Goal: Information Seeking & Learning: Learn about a topic

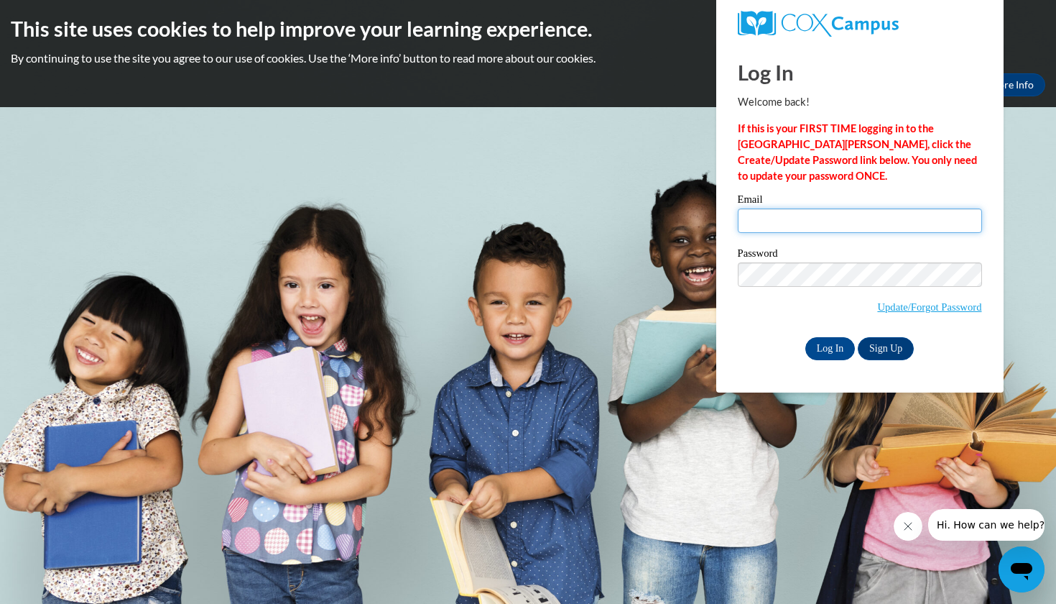
type input "[EMAIL_ADDRESS][DOMAIN_NAME]"
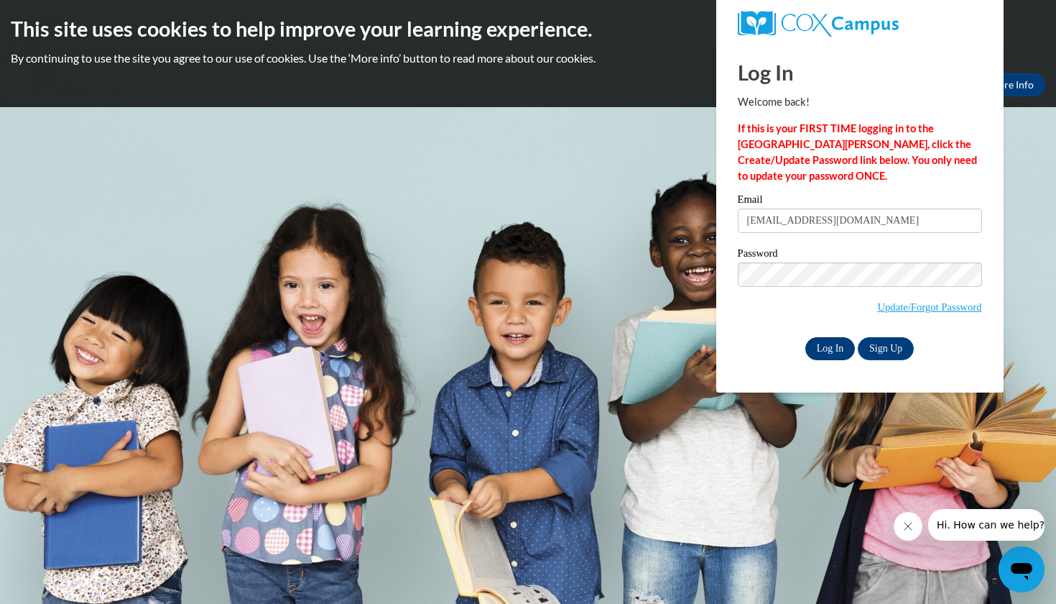
click at [845, 339] on input "Log In" at bounding box center [831, 348] width 50 height 23
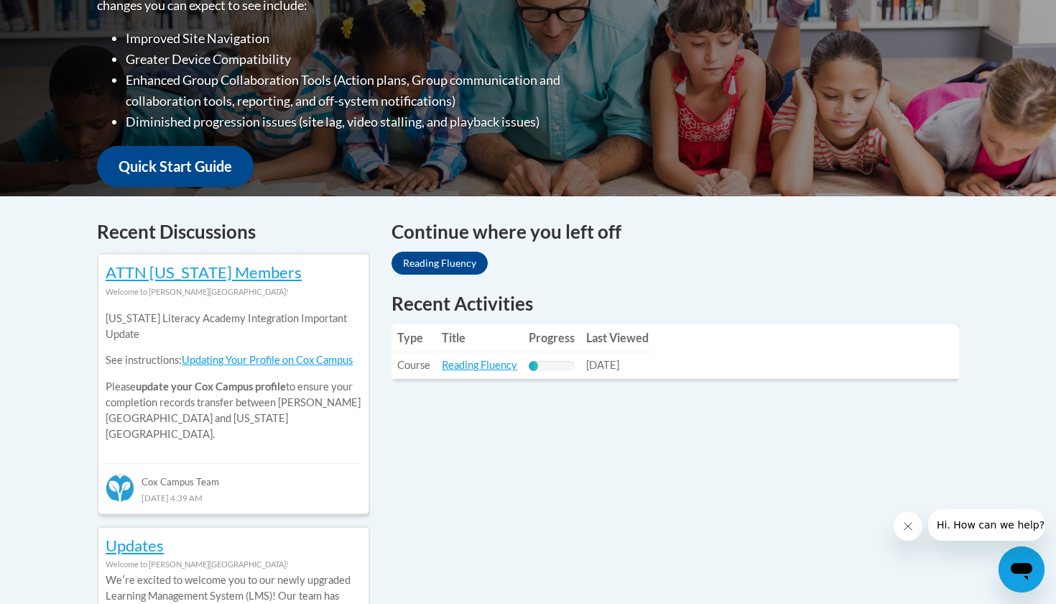
scroll to position [567, 0]
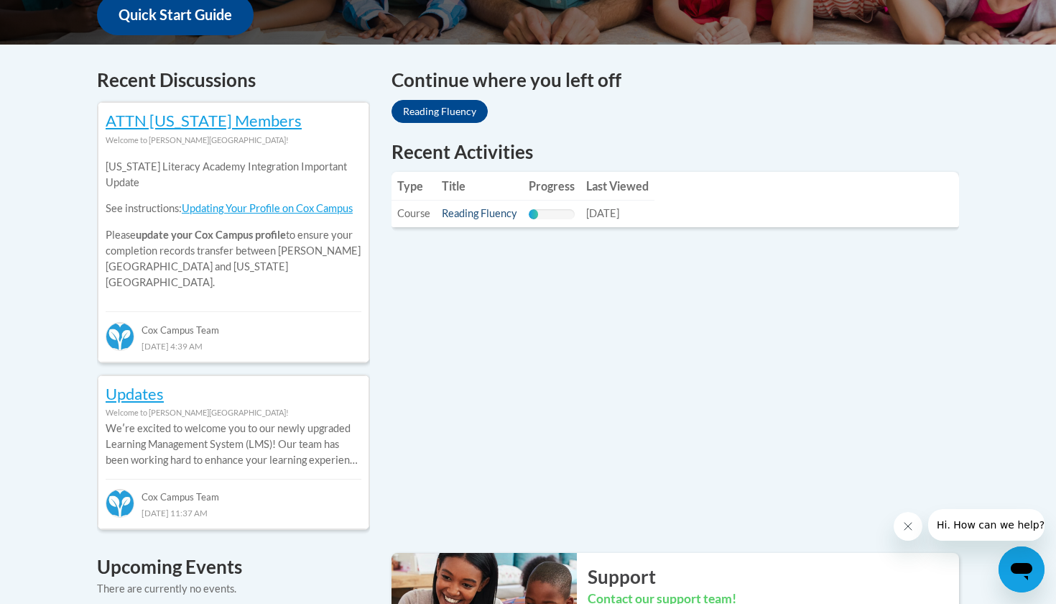
click at [486, 208] on link "Reading Fluency" at bounding box center [479, 213] width 75 height 12
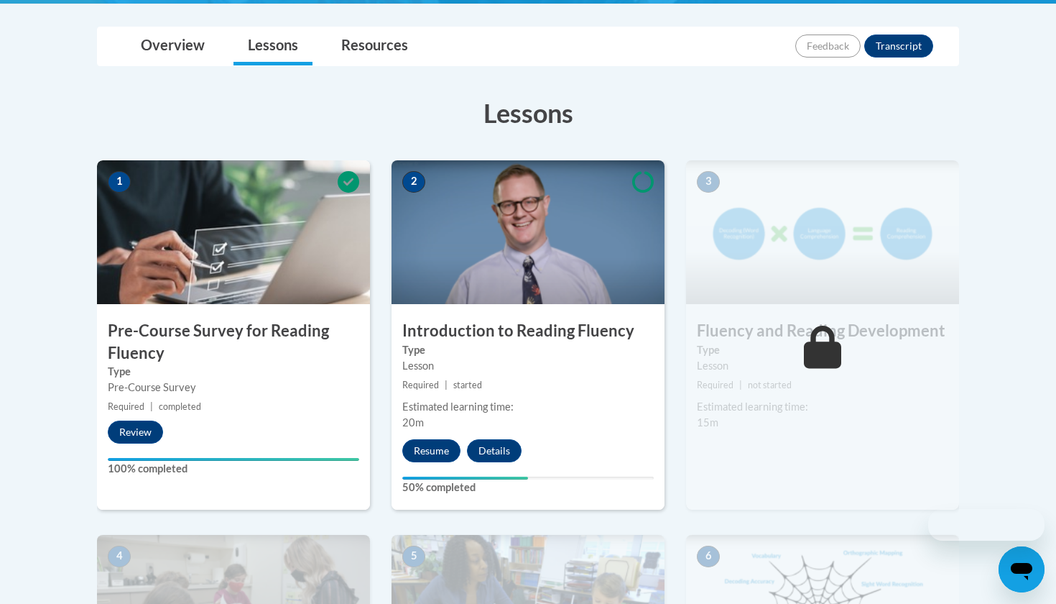
scroll to position [476, 0]
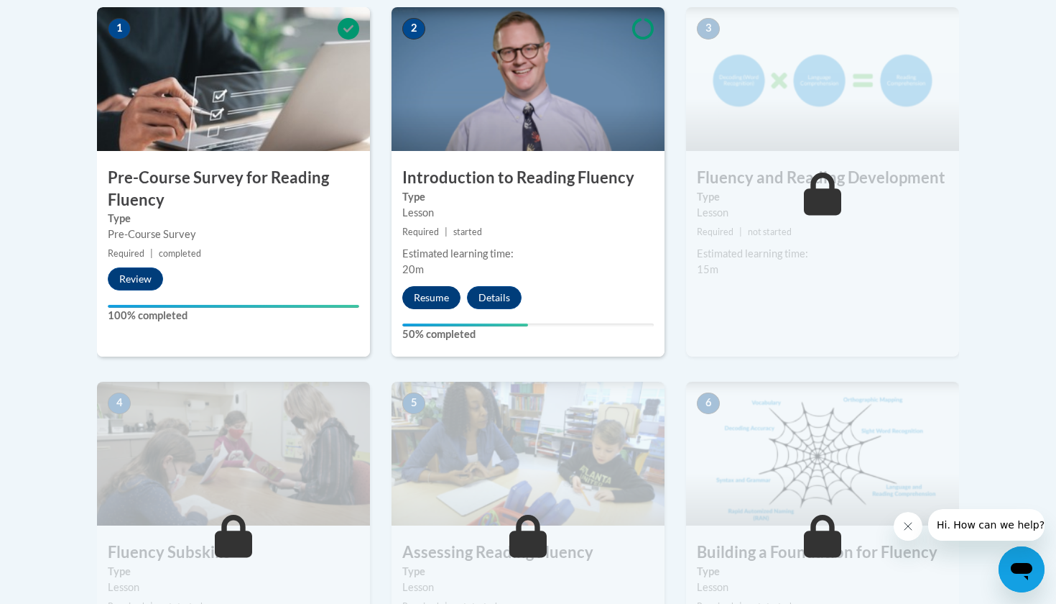
click at [431, 300] on button "Resume" at bounding box center [431, 297] width 58 height 23
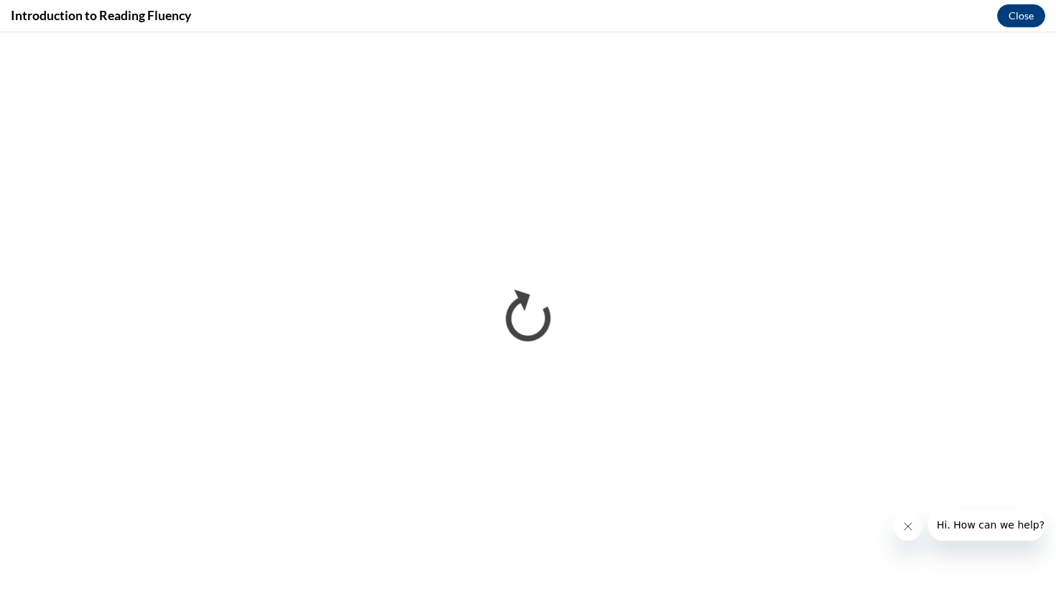
scroll to position [0, 0]
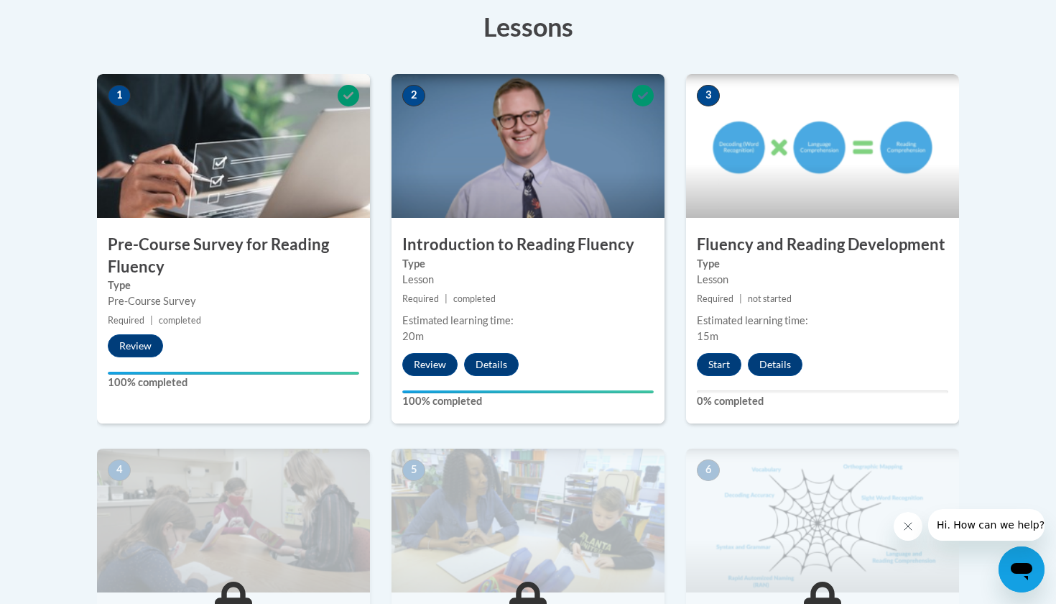
scroll to position [392, 0]
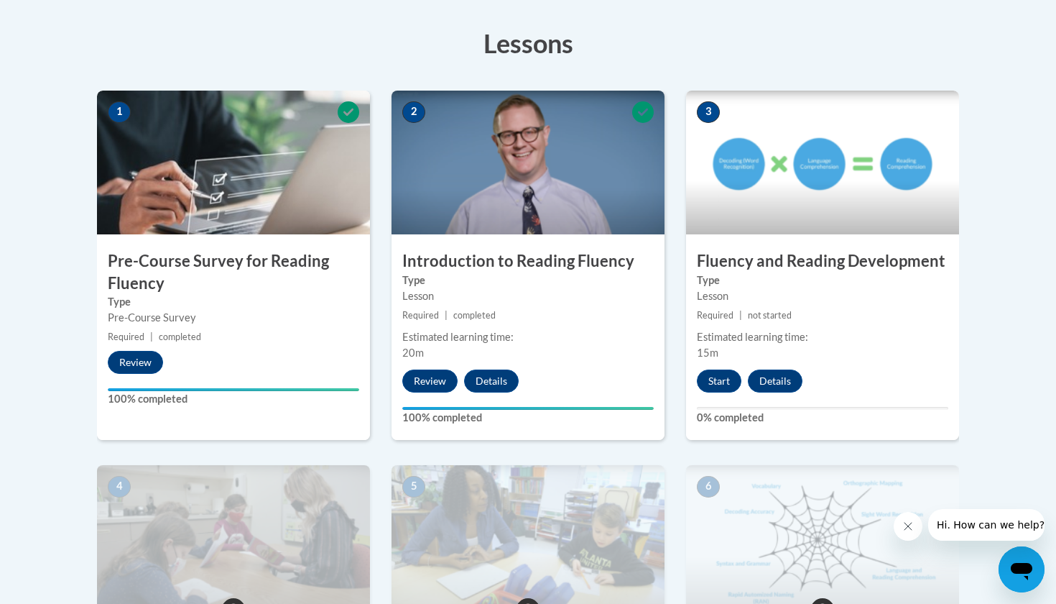
click at [707, 364] on div "3 Fluency and Reading Development Type Lesson Required | not started Estimated …" at bounding box center [822, 265] width 273 height 349
click at [713, 383] on button "Start" at bounding box center [719, 380] width 45 height 23
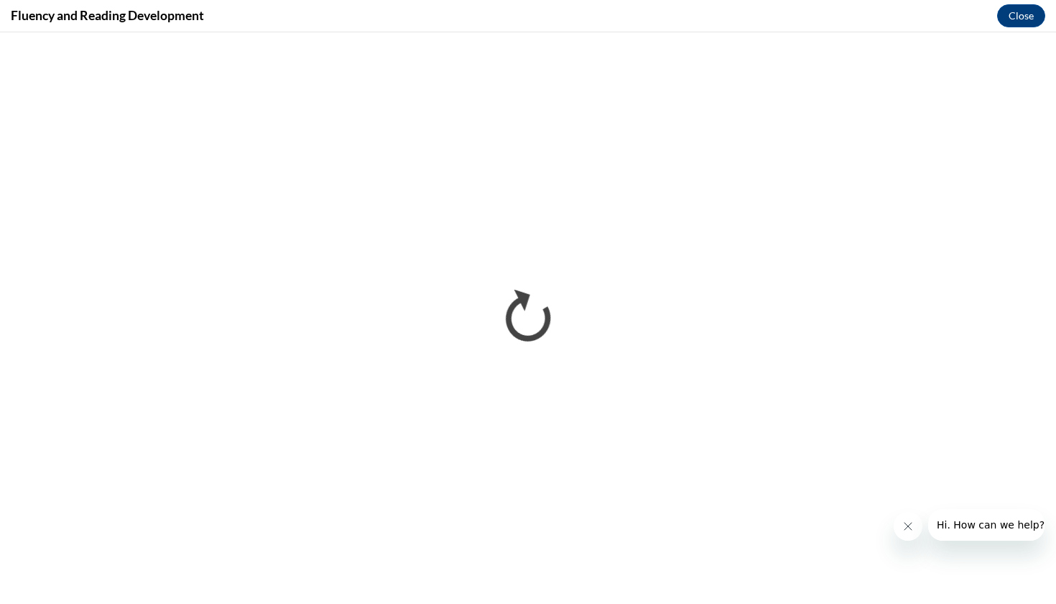
scroll to position [0, 0]
click at [904, 529] on icon "Close message from company" at bounding box center [908, 525] width 11 height 11
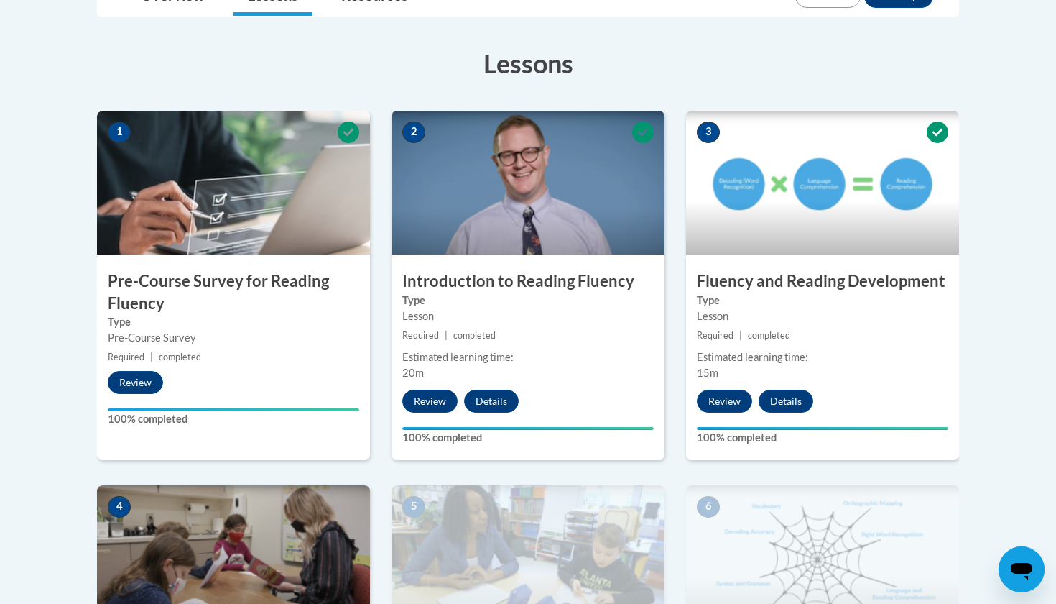
scroll to position [409, 0]
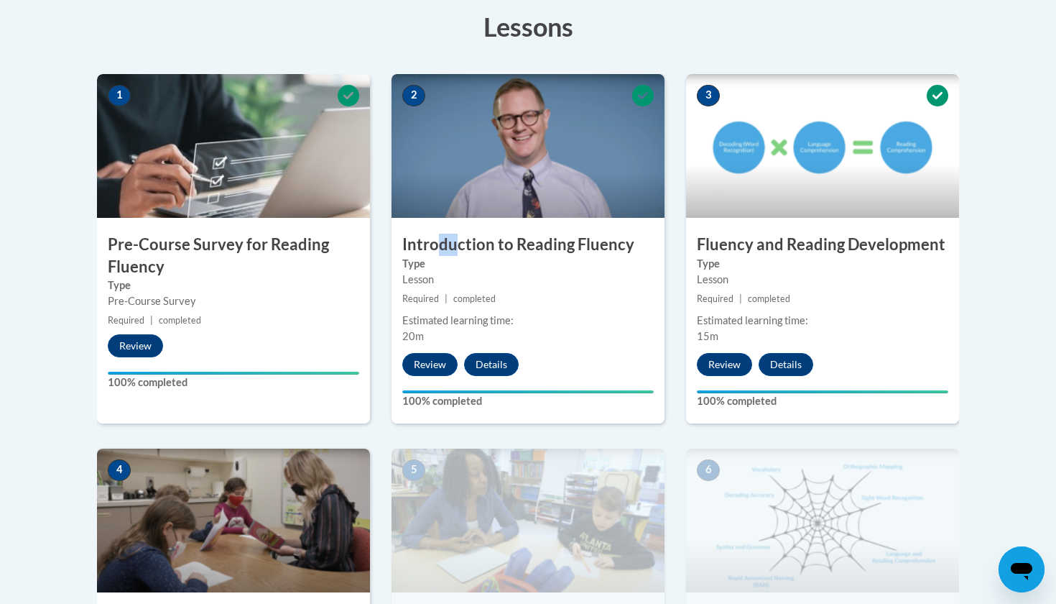
drag, startPoint x: 435, startPoint y: 236, endPoint x: 457, endPoint y: 243, distance: 22.5
click at [457, 243] on h3 "Introduction to Reading Fluency" at bounding box center [528, 245] width 273 height 22
drag, startPoint x: 457, startPoint y: 243, endPoint x: 642, endPoint y: 246, distance: 184.7
click at [642, 246] on h3 "Introduction to Reading Fluency" at bounding box center [528, 245] width 273 height 22
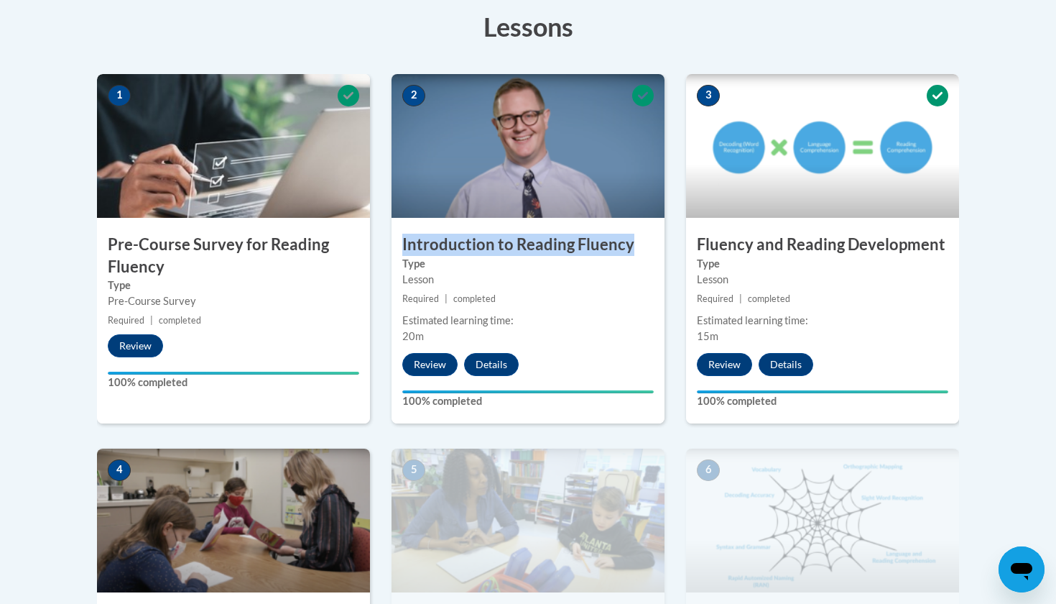
click at [642, 246] on h3 "Introduction to Reading Fluency" at bounding box center [528, 245] width 273 height 22
drag, startPoint x: 642, startPoint y: 246, endPoint x: 456, endPoint y: 226, distance: 186.5
click at [456, 226] on div "2 Introduction to Reading Fluency Type Lesson Required | completed Estimated le…" at bounding box center [528, 248] width 273 height 349
drag, startPoint x: 456, startPoint y: 226, endPoint x: 601, endPoint y: 241, distance: 145.2
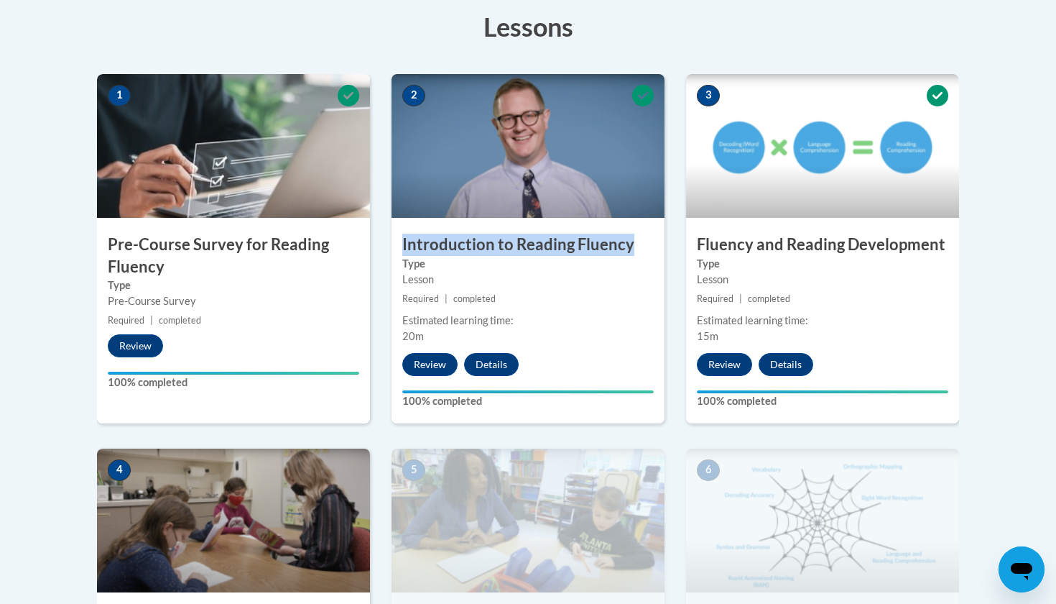
click at [601, 241] on div "2 Introduction to Reading Fluency Type Lesson Required | completed Estimated le…" at bounding box center [528, 248] width 273 height 349
click at [601, 240] on h3 "Introduction to Reading Fluency" at bounding box center [528, 245] width 273 height 22
drag, startPoint x: 601, startPoint y: 240, endPoint x: 481, endPoint y: 234, distance: 120.2
click at [481, 234] on h3 "Introduction to Reading Fluency" at bounding box center [528, 245] width 273 height 22
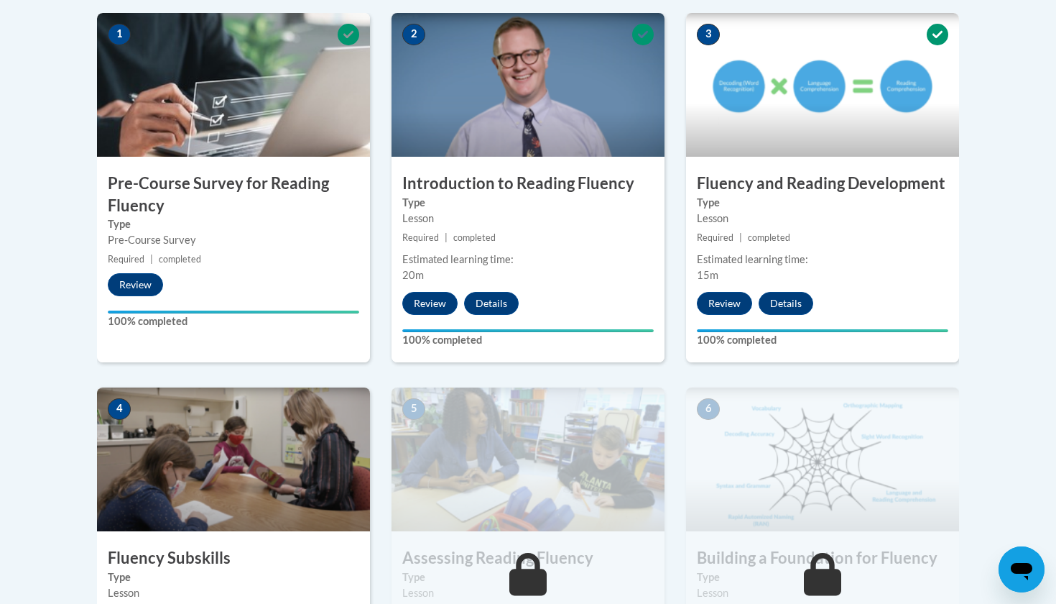
scroll to position [661, 0]
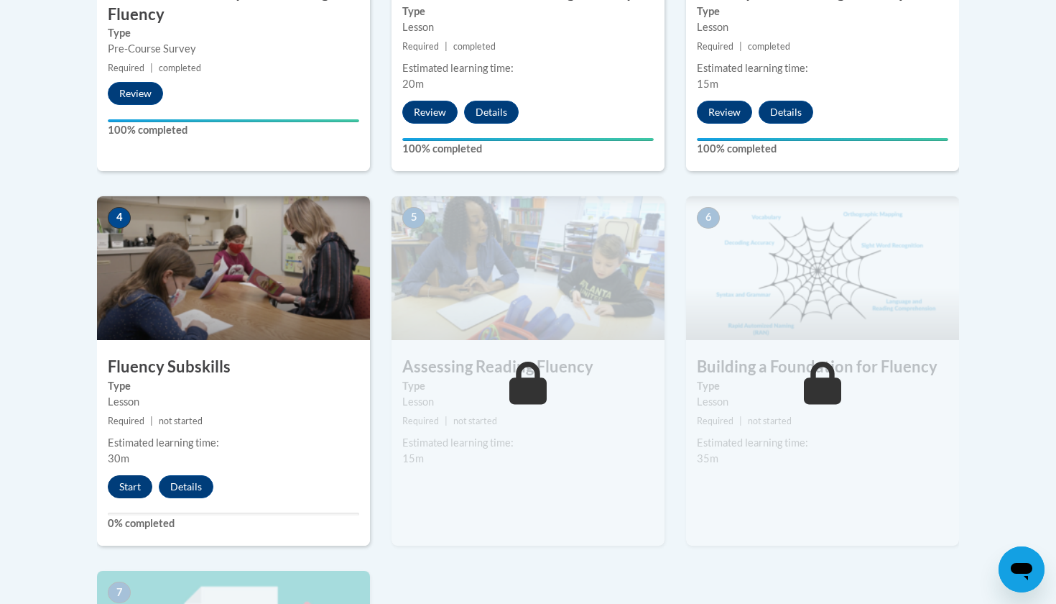
click at [145, 492] on button "Start" at bounding box center [130, 486] width 45 height 23
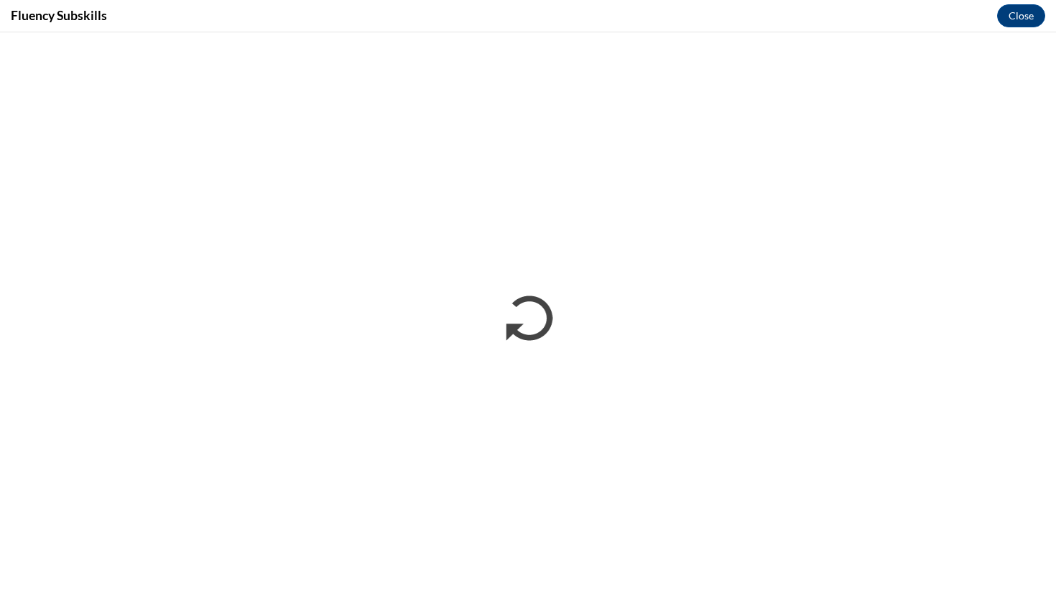
scroll to position [0, 0]
click at [572, 32] on div "Fluency Subskills Close" at bounding box center [528, 16] width 1056 height 32
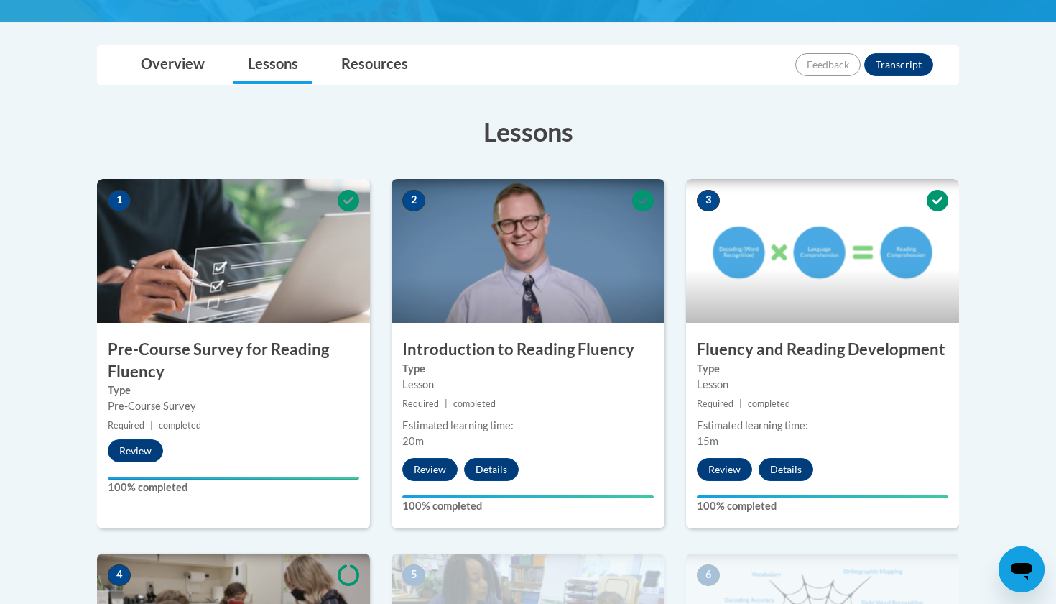
scroll to position [242, 0]
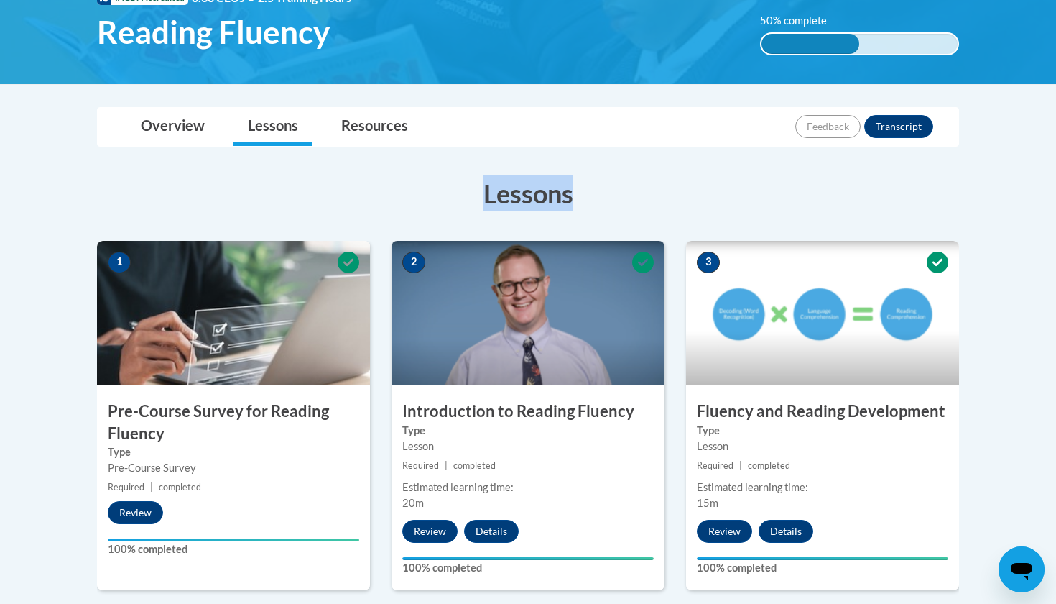
drag, startPoint x: 468, startPoint y: 199, endPoint x: 662, endPoint y: 199, distance: 194.0
click at [662, 199] on h3 "Lessons" at bounding box center [528, 193] width 862 height 36
drag, startPoint x: 662, startPoint y: 199, endPoint x: 662, endPoint y: 160, distance: 38.8
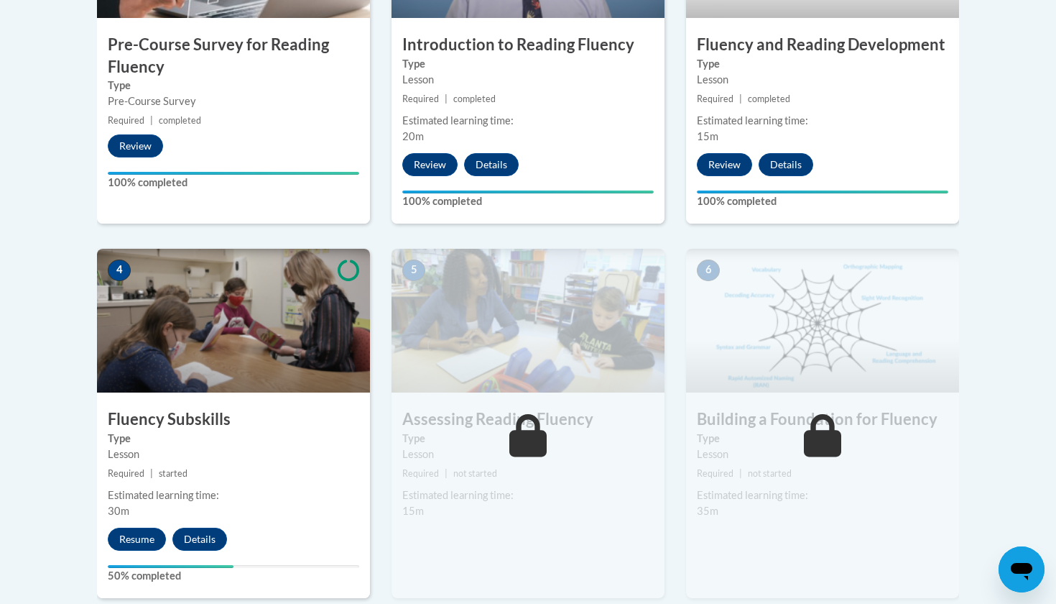
scroll to position [607, 0]
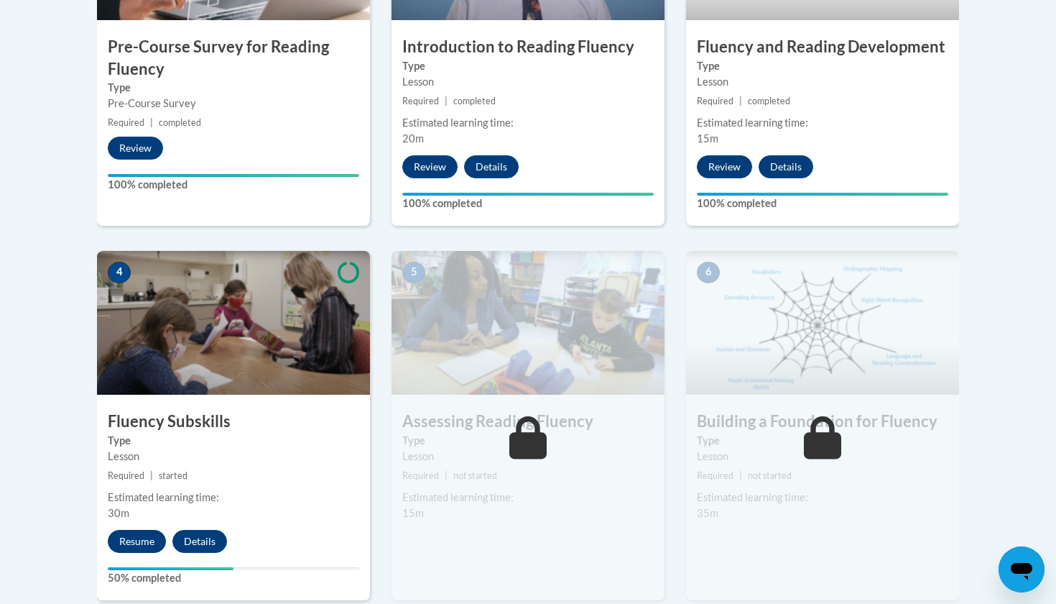
click at [142, 532] on button "Resume" at bounding box center [137, 541] width 58 height 23
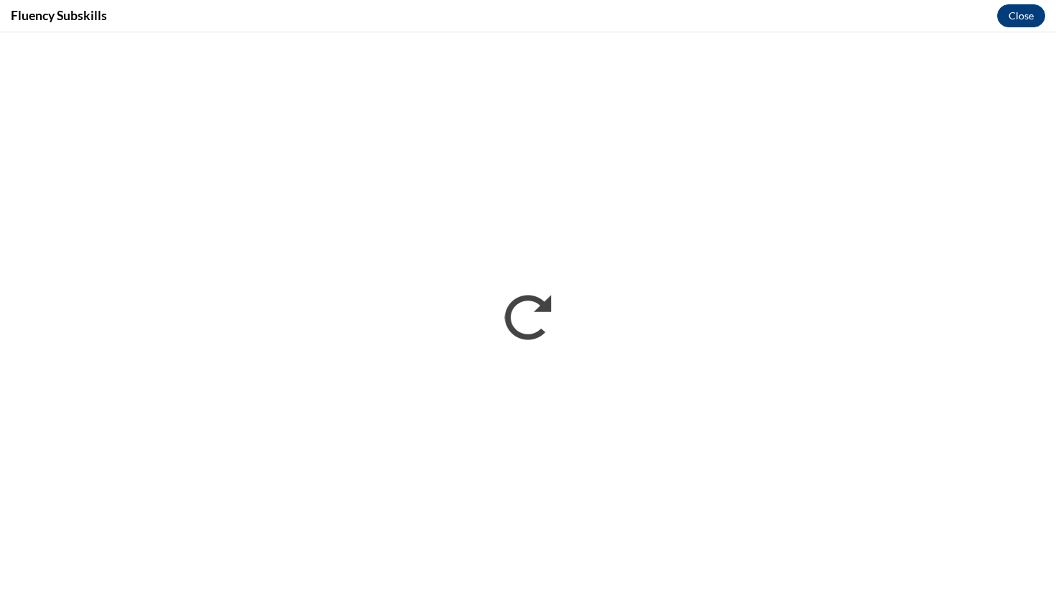
scroll to position [0, 0]
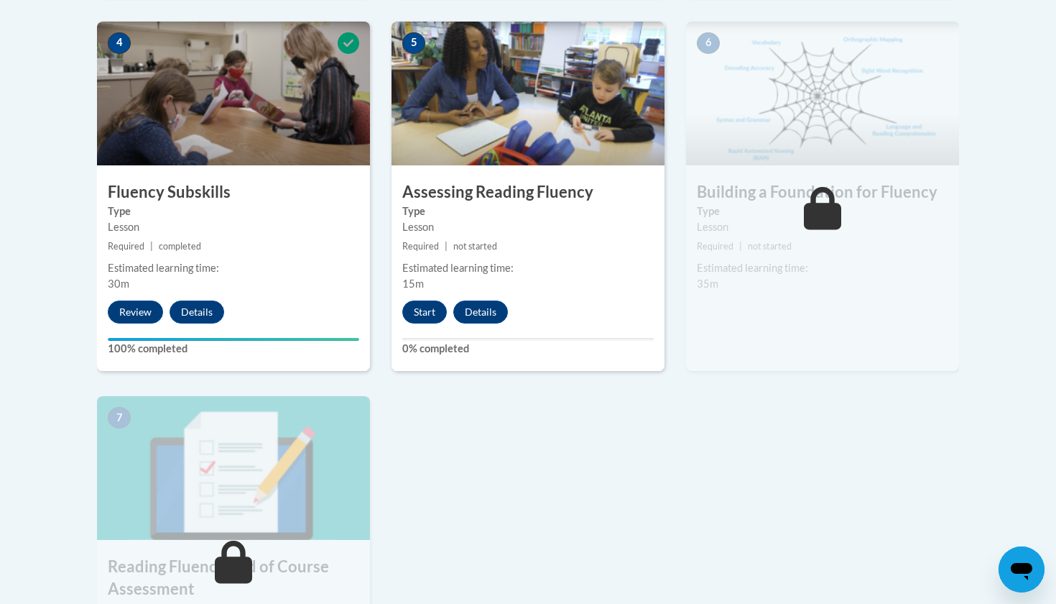
scroll to position [913, 0]
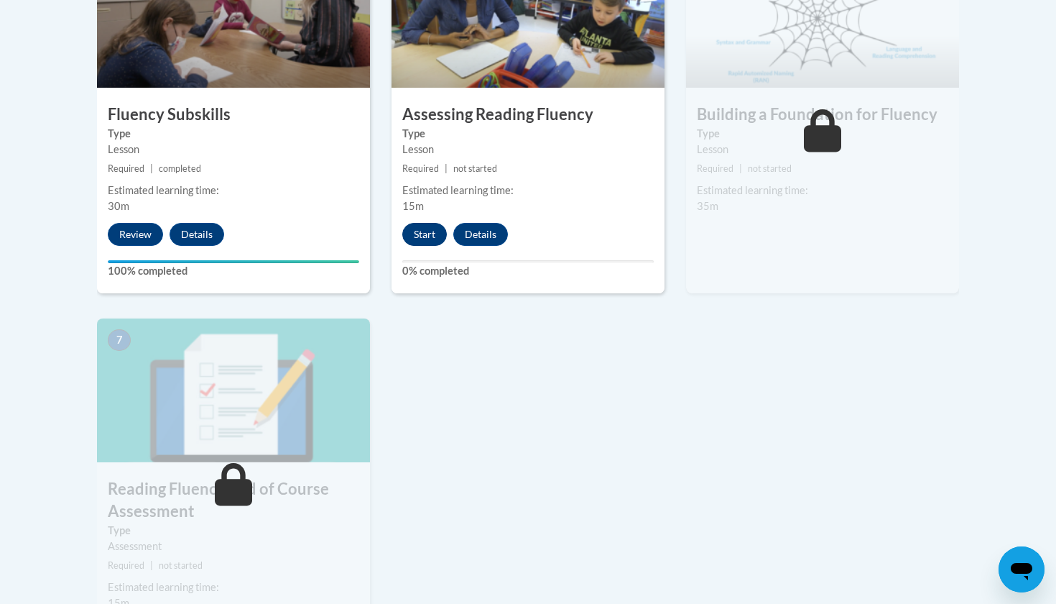
click at [418, 226] on button "Start" at bounding box center [424, 234] width 45 height 23
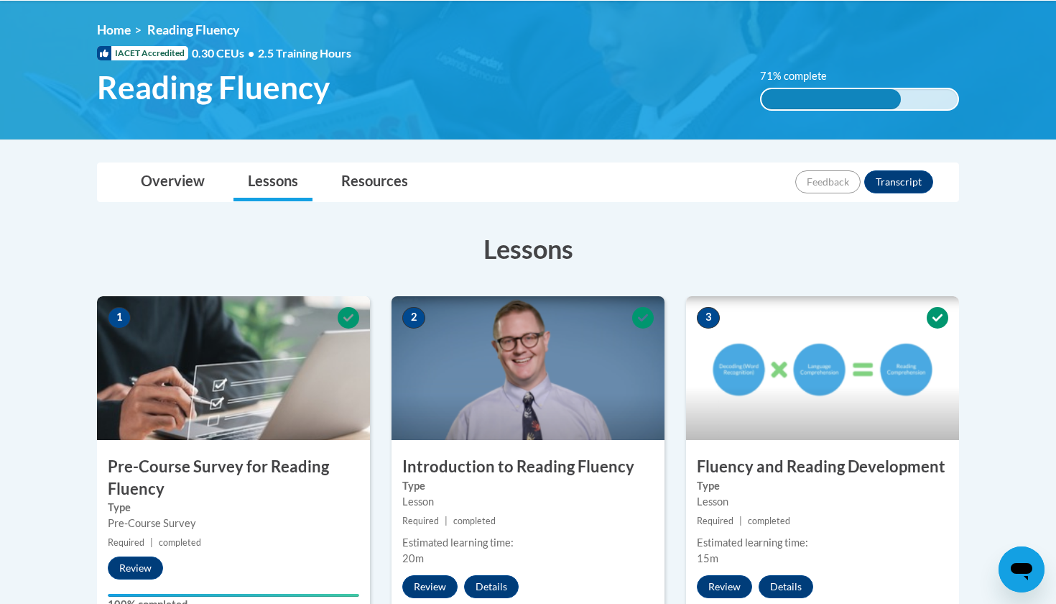
scroll to position [185, 0]
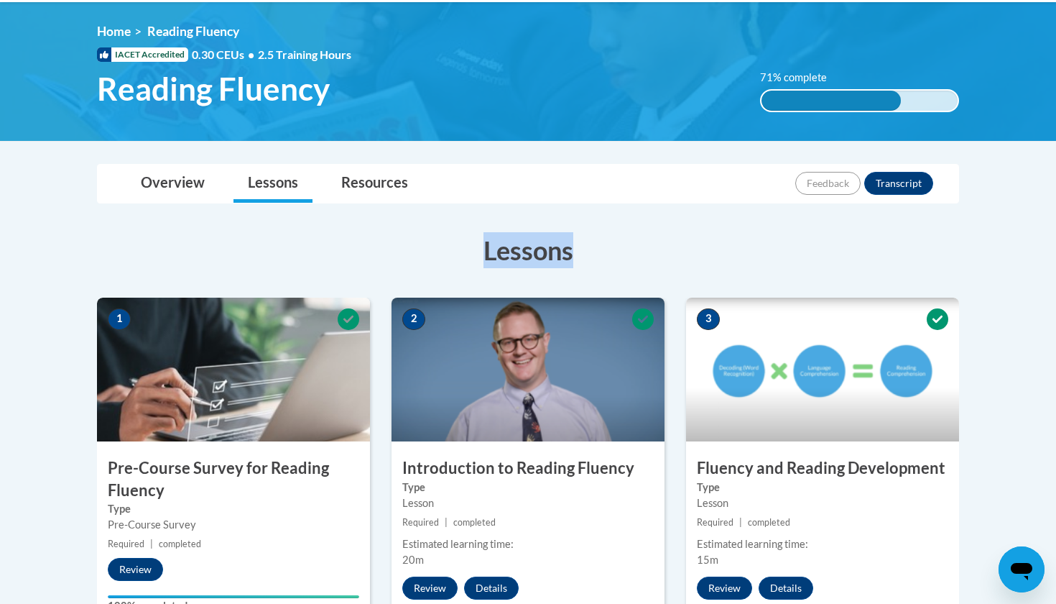
drag, startPoint x: 476, startPoint y: 239, endPoint x: 586, endPoint y: 244, distance: 110.1
click at [586, 244] on h3 "Lessons" at bounding box center [528, 250] width 862 height 36
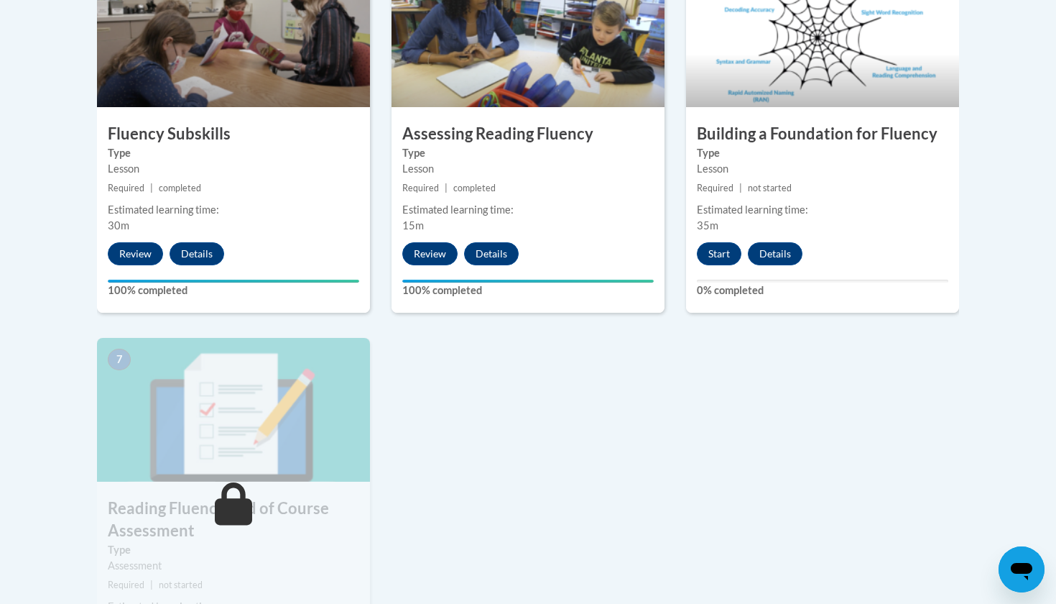
scroll to position [717, 0]
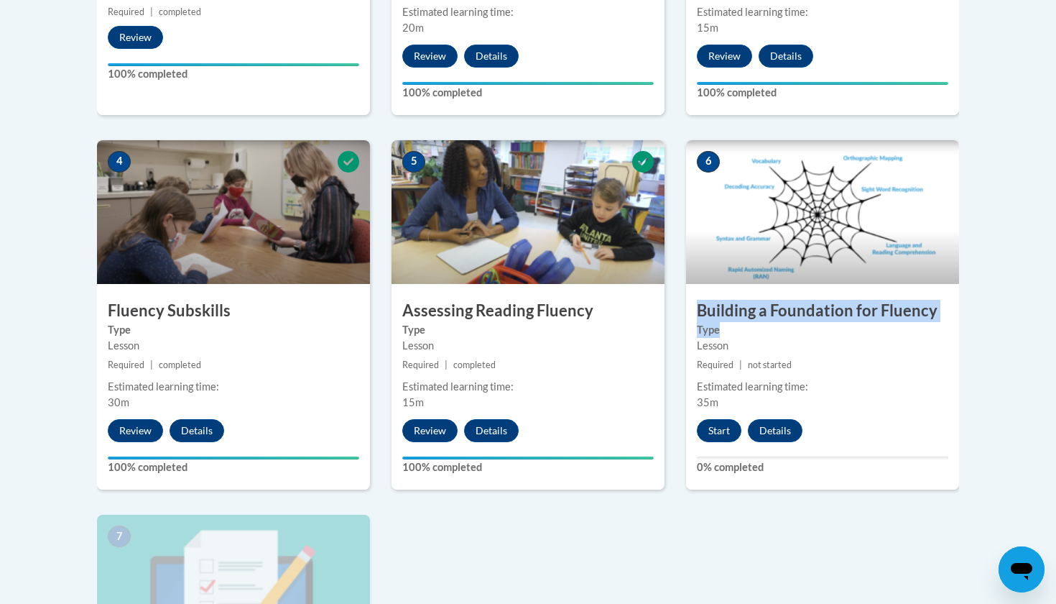
drag, startPoint x: 693, startPoint y: 295, endPoint x: 719, endPoint y: 321, distance: 36.1
click at [719, 321] on div "6 Building a Foundation for Fluency Type Lesson Required | not started Estimate…" at bounding box center [822, 314] width 273 height 349
click at [719, 303] on h3 "Building a Foundation for Fluency" at bounding box center [822, 311] width 273 height 22
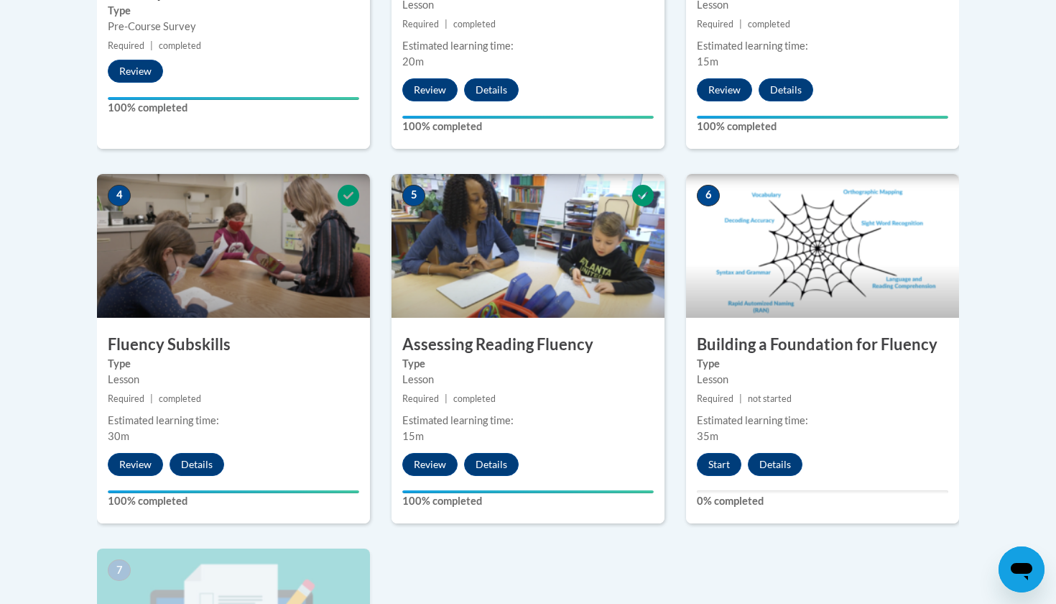
scroll to position [720, 0]
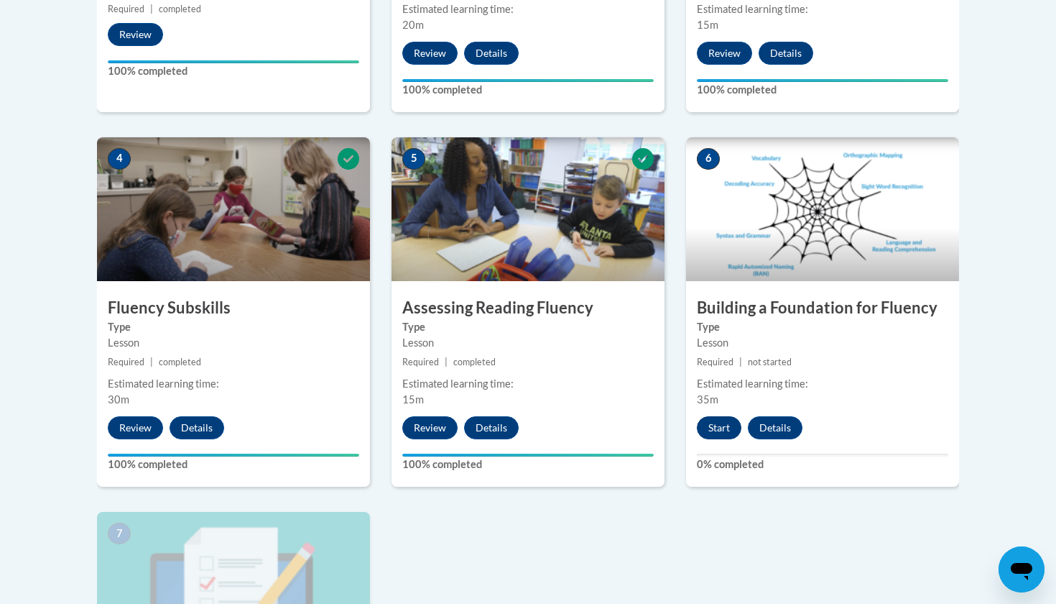
click at [718, 420] on button "Start" at bounding box center [719, 427] width 45 height 23
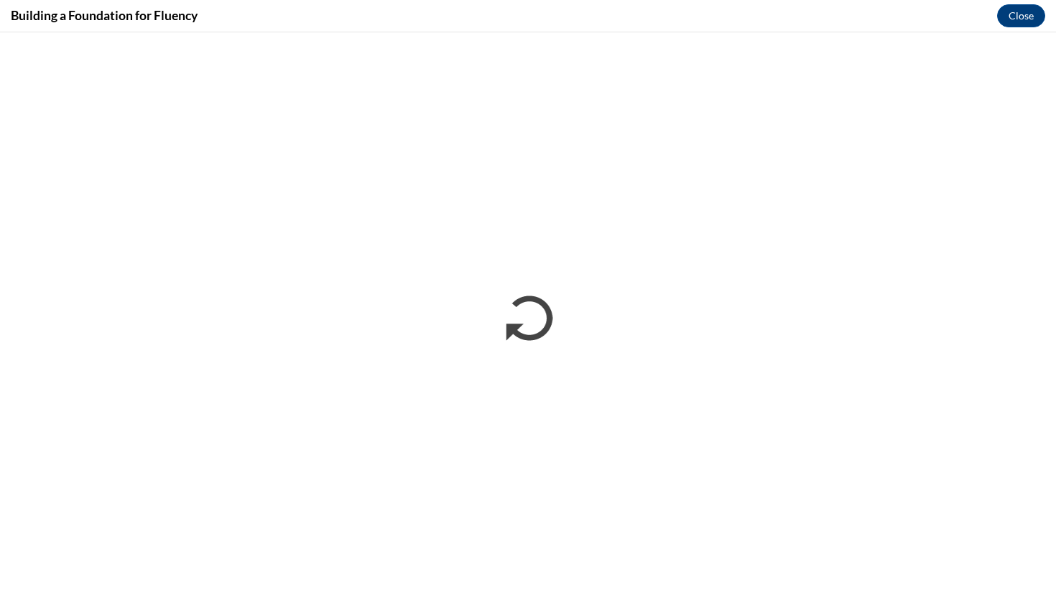
scroll to position [0, 0]
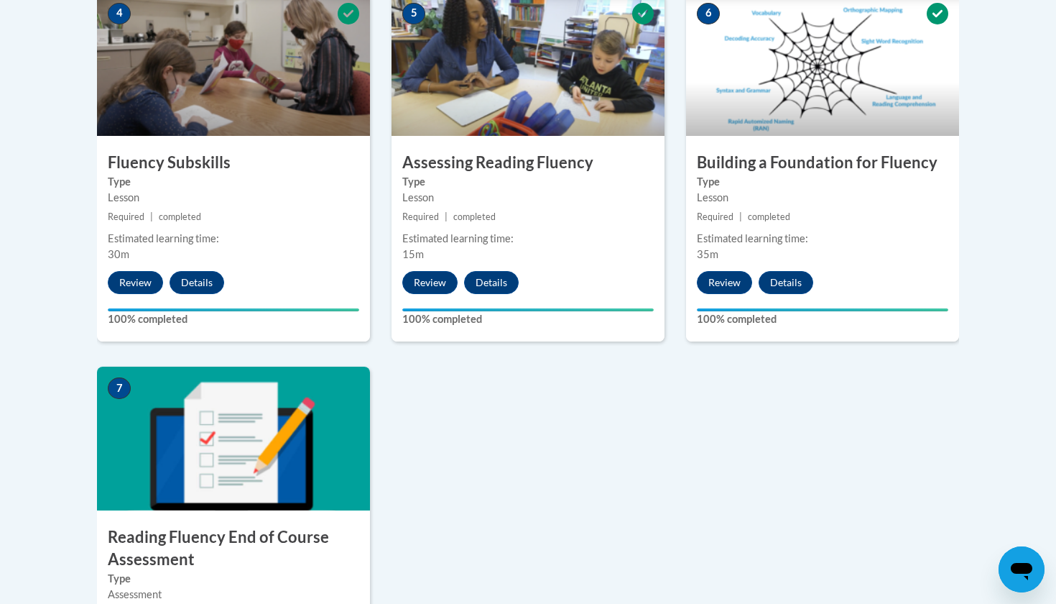
scroll to position [1030, 0]
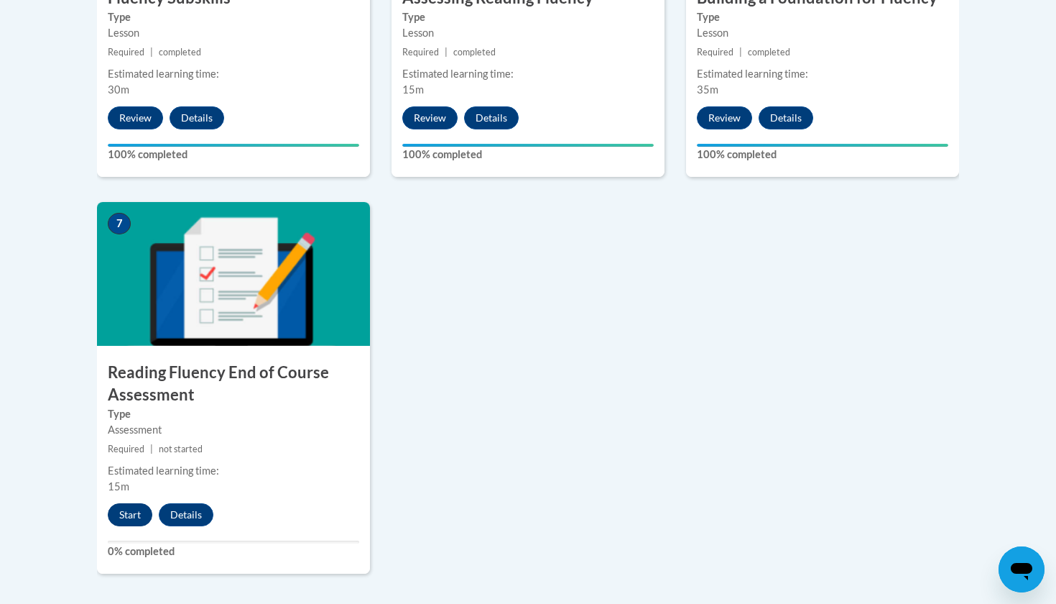
click at [126, 515] on button "Start" at bounding box center [130, 514] width 45 height 23
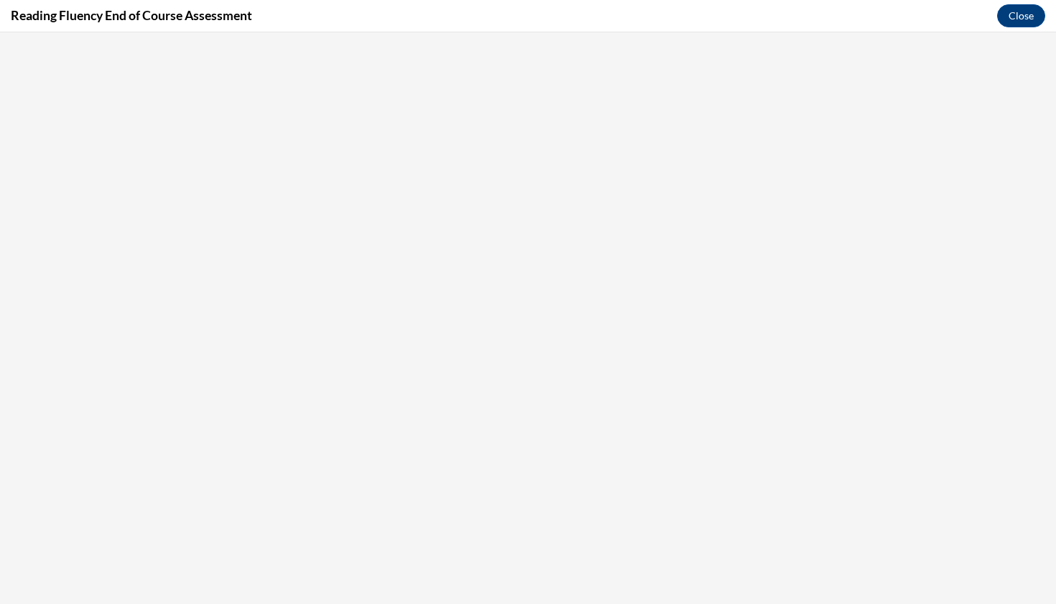
scroll to position [0, 0]
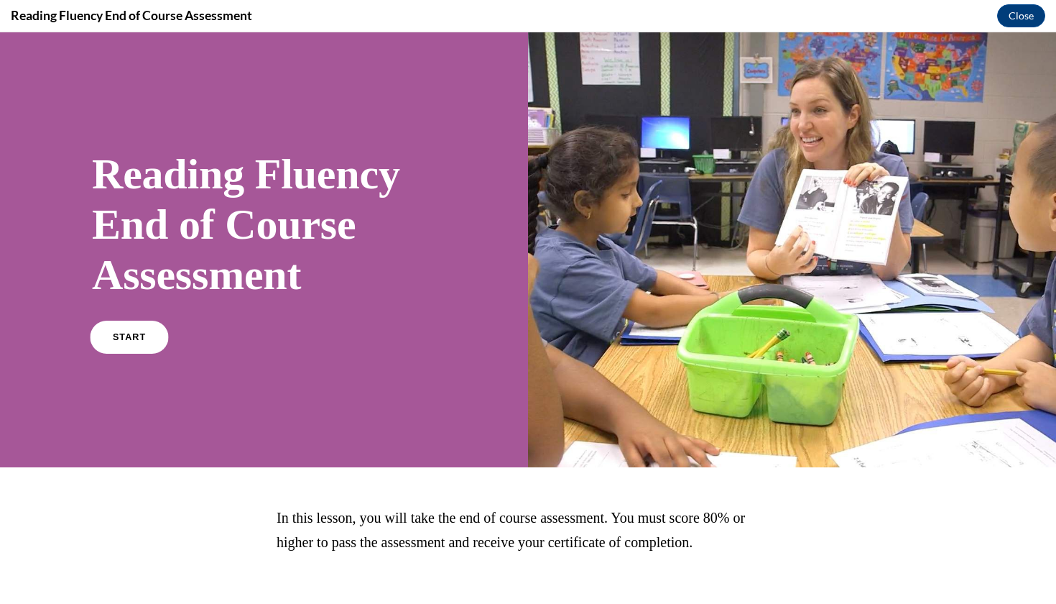
click at [127, 342] on link "START" at bounding box center [129, 337] width 78 height 33
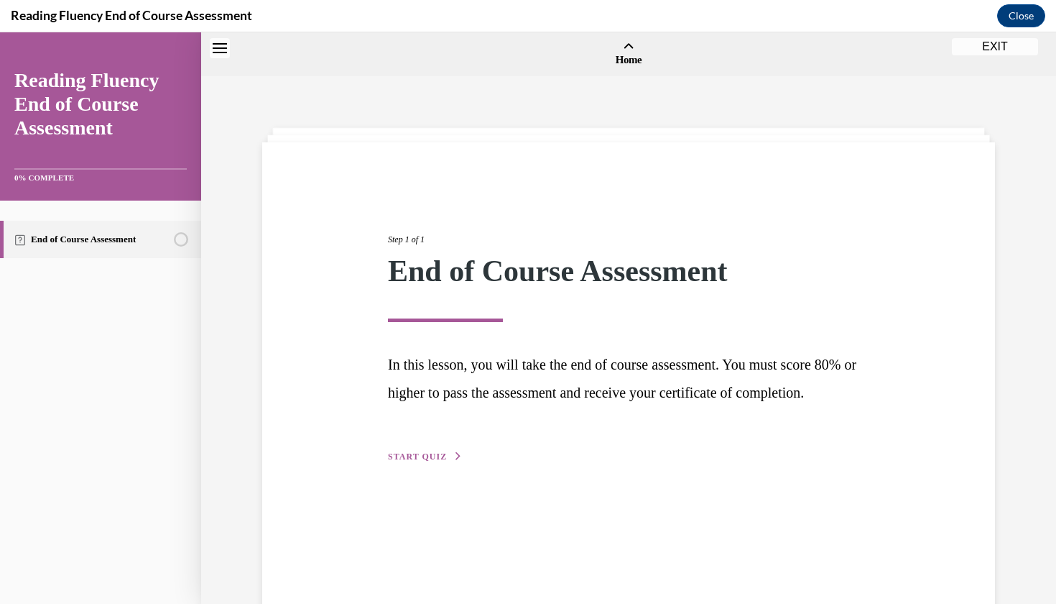
scroll to position [45, 0]
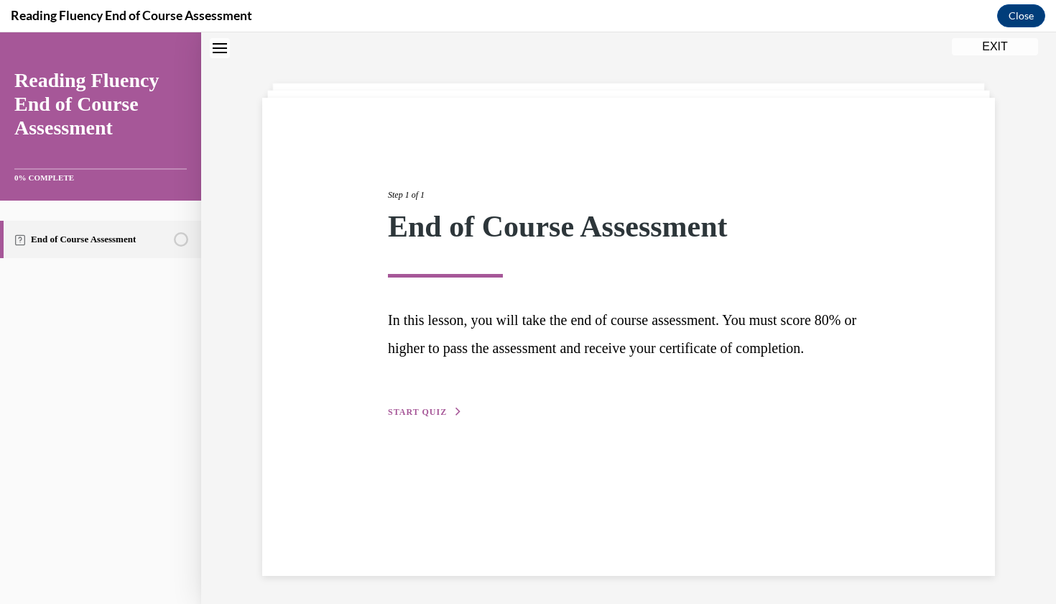
click at [441, 417] on span "START QUIZ" at bounding box center [417, 412] width 59 height 10
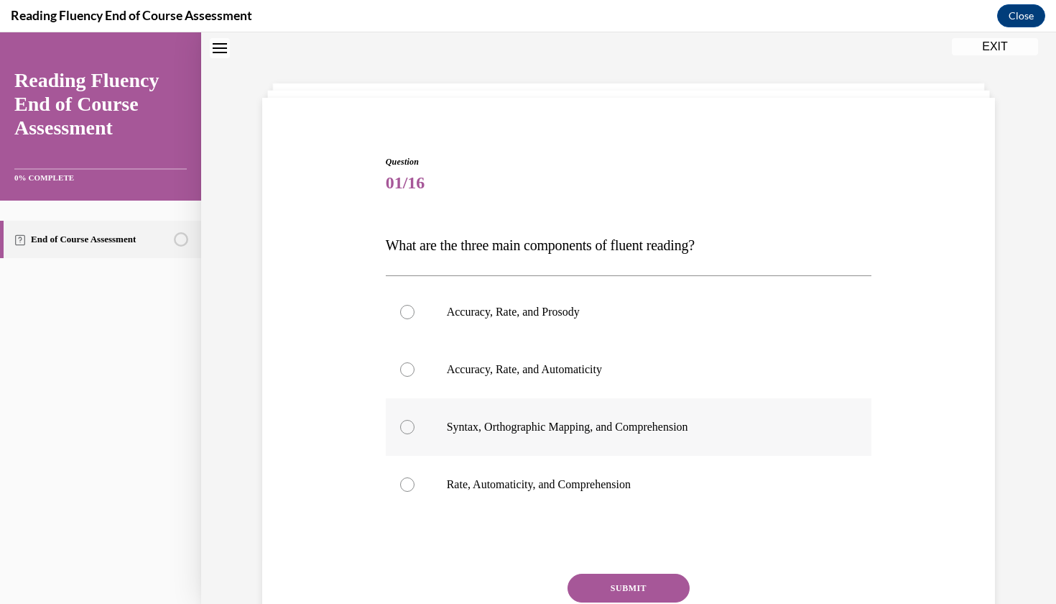
scroll to position [44, 0]
click at [567, 305] on p "Accuracy, Rate, and Prosody" at bounding box center [641, 312] width 389 height 14
click at [415, 305] on input "Accuracy, Rate, and Prosody" at bounding box center [407, 312] width 14 height 14
radio input "true"
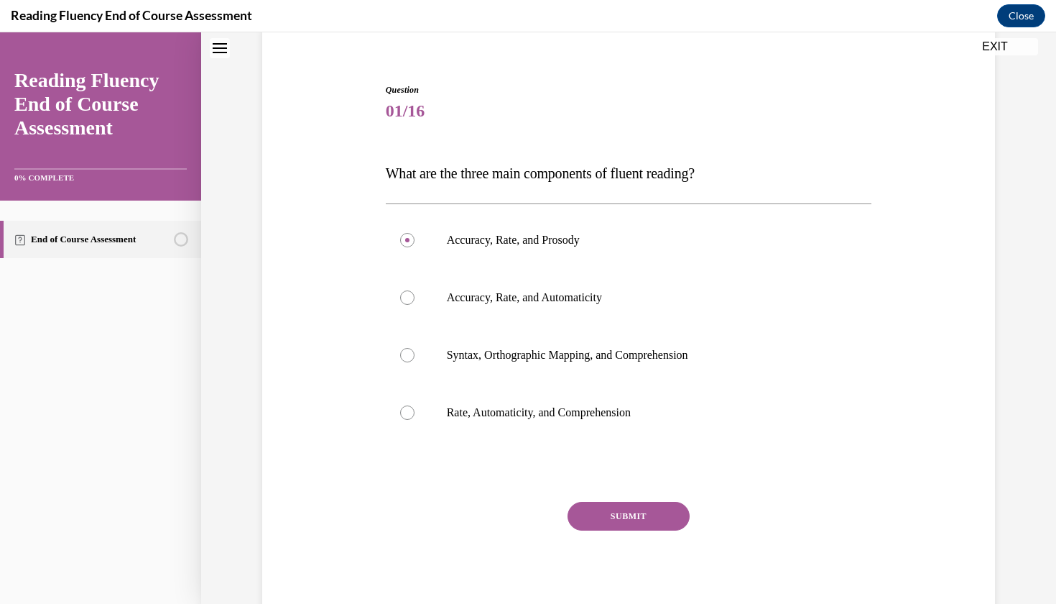
click at [647, 517] on button "SUBMIT" at bounding box center [629, 516] width 122 height 29
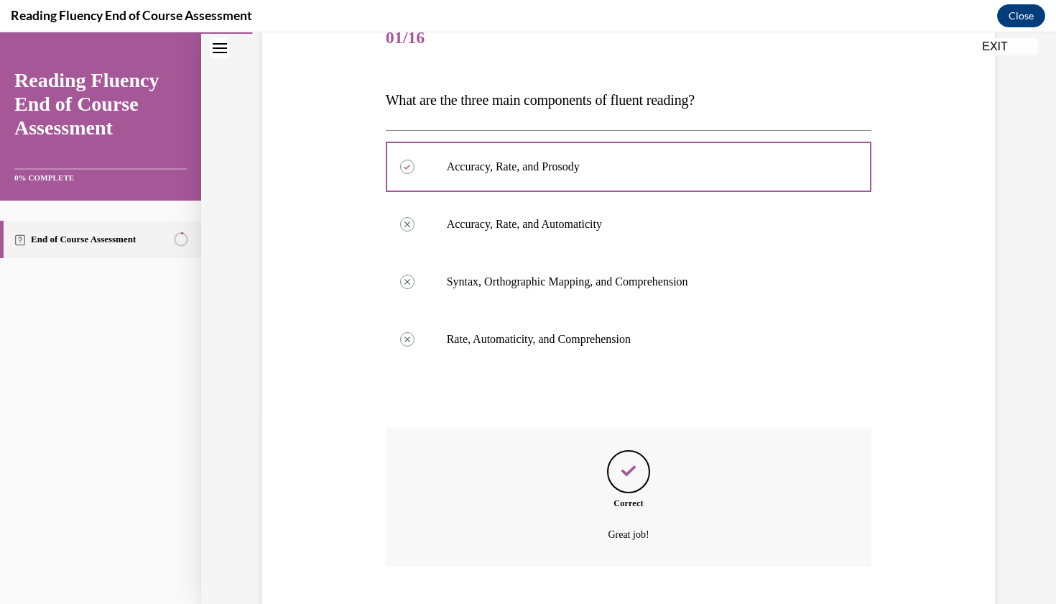
scroll to position [259, 0]
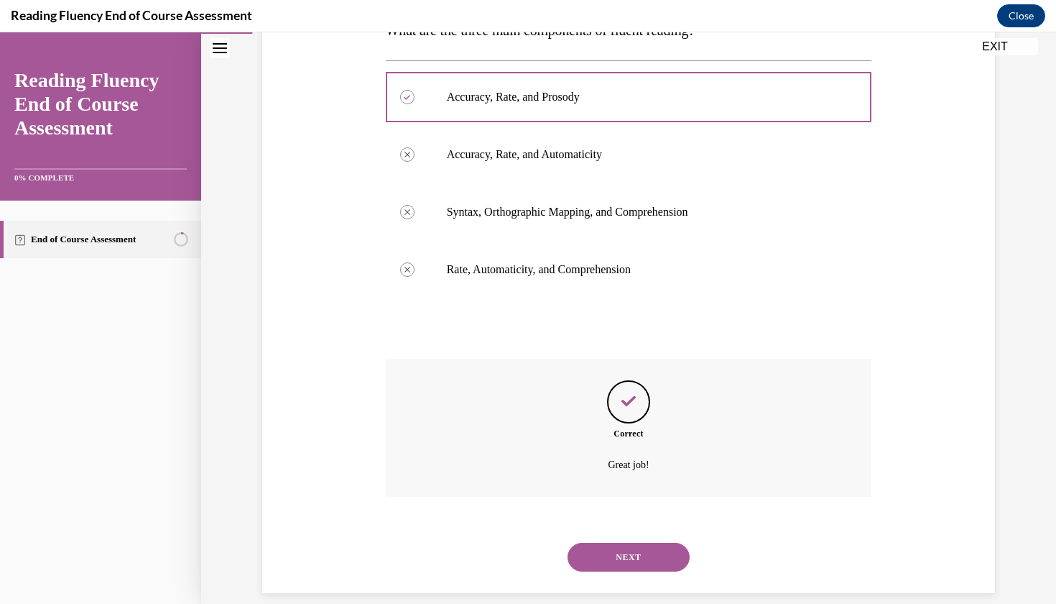
click at [628, 543] on button "NEXT" at bounding box center [629, 557] width 122 height 29
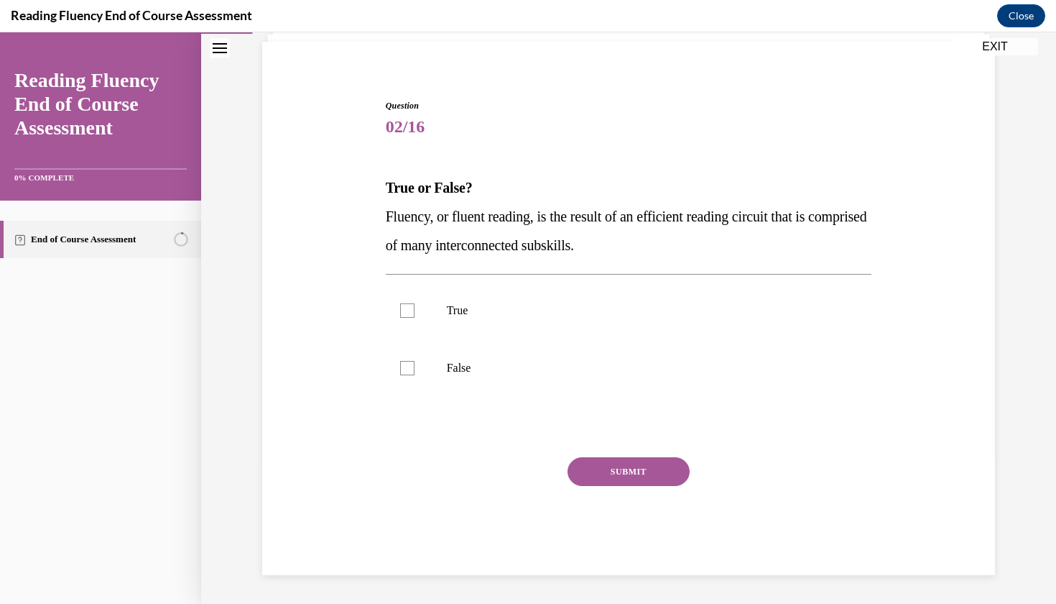
scroll to position [61, 0]
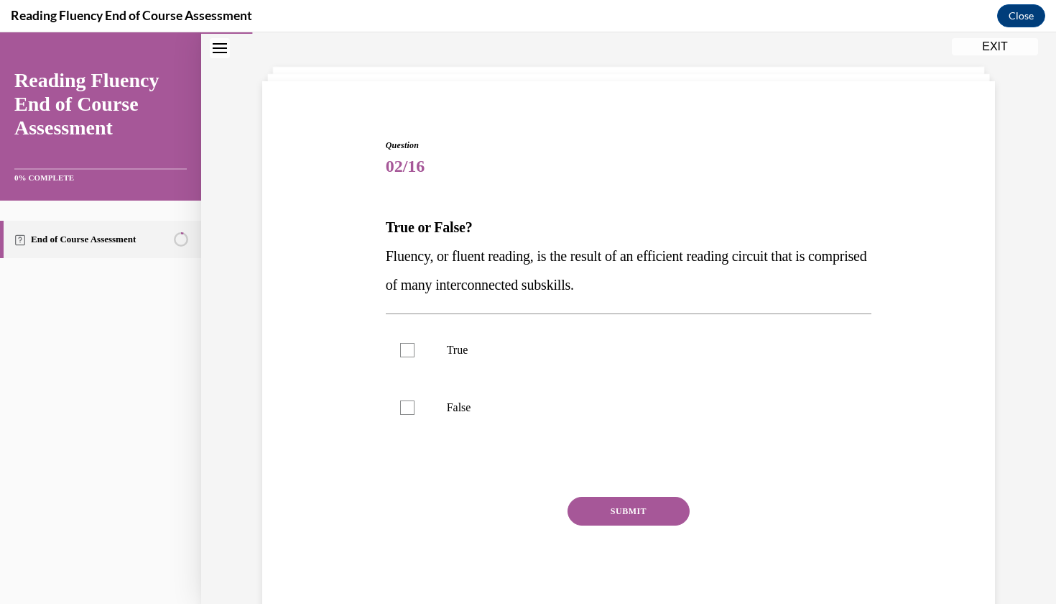
drag, startPoint x: 592, startPoint y: 251, endPoint x: 598, endPoint y: 295, distance: 44.9
click at [598, 295] on p "Fluency, or fluent reading, is the result of an efficient reading circuit that …" at bounding box center [629, 269] width 487 height 57
click at [460, 346] on p "True" at bounding box center [641, 350] width 389 height 14
click at [415, 346] on input "True" at bounding box center [407, 350] width 14 height 14
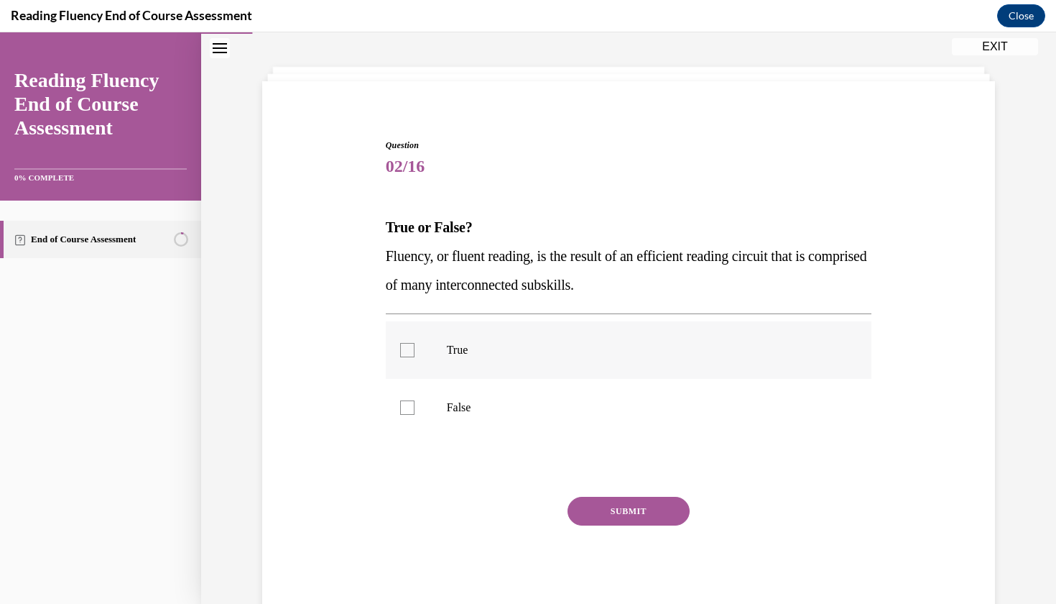
checkbox input "true"
click at [631, 508] on button "SUBMIT" at bounding box center [629, 511] width 122 height 29
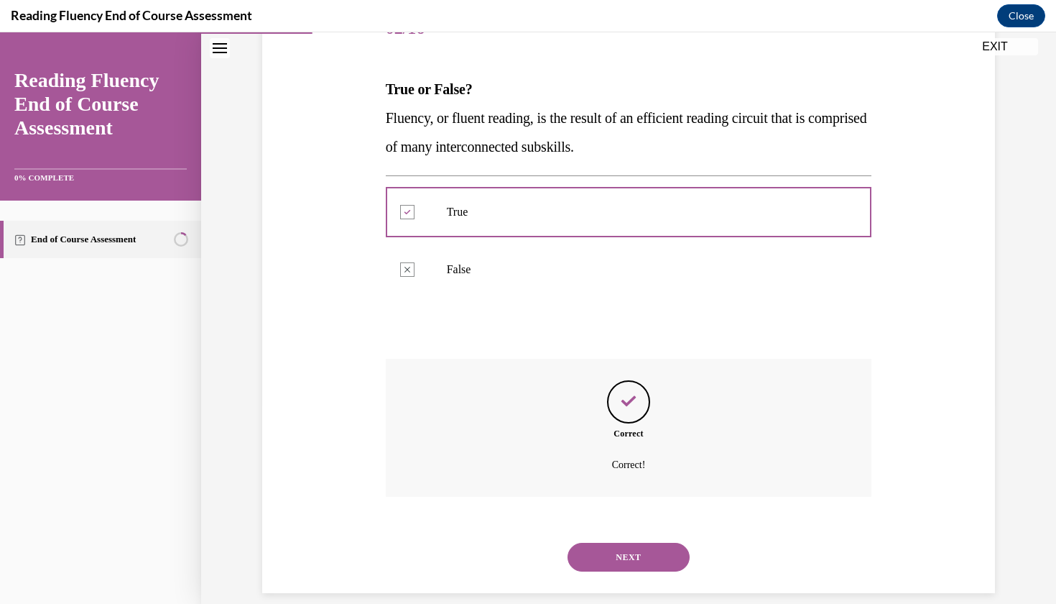
click at [626, 548] on button "NEXT" at bounding box center [629, 557] width 122 height 29
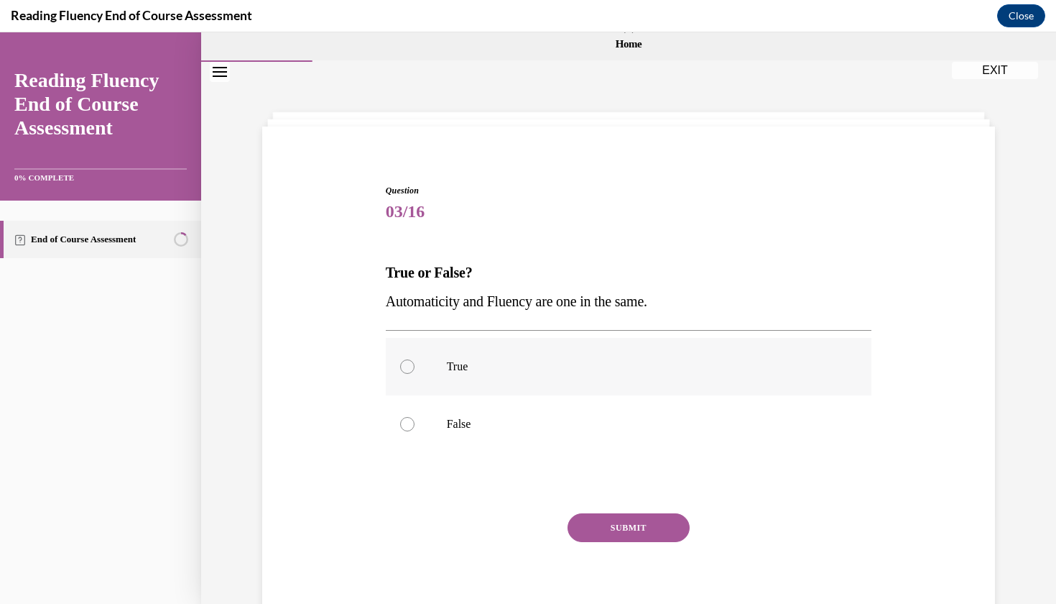
scroll to position [13, 0]
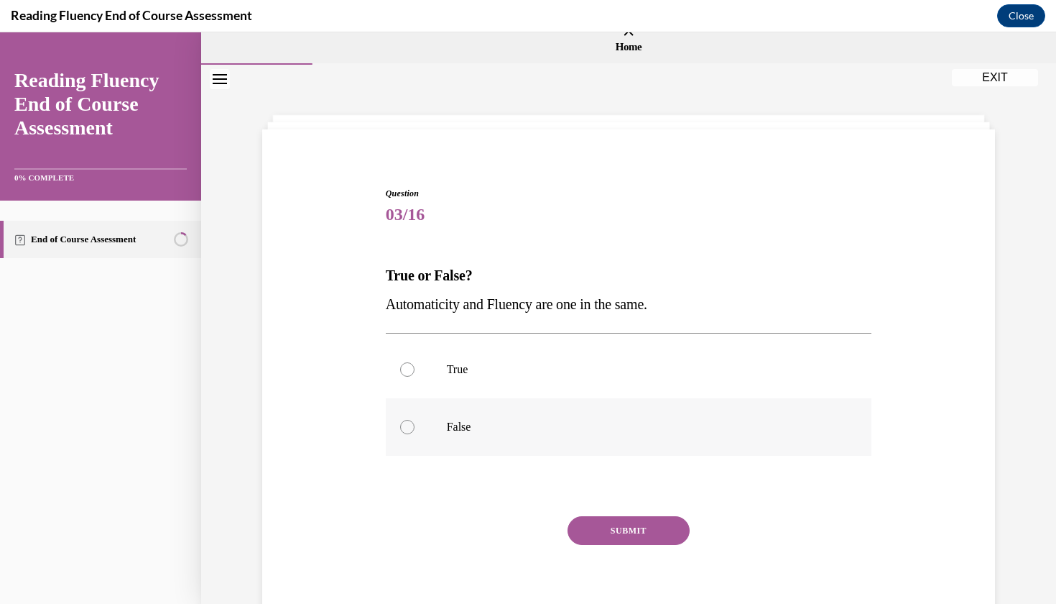
click at [554, 422] on p "False" at bounding box center [641, 427] width 389 height 14
click at [415, 422] on input "False" at bounding box center [407, 427] width 14 height 14
radio input "true"
click at [605, 528] on button "SUBMIT" at bounding box center [629, 530] width 122 height 29
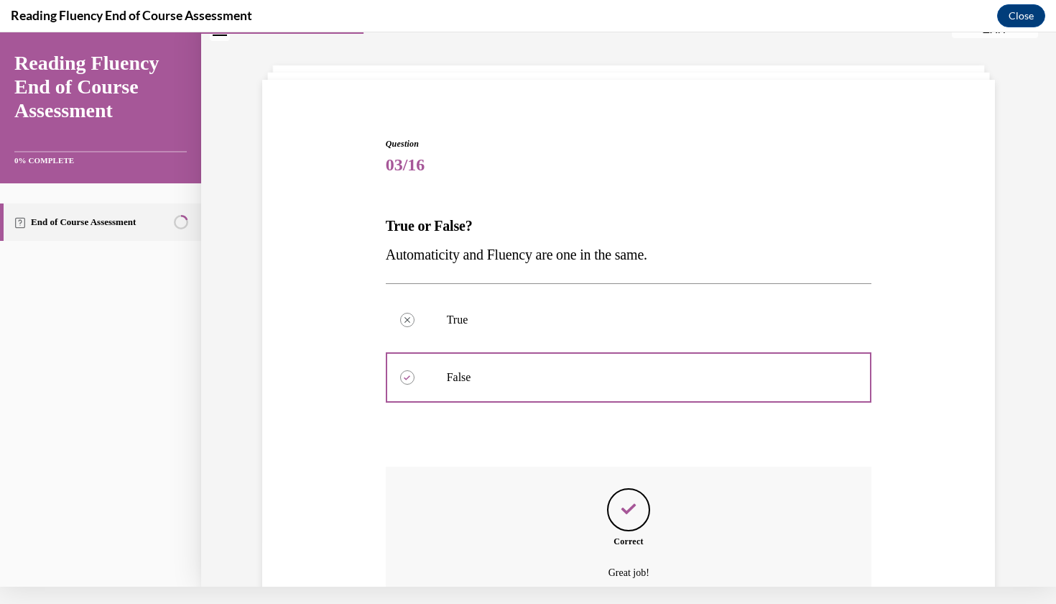
scroll to position [170, 0]
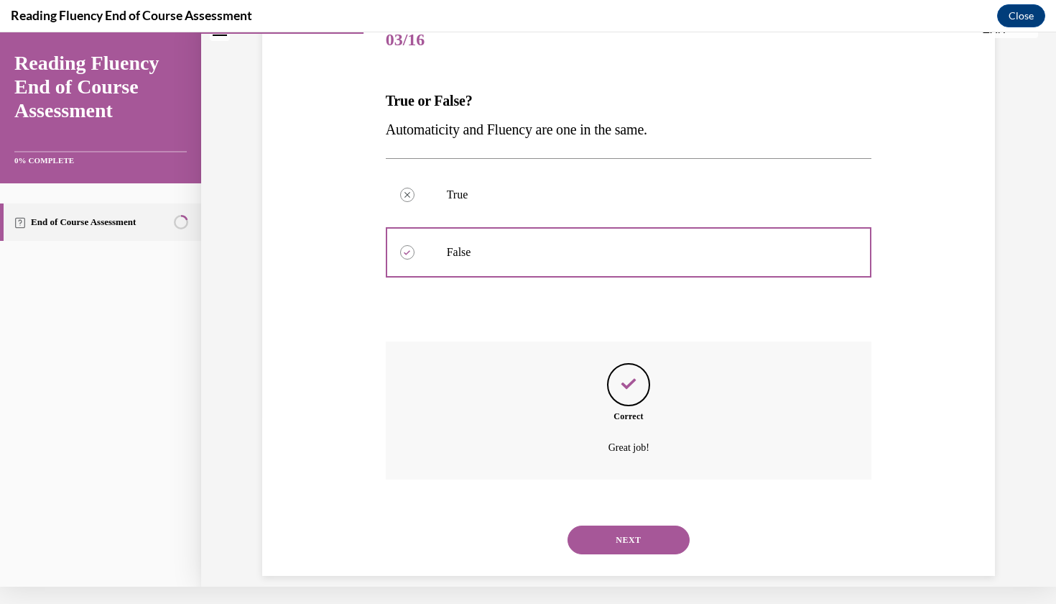
click at [614, 525] on button "NEXT" at bounding box center [629, 539] width 122 height 29
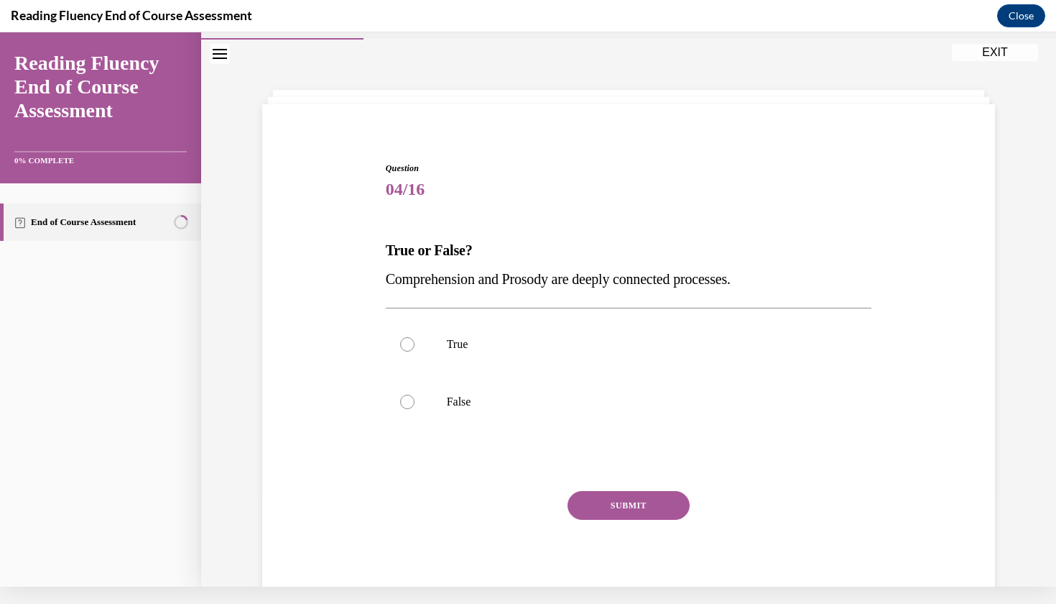
scroll to position [24, 0]
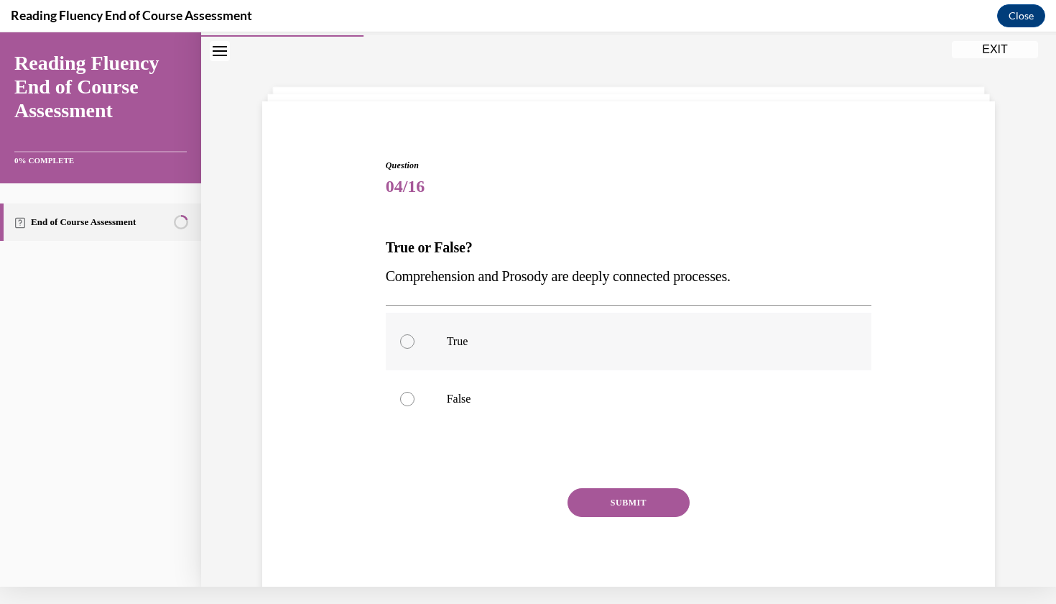
click at [577, 336] on p "True" at bounding box center [641, 341] width 389 height 14
click at [415, 336] on input "True" at bounding box center [407, 341] width 14 height 14
radio input "true"
click at [627, 497] on button "SUBMIT" at bounding box center [629, 502] width 122 height 29
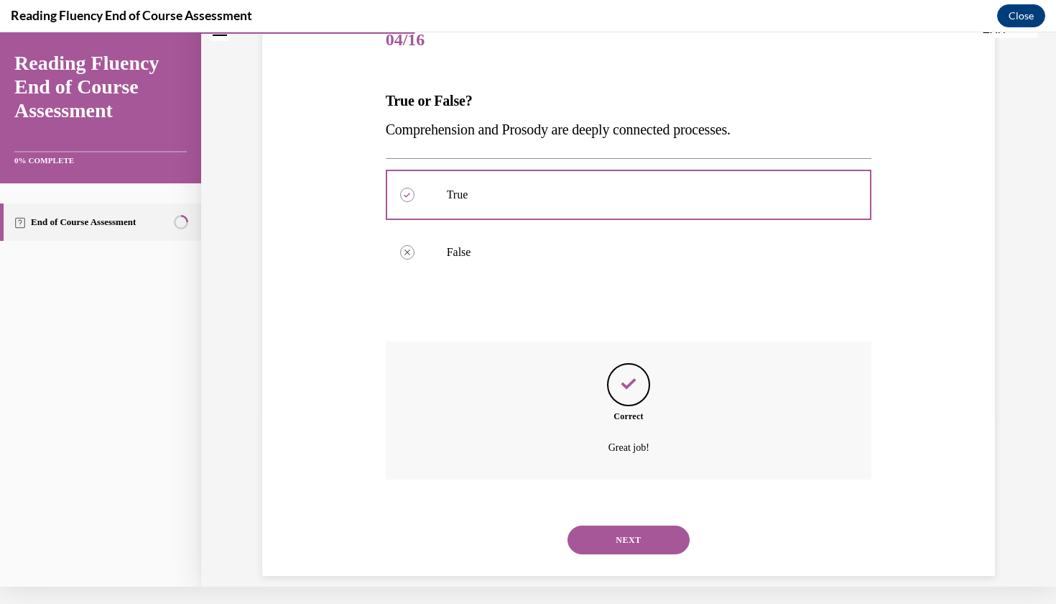
click at [625, 525] on button "NEXT" at bounding box center [629, 539] width 122 height 29
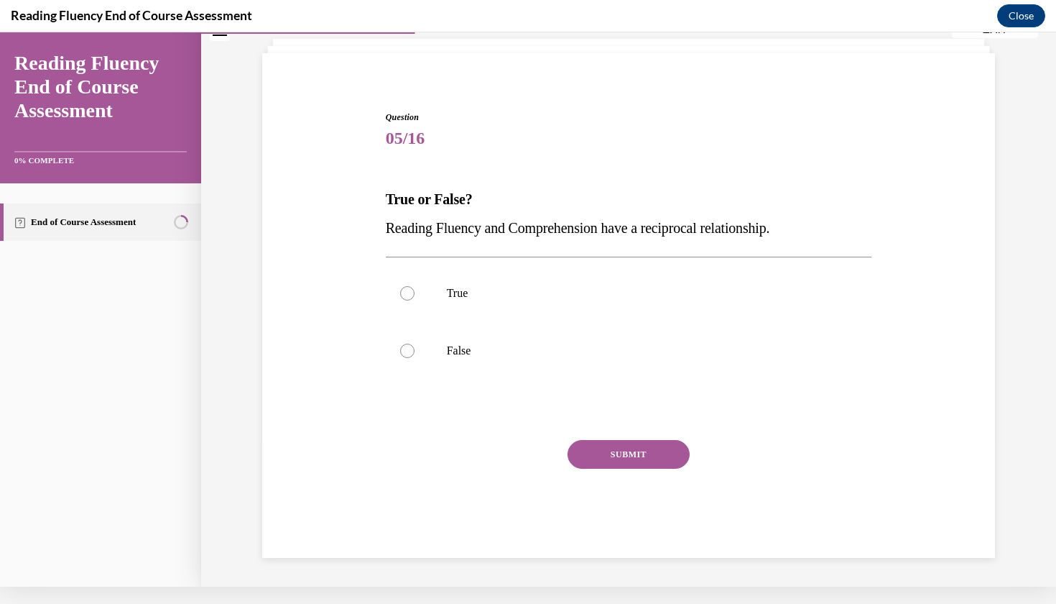
scroll to position [44, 0]
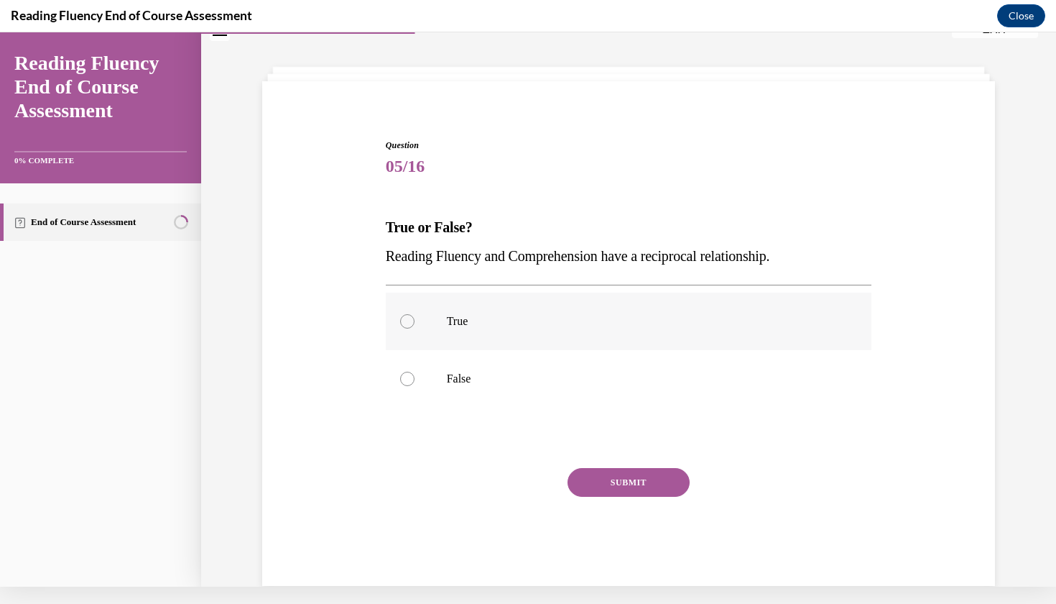
click at [614, 329] on label "True" at bounding box center [629, 320] width 487 height 57
click at [415, 328] on input "True" at bounding box center [407, 321] width 14 height 14
radio input "true"
click at [630, 480] on button "SUBMIT" at bounding box center [629, 482] width 122 height 29
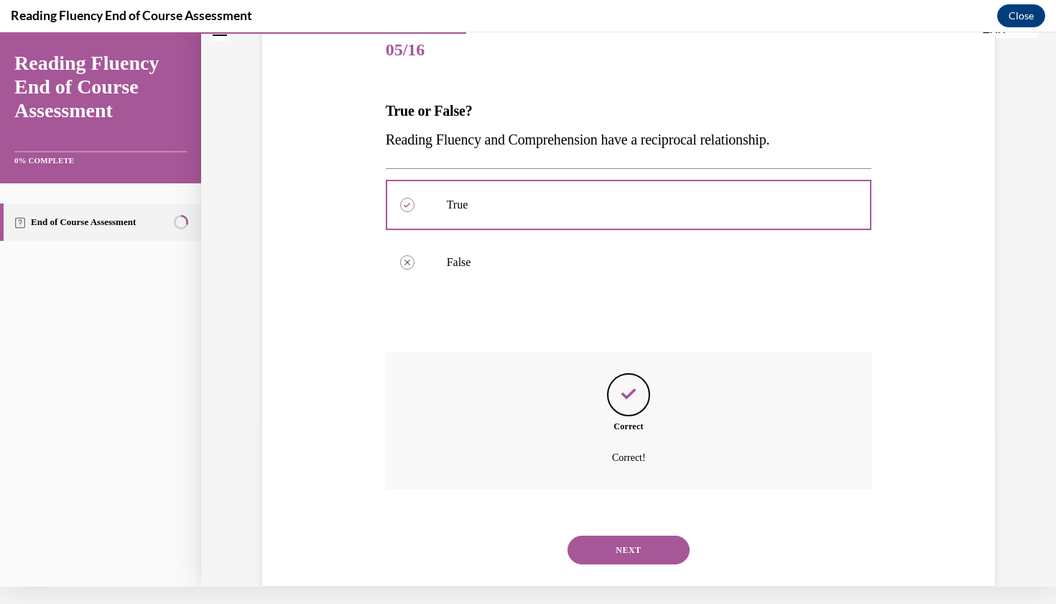
click at [627, 535] on button "NEXT" at bounding box center [629, 549] width 122 height 29
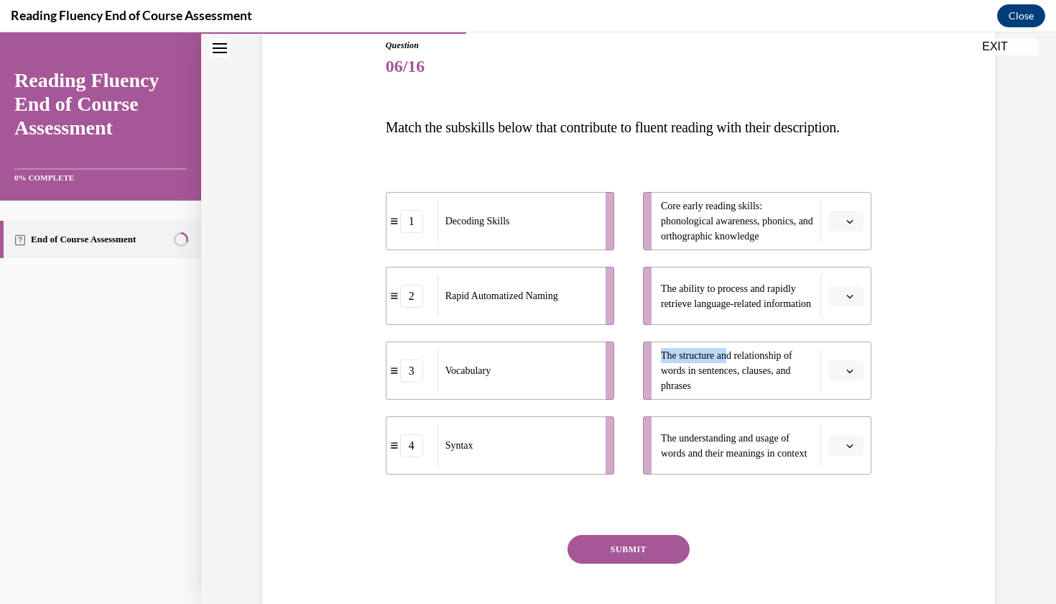
drag, startPoint x: 732, startPoint y: 387, endPoint x: 732, endPoint y: 366, distance: 20.8
click at [732, 366] on ul "Core early reading skills: phonological awareness, phonics, and orthographic kn…" at bounding box center [750, 333] width 243 height 282
drag, startPoint x: 547, startPoint y: 397, endPoint x: 550, endPoint y: 418, distance: 21.1
click at [550, 414] on div "Vocabulary" at bounding box center [520, 393] width 159 height 42
click at [852, 376] on span "button" at bounding box center [850, 371] width 10 height 10
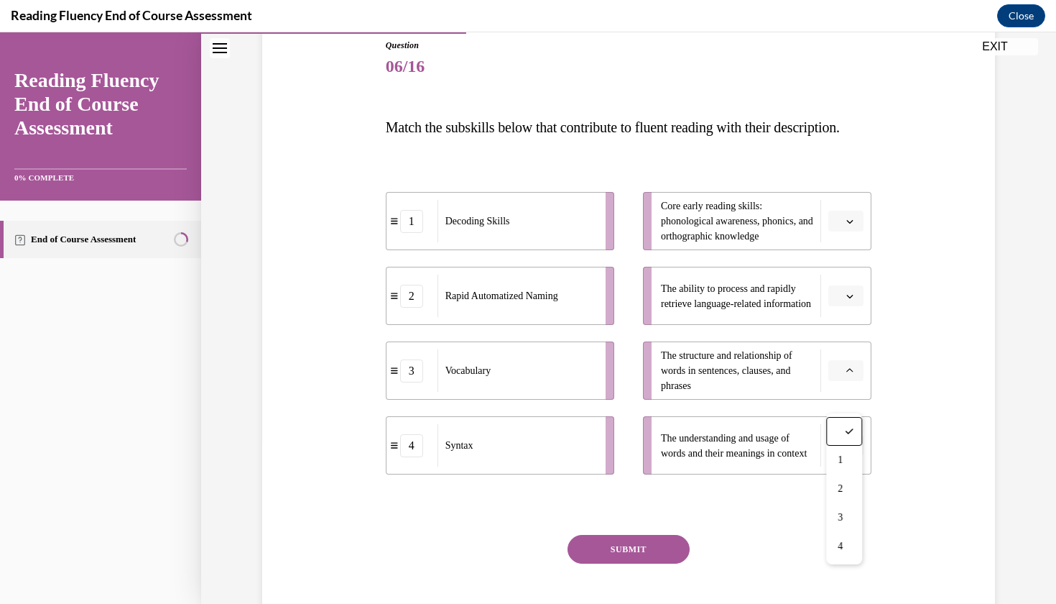
click at [746, 391] on span "The structure and relationship of words in sentences, clauses, and phrases" at bounding box center [727, 370] width 132 height 41
click at [857, 232] on button "button" at bounding box center [846, 222] width 35 height 22
click at [778, 309] on span "The ability to process and rapidly retrieve language-related information" at bounding box center [736, 296] width 150 height 26
drag, startPoint x: 725, startPoint y: 395, endPoint x: 720, endPoint y: 488, distance: 92.8
click at [721, 474] on ul "Core early reading skills: phonological awareness, phonics, and orthographic kn…" at bounding box center [750, 333] width 243 height 282
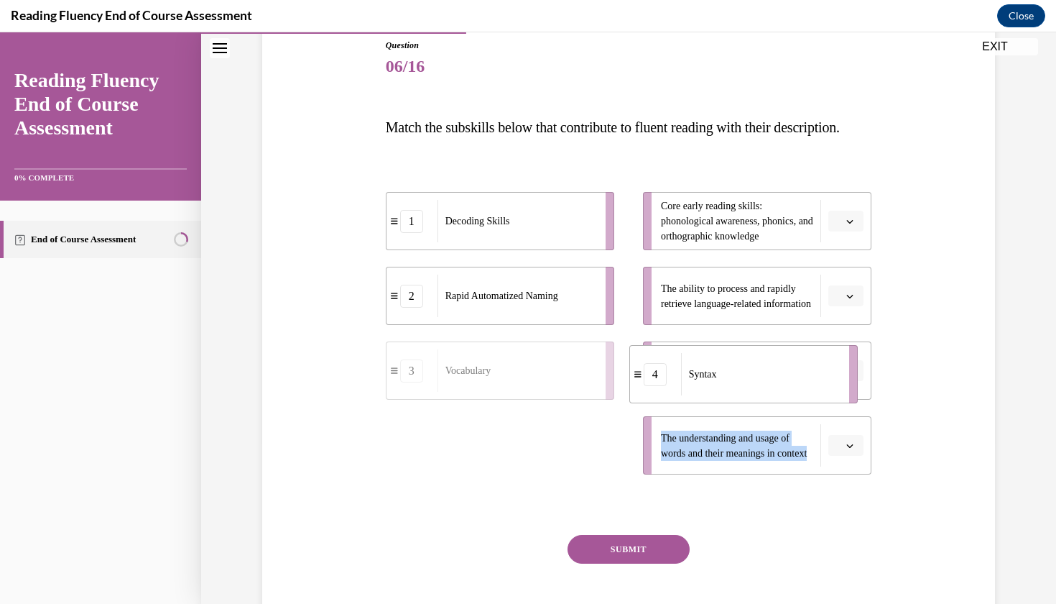
drag, startPoint x: 476, startPoint y: 479, endPoint x: 722, endPoint y: 417, distance: 253.4
click at [722, 395] on div "Syntax" at bounding box center [760, 374] width 159 height 42
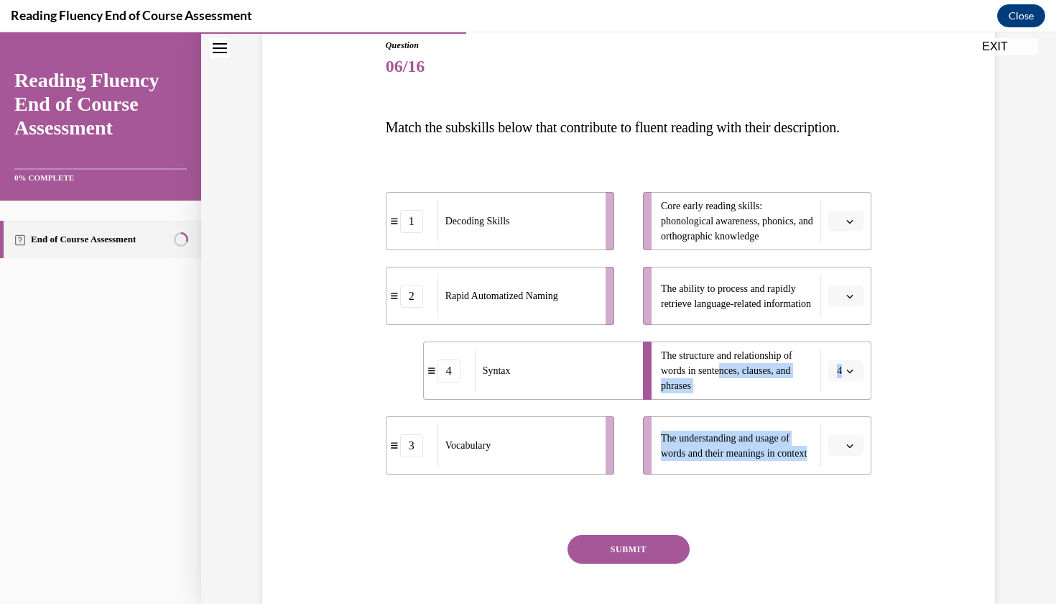
click at [916, 361] on div "Question 06/16 Match the subskills below that contribute to fluent reading with…" at bounding box center [629, 324] width 740 height 657
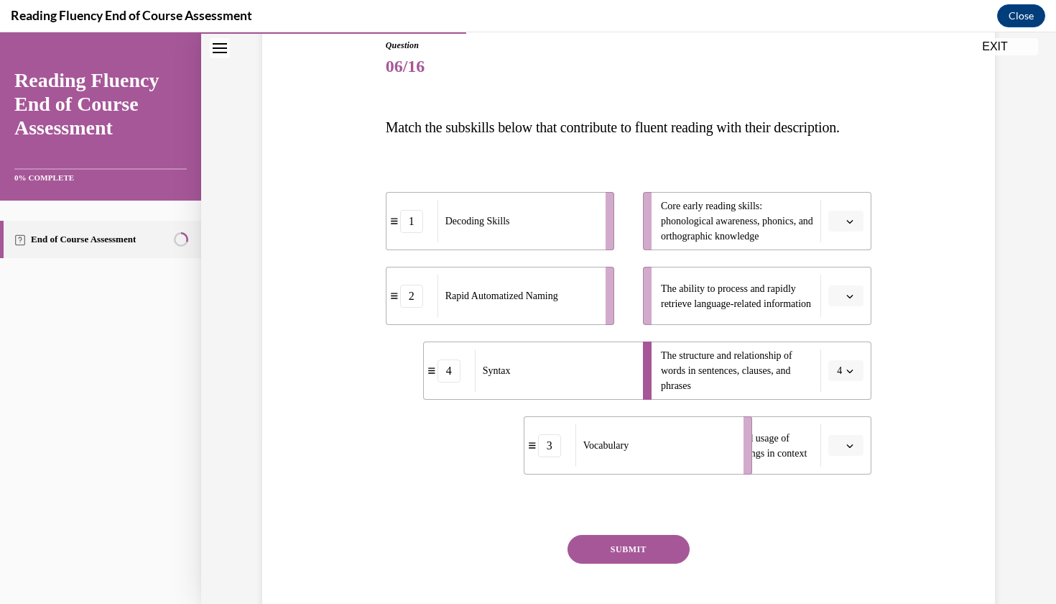
drag, startPoint x: 527, startPoint y: 456, endPoint x: 675, endPoint y: 453, distance: 148.1
click at [675, 453] on div "Vocabulary" at bounding box center [655, 445] width 159 height 42
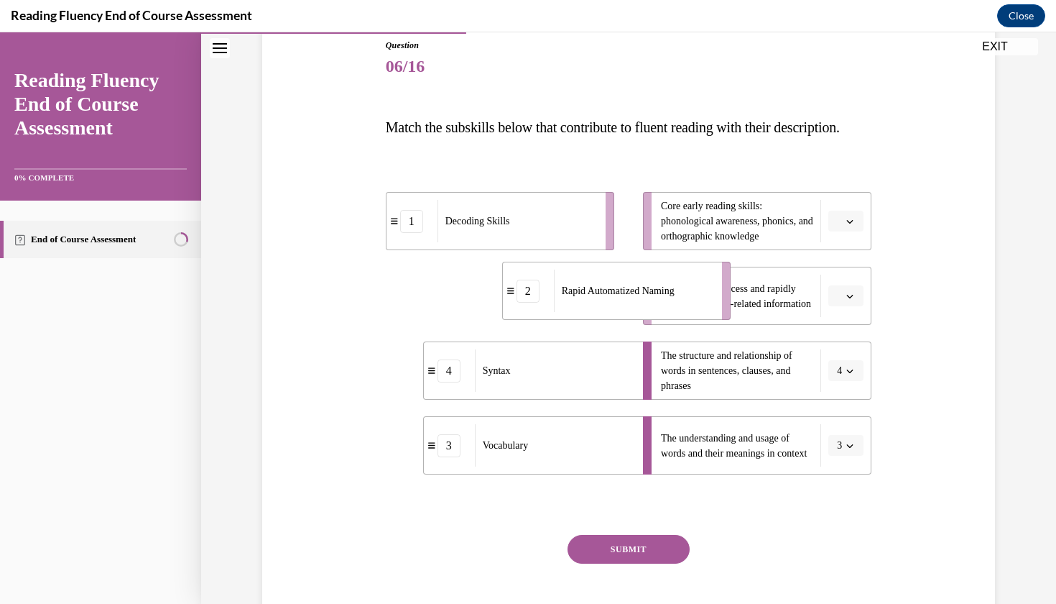
drag, startPoint x: 517, startPoint y: 312, endPoint x: 637, endPoint y: 305, distance: 120.2
click at [637, 305] on div "Rapid Automatized Naming" at bounding box center [633, 290] width 159 height 42
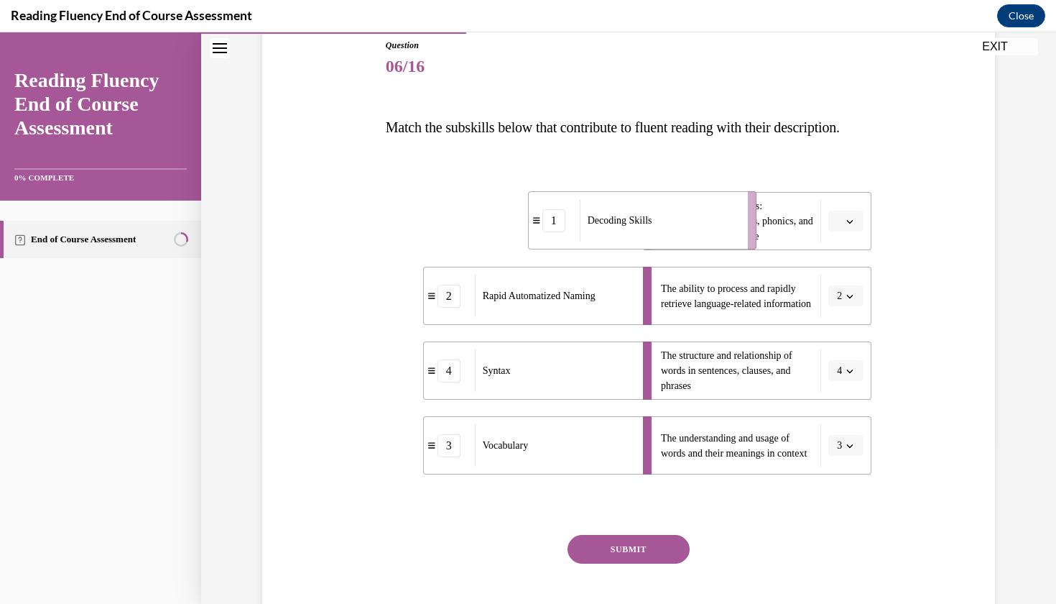
drag, startPoint x: 579, startPoint y: 239, endPoint x: 721, endPoint y: 239, distance: 142.3
click at [721, 239] on div "Decoding Skills" at bounding box center [659, 220] width 159 height 42
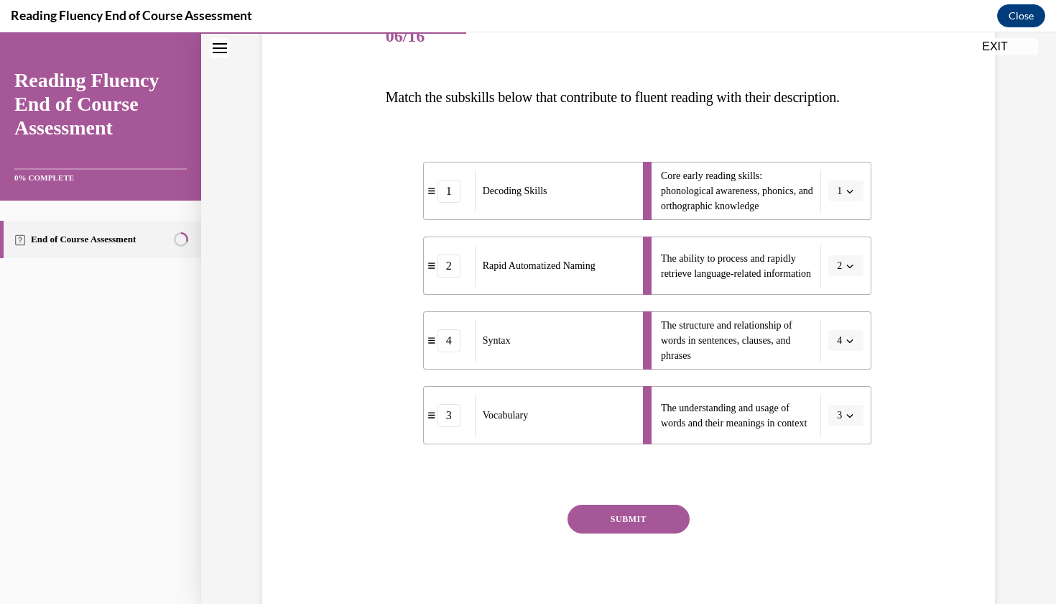
click at [635, 533] on button "SUBMIT" at bounding box center [629, 518] width 122 height 29
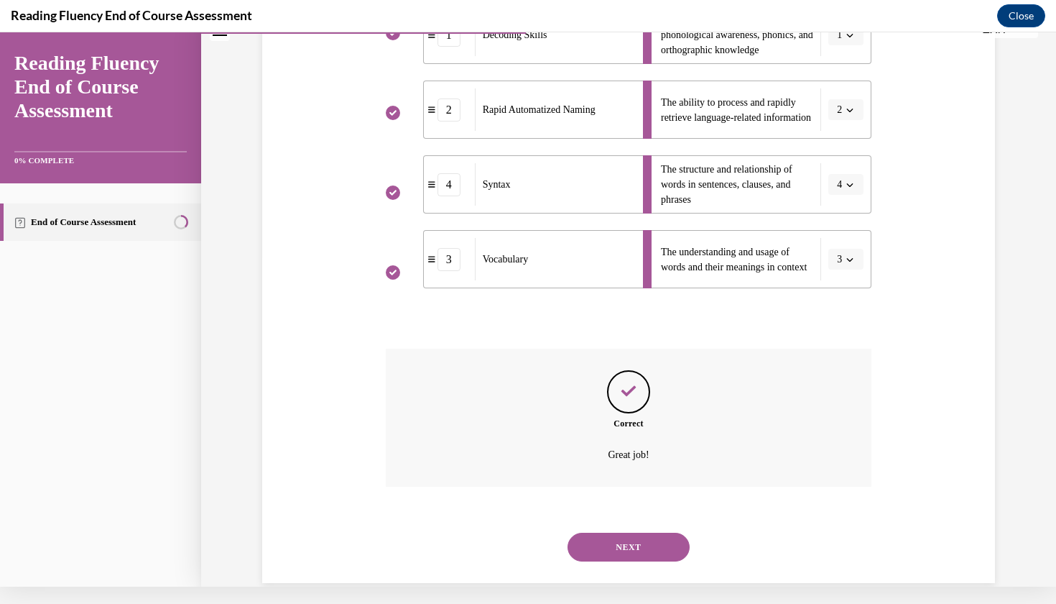
scroll to position [366, 0]
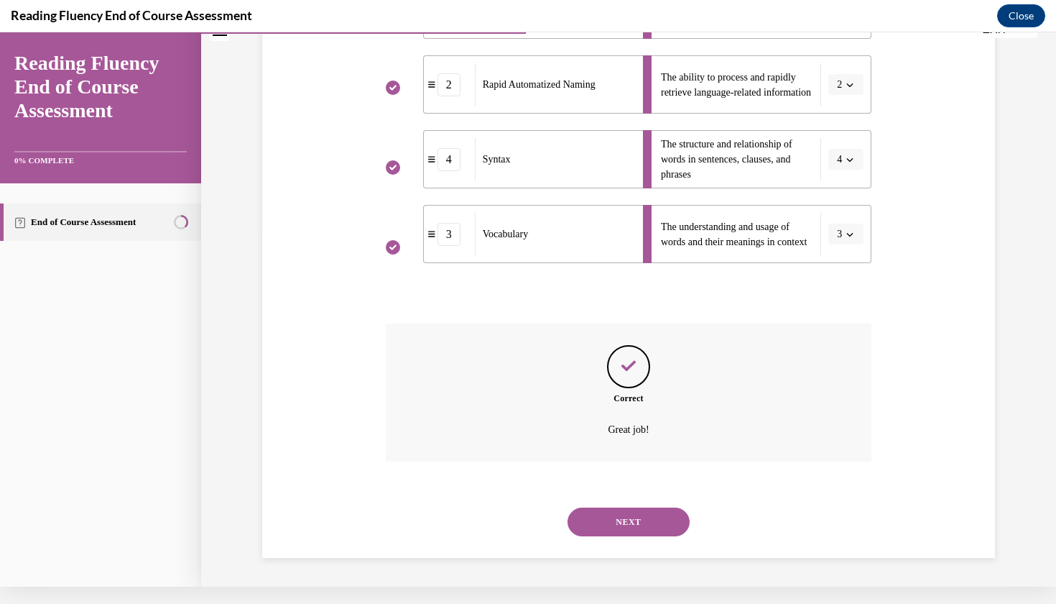
click at [632, 526] on button "NEXT" at bounding box center [629, 521] width 122 height 29
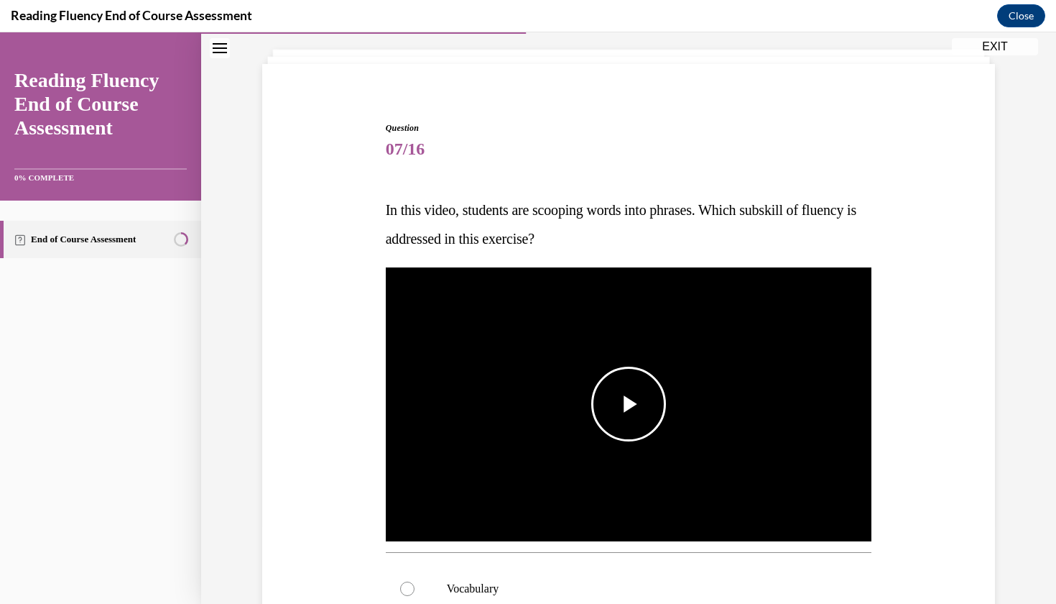
click at [629, 404] on span "Video player" at bounding box center [629, 404] width 0 height 0
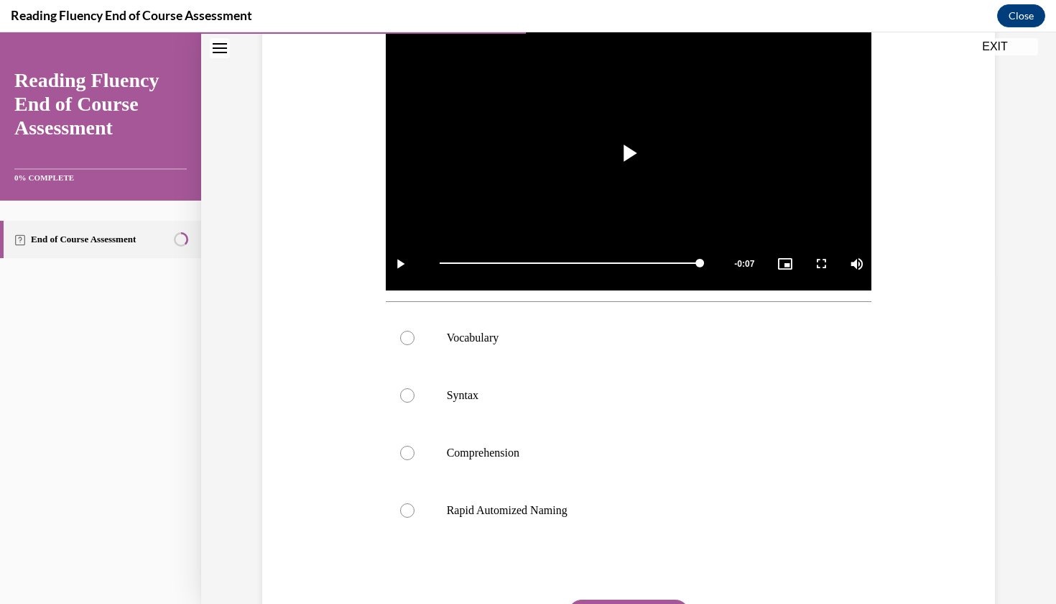
scroll to position [352, 0]
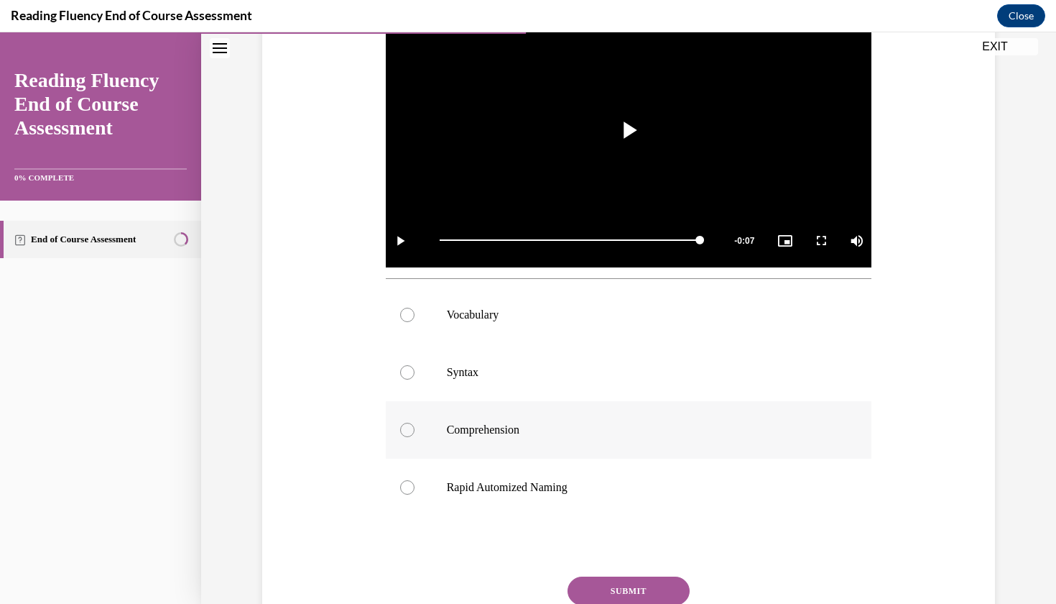
click at [585, 451] on label "Comprehension" at bounding box center [629, 429] width 487 height 57
click at [415, 437] on input "Comprehension" at bounding box center [407, 430] width 14 height 14
radio input "true"
click at [607, 593] on button "SUBMIT" at bounding box center [629, 590] width 122 height 29
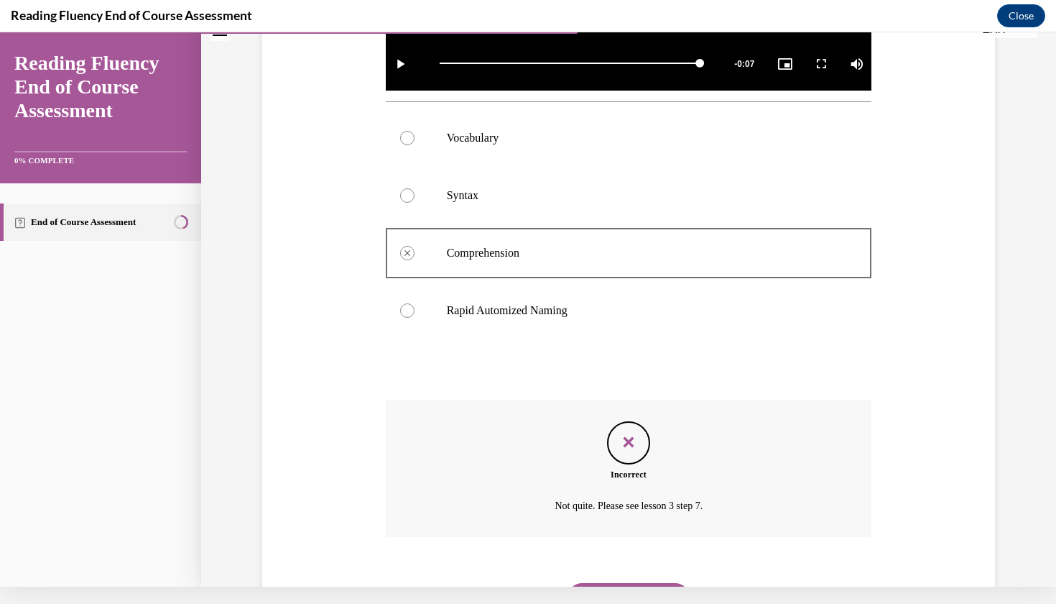
scroll to position [570, 0]
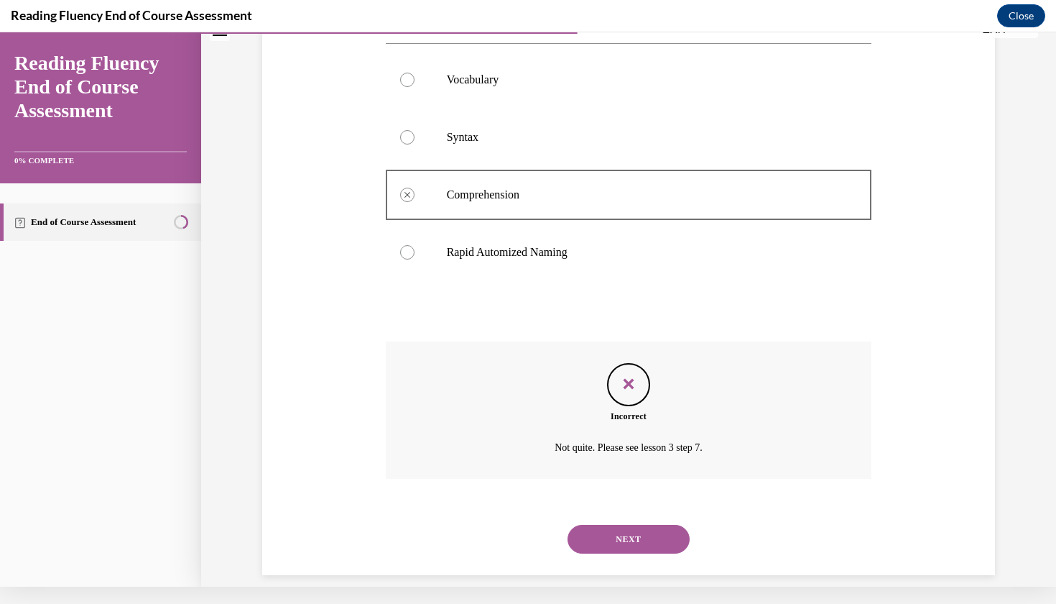
click at [624, 526] on button "NEXT" at bounding box center [629, 539] width 122 height 29
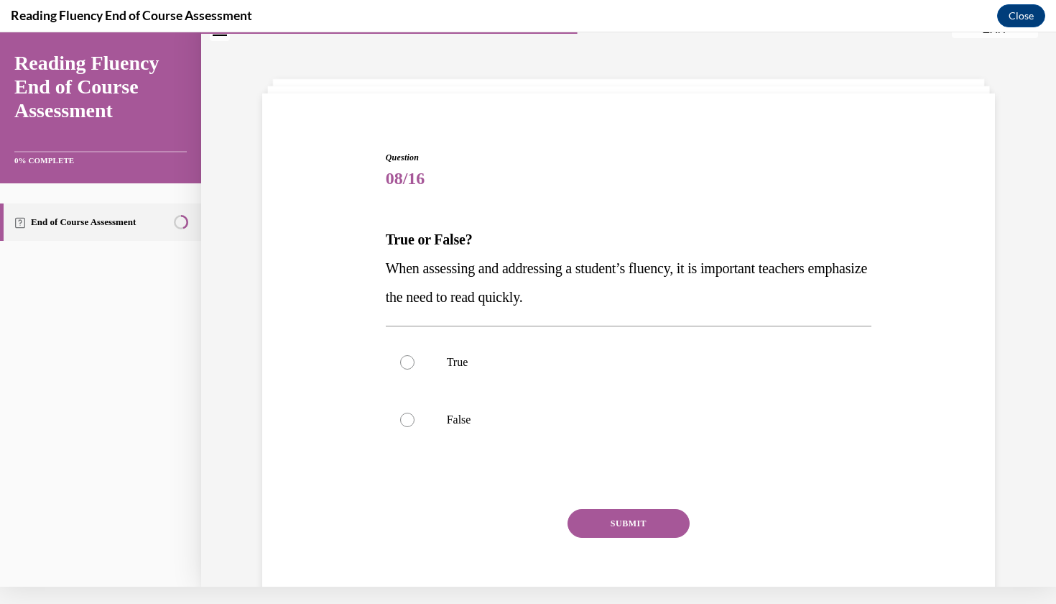
scroll to position [40, 0]
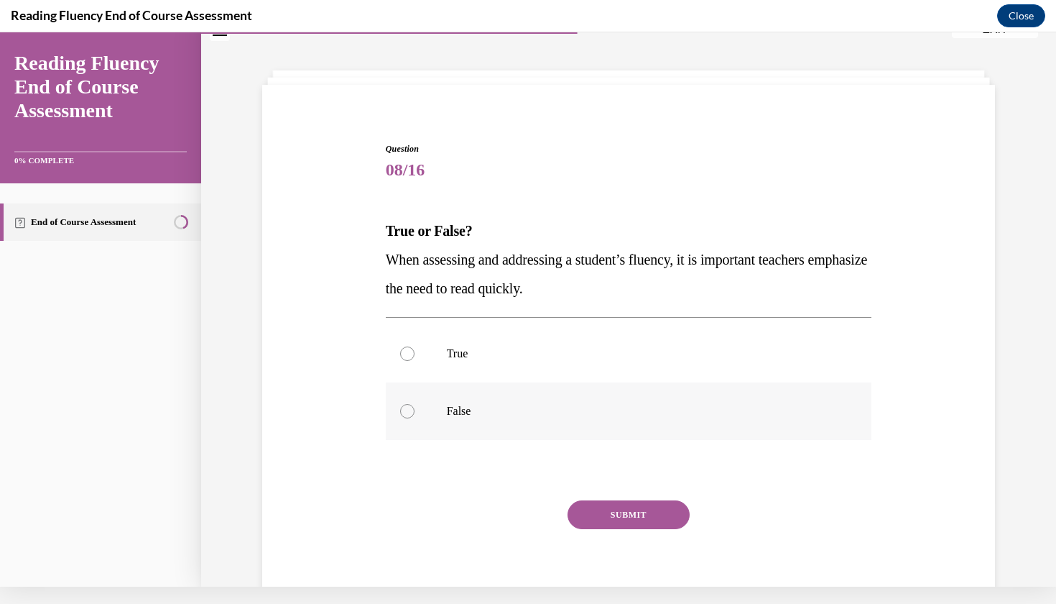
click at [599, 418] on label "False" at bounding box center [629, 410] width 487 height 57
click at [415, 418] on input "False" at bounding box center [407, 411] width 14 height 14
radio input "true"
click at [624, 520] on button "SUBMIT" at bounding box center [629, 514] width 122 height 29
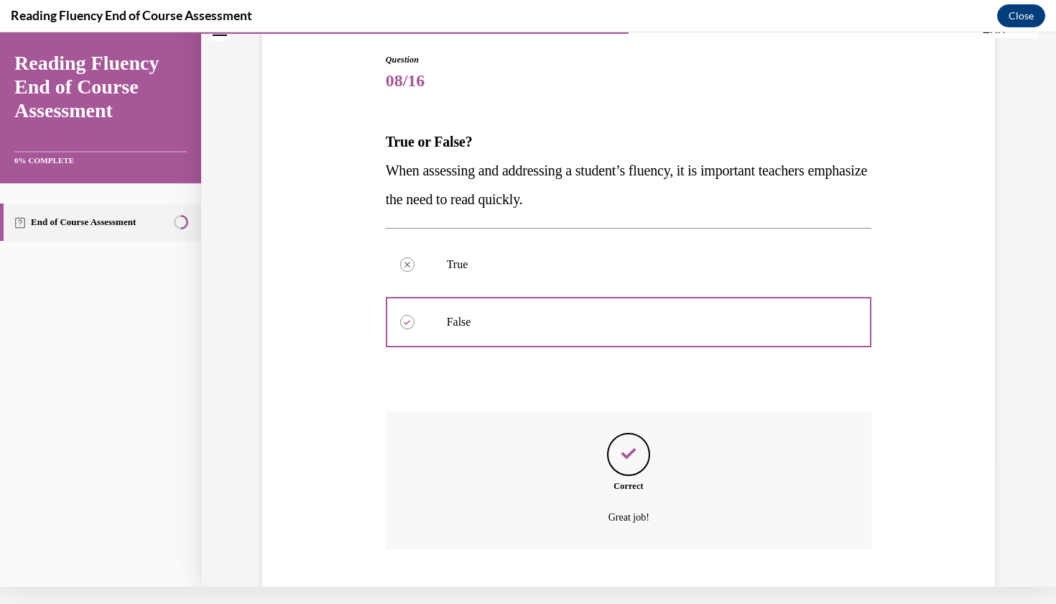
scroll to position [199, 0]
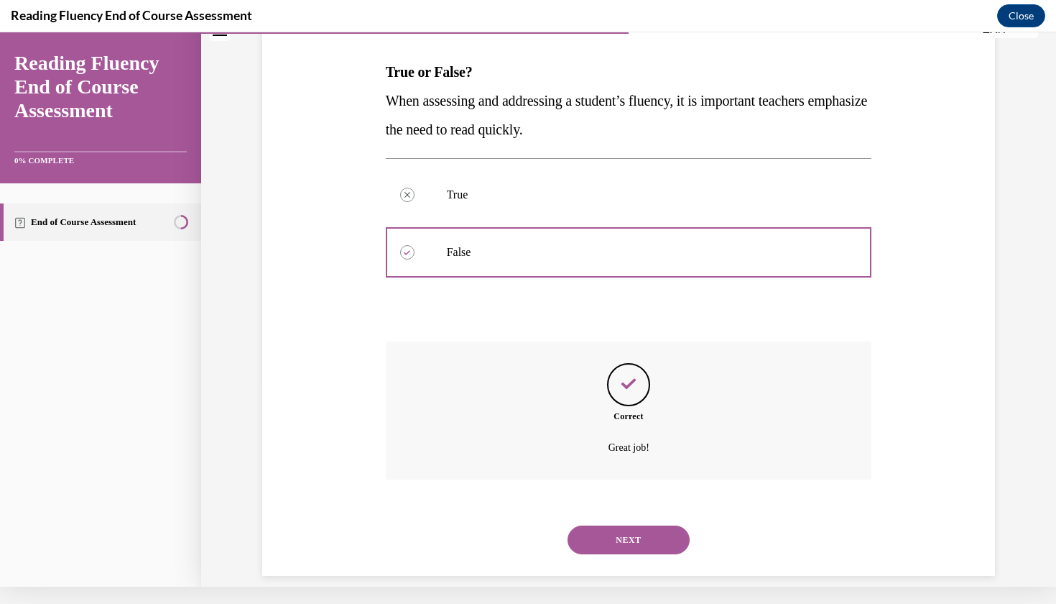
click at [623, 527] on button "NEXT" at bounding box center [629, 539] width 122 height 29
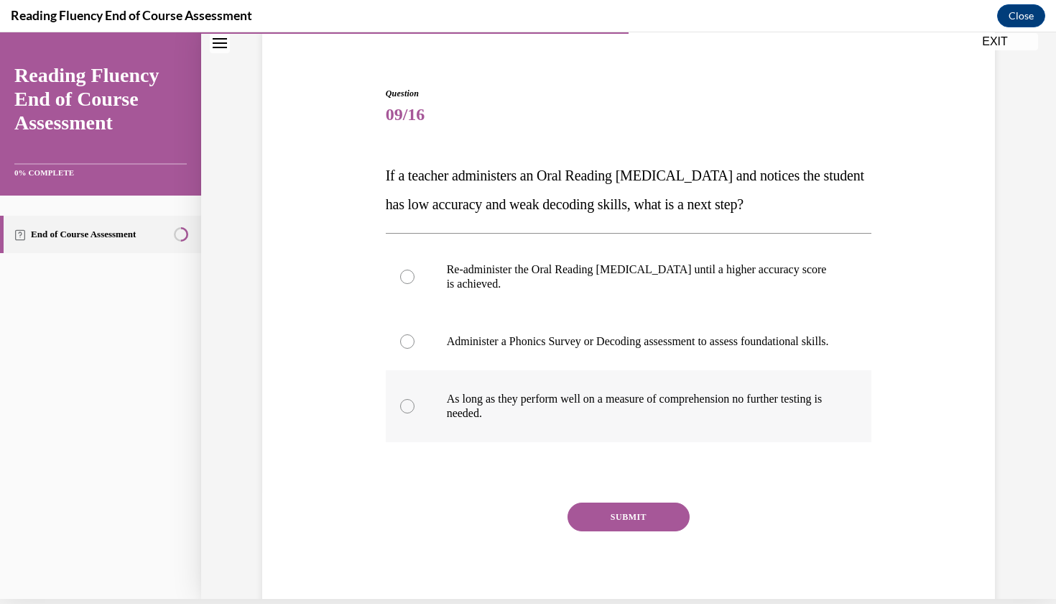
scroll to position [107, 0]
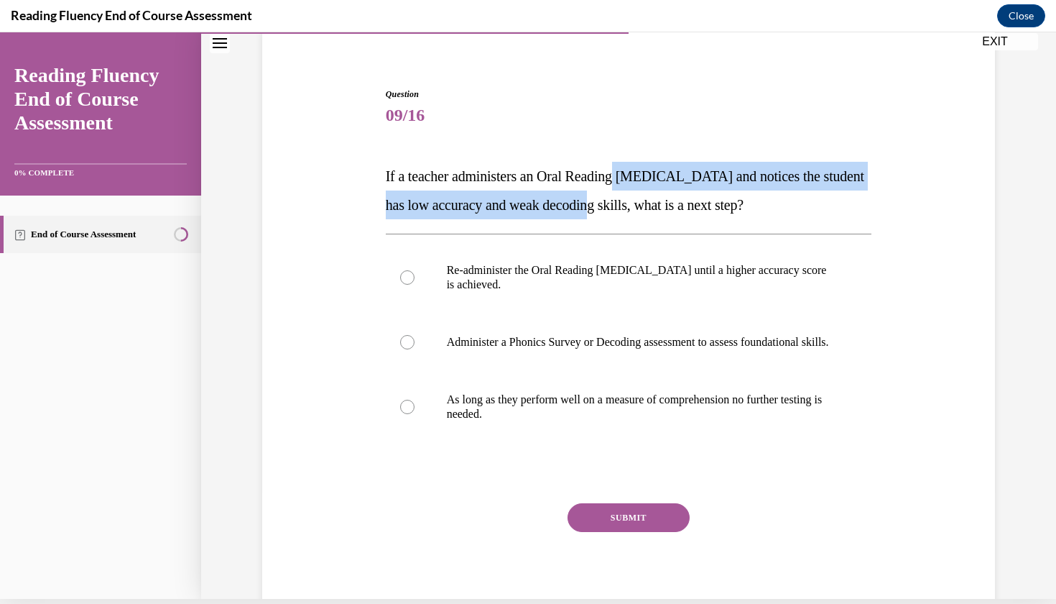
drag, startPoint x: 629, startPoint y: 167, endPoint x: 632, endPoint y: 198, distance: 31.7
click at [632, 198] on p "If a teacher administers an Oral Reading Fluency assessment and notices the stu…" at bounding box center [629, 190] width 487 height 57
click at [632, 198] on span "If a teacher administers an Oral Reading Fluency assessment and notices the stu…" at bounding box center [625, 190] width 479 height 45
drag, startPoint x: 632, startPoint y: 198, endPoint x: 631, endPoint y: 165, distance: 33.8
click at [631, 165] on p "If a teacher administers an Oral Reading Fluency assessment and notices the stu…" at bounding box center [629, 190] width 487 height 57
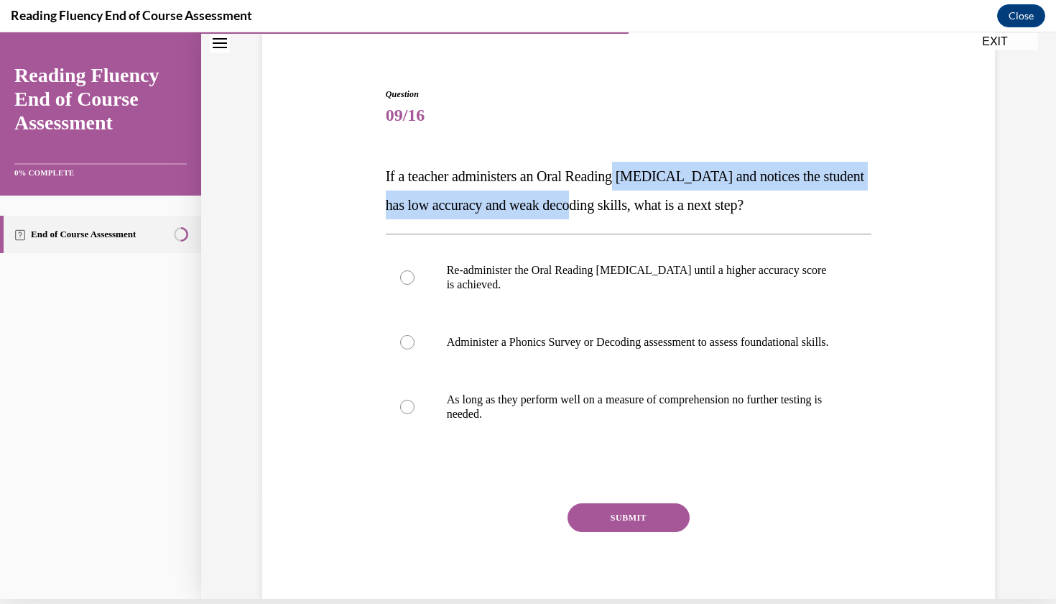
click at [631, 165] on p "If a teacher administers an Oral Reading Fluency assessment and notices the stu…" at bounding box center [629, 190] width 487 height 57
drag, startPoint x: 631, startPoint y: 165, endPoint x: 631, endPoint y: 203, distance: 38.8
click at [631, 203] on p "If a teacher administers an Oral Reading Fluency assessment and notices the stu…" at bounding box center [629, 190] width 487 height 57
click at [630, 203] on span "If a teacher administers an Oral Reading Fluency assessment and notices the stu…" at bounding box center [625, 190] width 479 height 45
drag, startPoint x: 630, startPoint y: 203, endPoint x: 630, endPoint y: 164, distance: 39.5
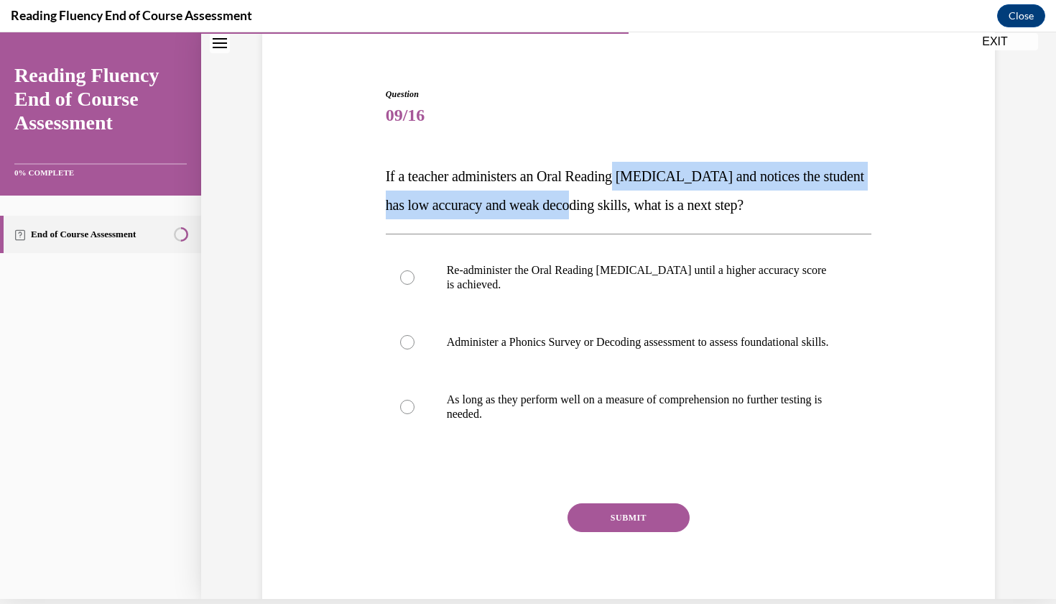
click at [630, 164] on p "If a teacher administers an Oral Reading Fluency assessment and notices the stu…" at bounding box center [629, 190] width 487 height 57
drag, startPoint x: 630, startPoint y: 164, endPoint x: 628, endPoint y: 200, distance: 36.7
click at [630, 200] on p "If a teacher administers an Oral Reading Fluency assessment and notices the stu…" at bounding box center [629, 190] width 487 height 57
click at [628, 200] on span "If a teacher administers an Oral Reading Fluency assessment and notices the stu…" at bounding box center [625, 190] width 479 height 45
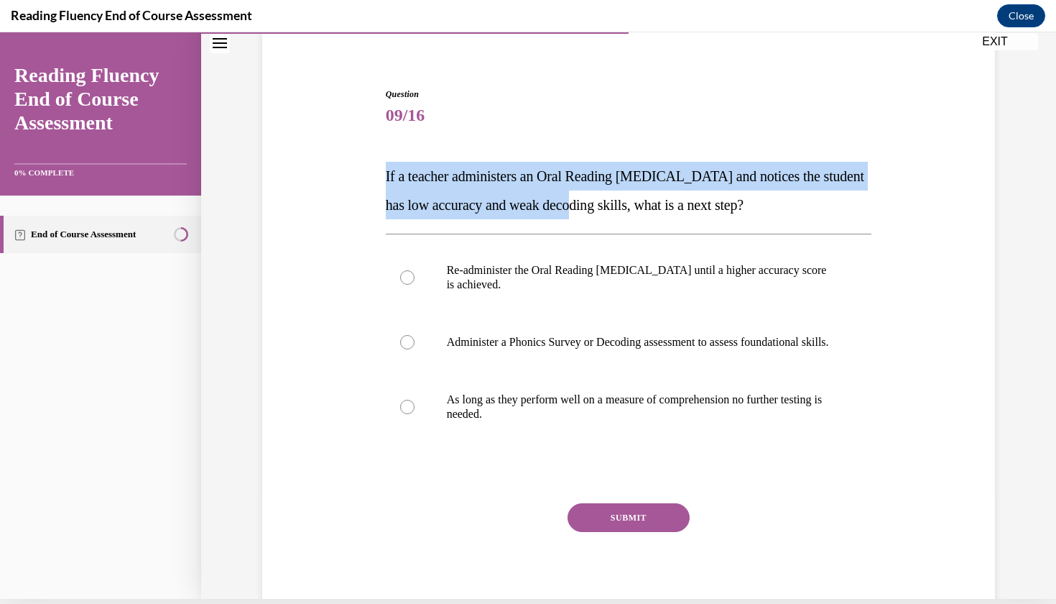
drag, startPoint x: 628, startPoint y: 200, endPoint x: 628, endPoint y: 160, distance: 40.2
click at [628, 160] on div "Question 09/16 If a teacher administers an Oral Reading Fluency assessment and …" at bounding box center [629, 354] width 487 height 533
drag, startPoint x: 628, startPoint y: 160, endPoint x: 625, endPoint y: 213, distance: 53.3
click at [625, 213] on div "Question 09/16 If a teacher administers an Oral Reading Fluency assessment and …" at bounding box center [629, 354] width 487 height 533
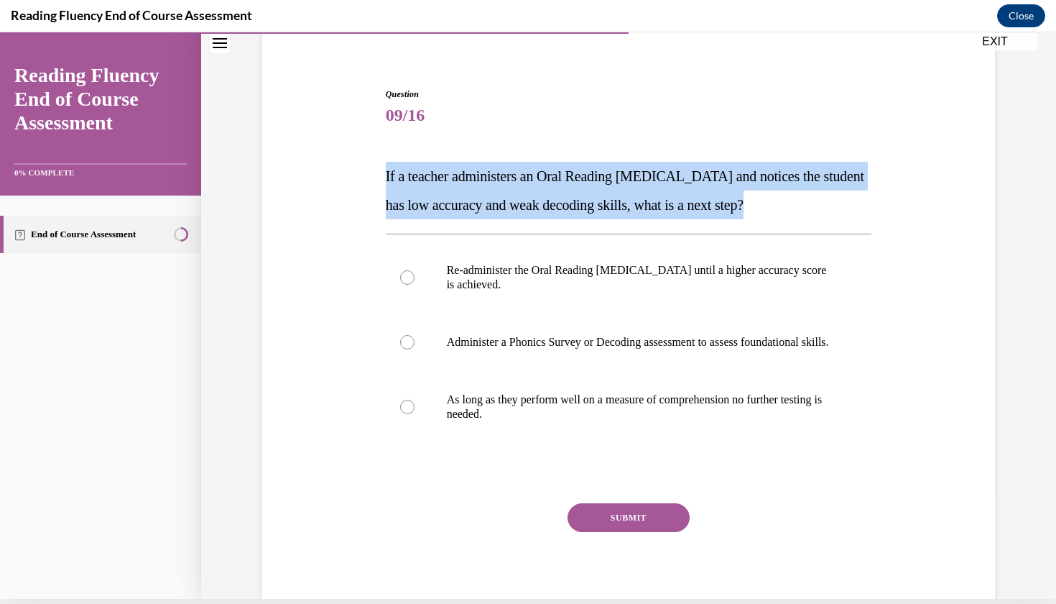
click at [625, 213] on p "If a teacher administers an Oral Reading Fluency assessment and notices the stu…" at bounding box center [629, 190] width 487 height 57
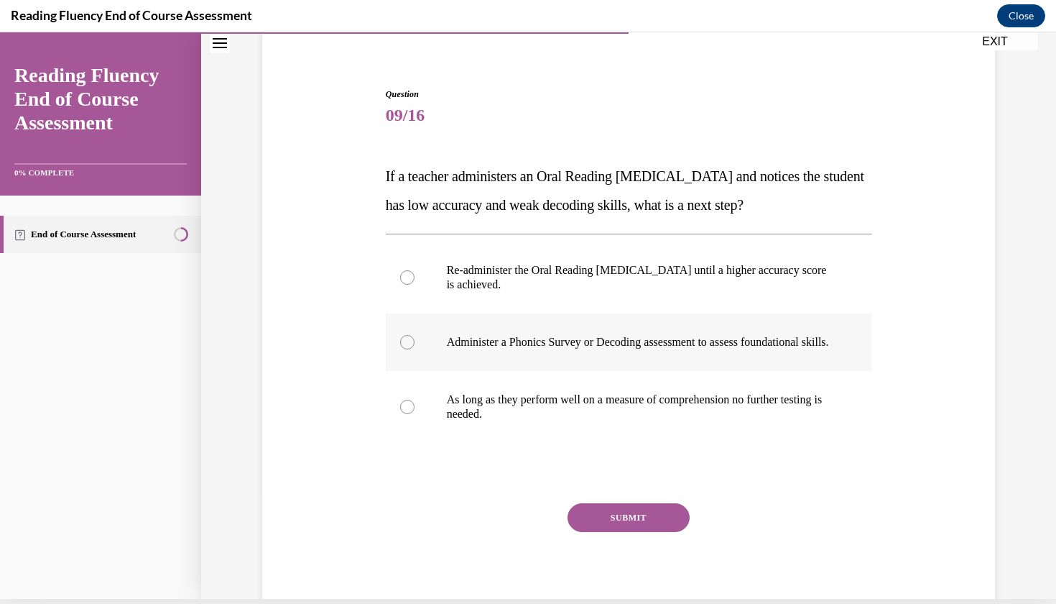
click at [632, 349] on p "Administer a Phonics Survey or Decoding assessment to assess foundational skill…" at bounding box center [641, 342] width 389 height 14
click at [415, 349] on input "Administer a Phonics Survey or Decoding assessment to assess foundational skill…" at bounding box center [407, 342] width 14 height 14
radio input "true"
click at [636, 527] on button "SUBMIT" at bounding box center [629, 517] width 122 height 29
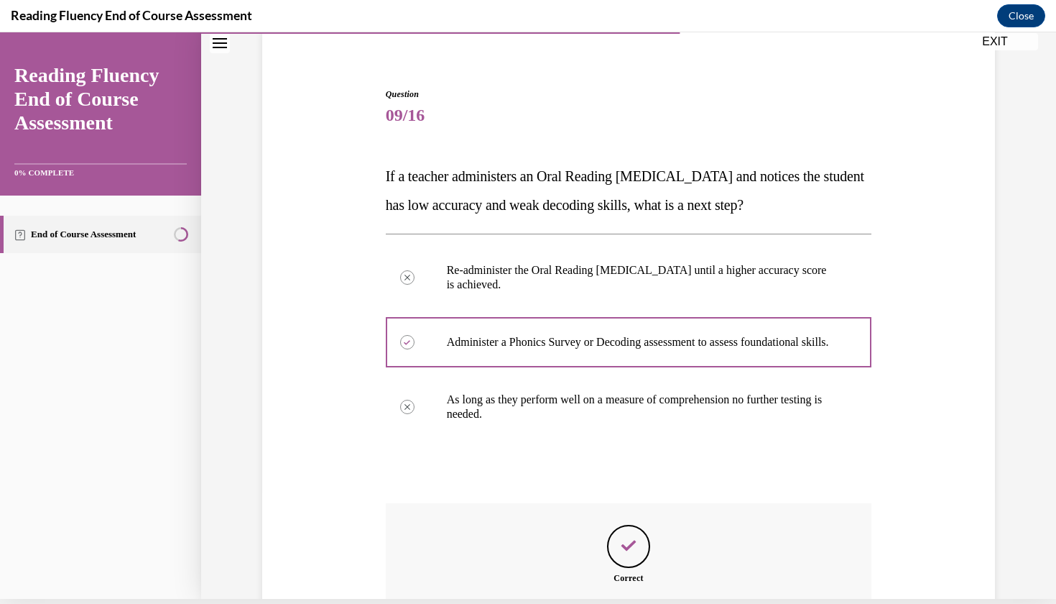
scroll to position [17, 0]
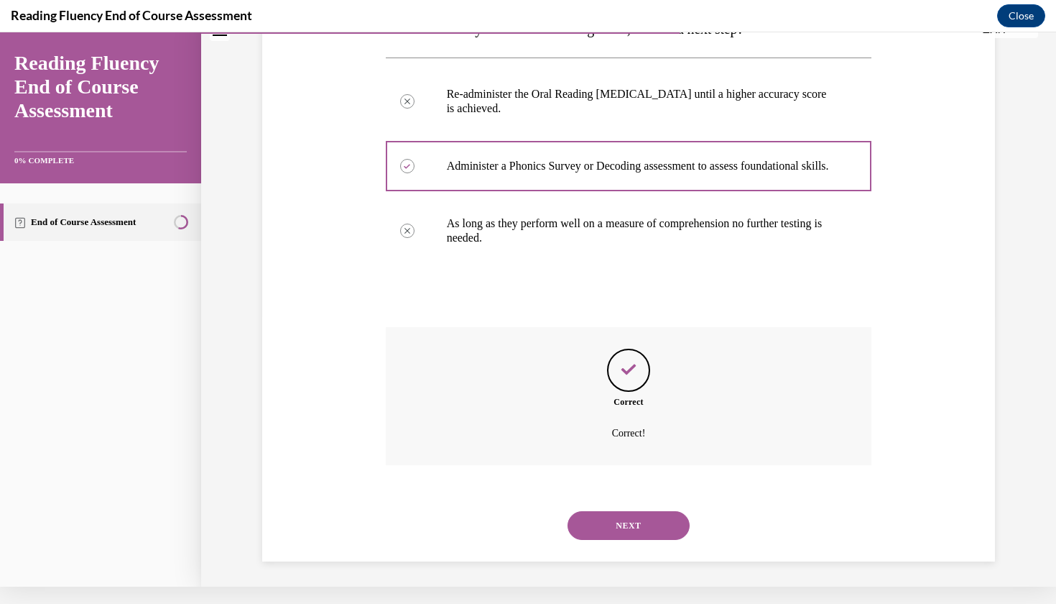
click at [627, 514] on button "NEXT" at bounding box center [629, 525] width 122 height 29
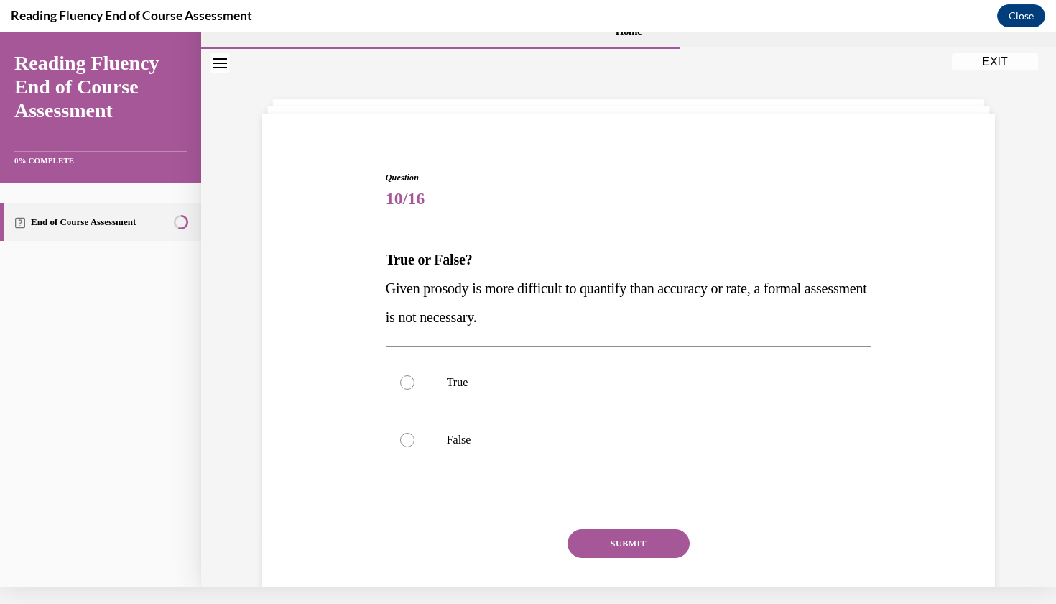
scroll to position [11, 0]
drag, startPoint x: 627, startPoint y: 269, endPoint x: 627, endPoint y: 316, distance: 46.7
click at [627, 316] on div "True or False? Given prosody is more difficult to quantify than accuracy or rat…" at bounding box center [629, 289] width 487 height 86
click at [624, 315] on p "Given prosody is more difficult to quantify than accuracy or rate, a formal ass…" at bounding box center [629, 303] width 487 height 57
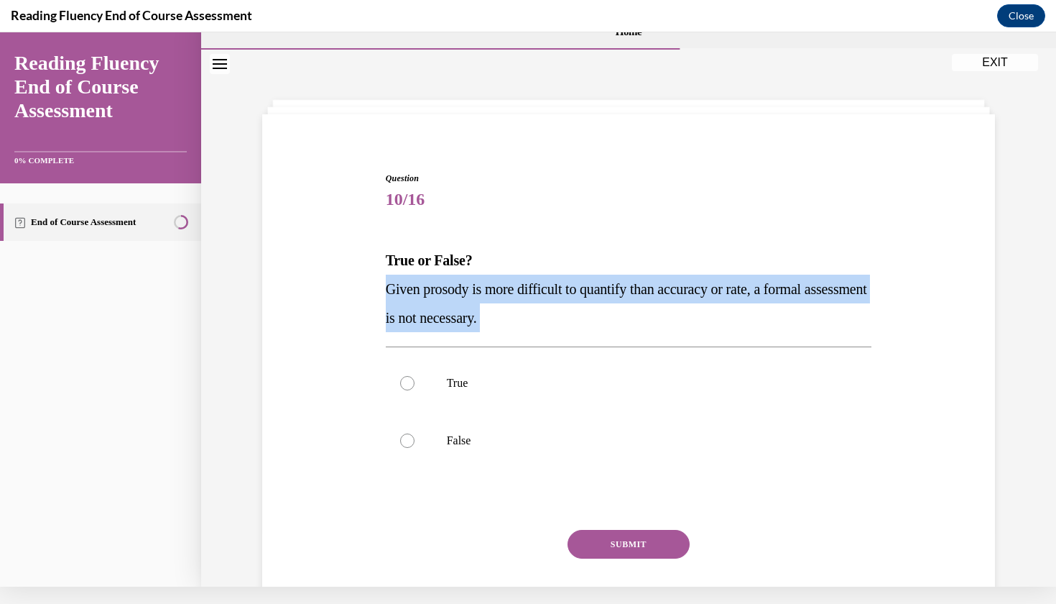
drag, startPoint x: 624, startPoint y: 315, endPoint x: 622, endPoint y: 265, distance: 50.3
click at [622, 265] on div "True or False? Given prosody is more difficult to quantify than accuracy or rat…" at bounding box center [629, 289] width 487 height 86
click at [622, 265] on p "True or False?" at bounding box center [629, 260] width 487 height 29
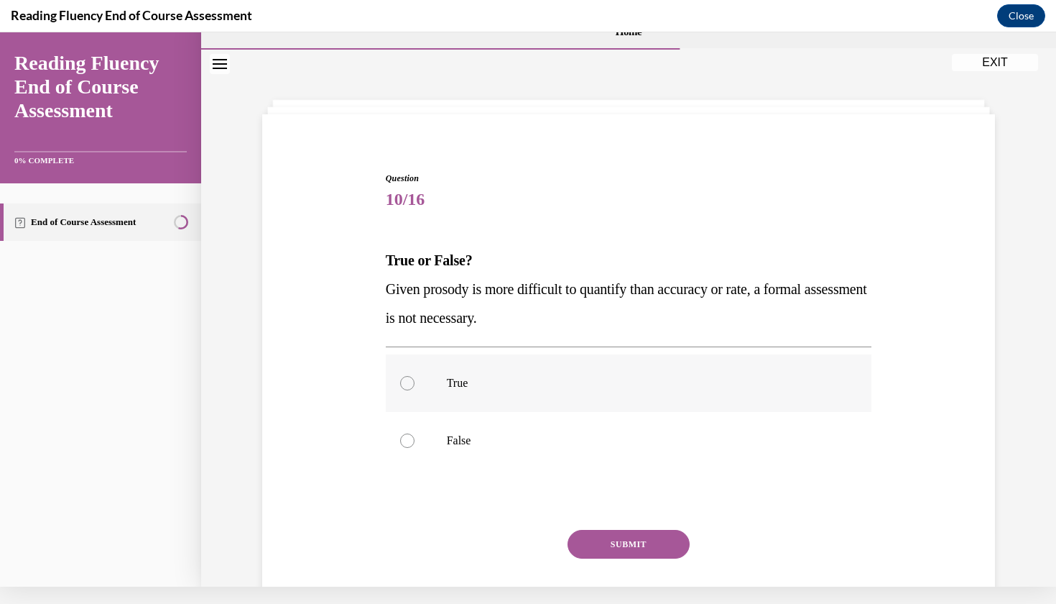
click at [576, 391] on label "True" at bounding box center [629, 382] width 487 height 57
click at [415, 390] on input "True" at bounding box center [407, 383] width 14 height 14
radio input "true"
click at [616, 540] on button "SUBMIT" at bounding box center [629, 544] width 122 height 29
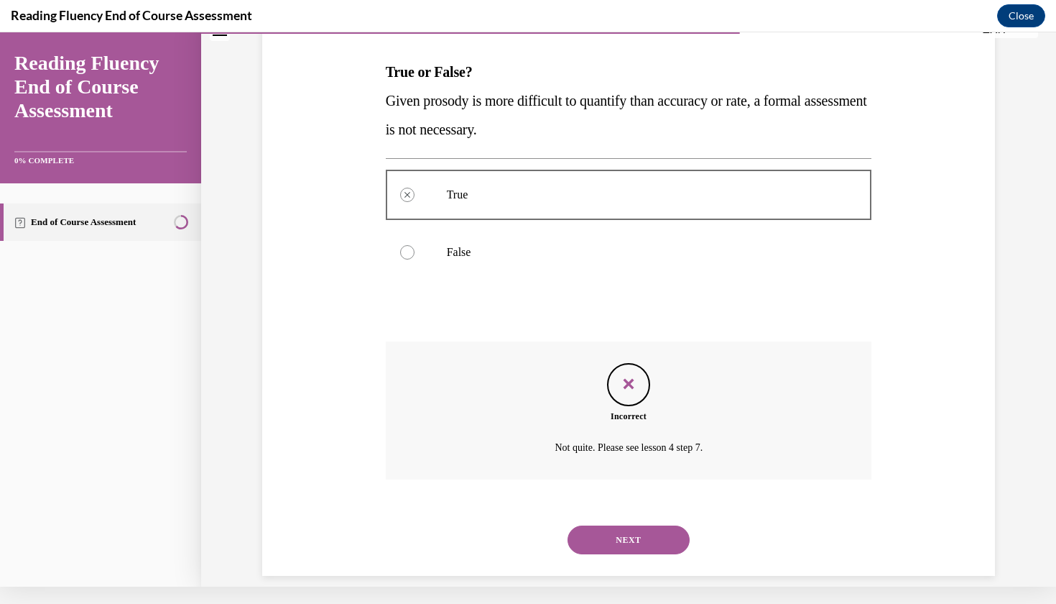
click at [617, 530] on button "NEXT" at bounding box center [629, 539] width 122 height 29
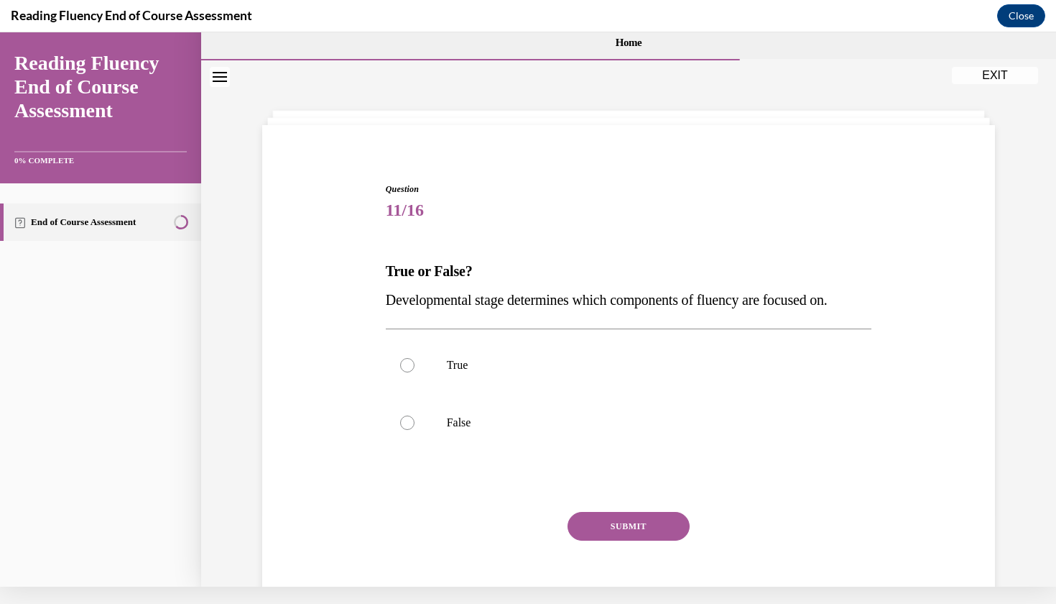
scroll to position [0, 0]
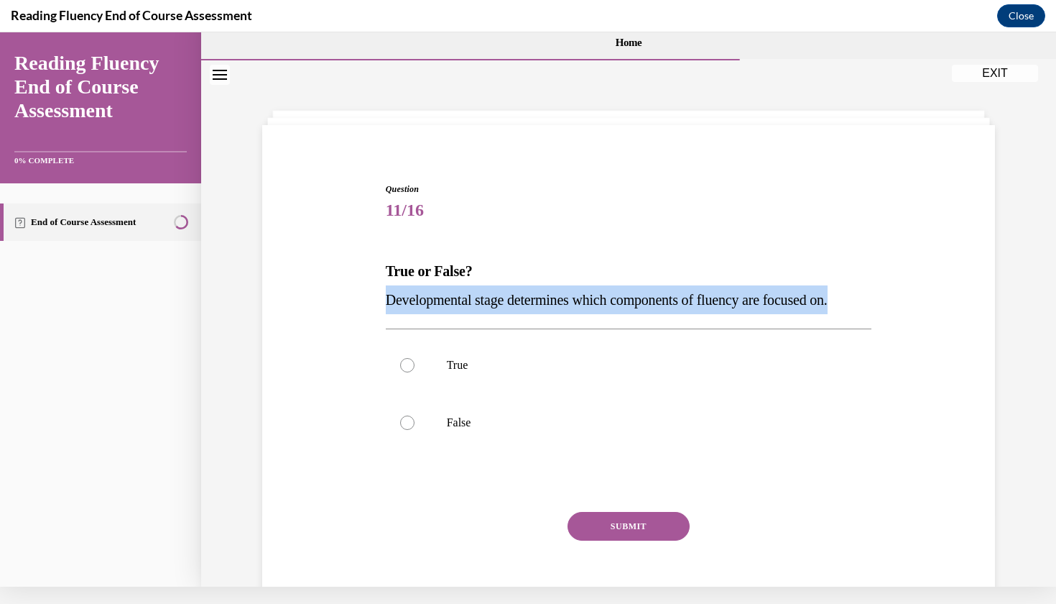
drag, startPoint x: 641, startPoint y: 280, endPoint x: 642, endPoint y: 308, distance: 27.3
click at [642, 308] on div "True or False? Developmental stage determines which components of fluency are f…" at bounding box center [629, 285] width 487 height 57
click at [642, 307] on span "Developmental stage determines which components of fluency are focused on." at bounding box center [607, 300] width 442 height 16
drag, startPoint x: 642, startPoint y: 307, endPoint x: 642, endPoint y: 279, distance: 28.0
click at [642, 279] on div "True or False? Developmental stage determines which components of fluency are f…" at bounding box center [629, 285] width 487 height 57
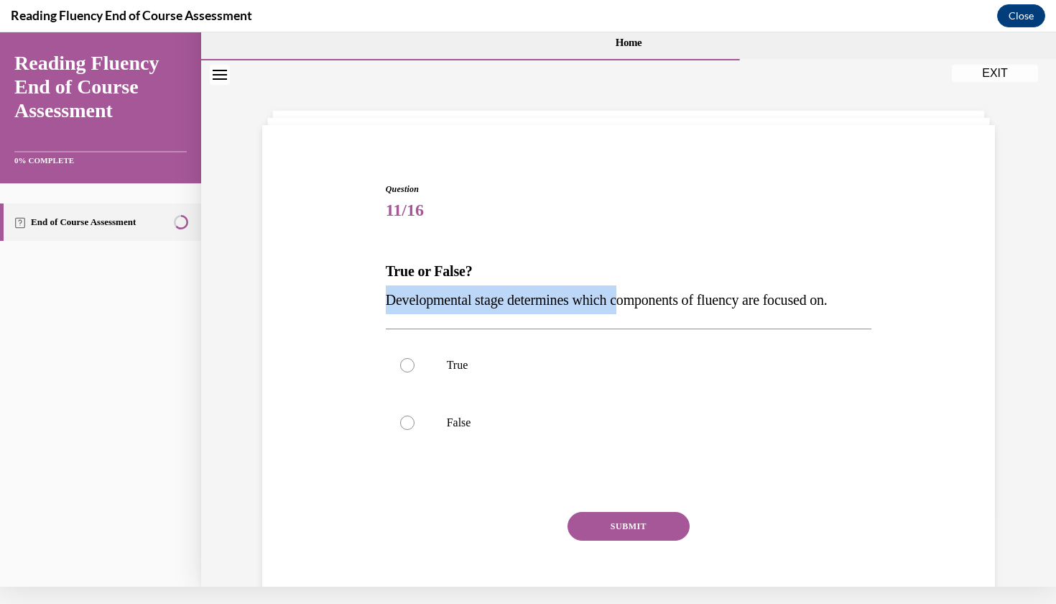
click at [642, 279] on p "True or False?" at bounding box center [629, 271] width 487 height 29
drag, startPoint x: 642, startPoint y: 279, endPoint x: 652, endPoint y: 305, distance: 27.8
click at [654, 305] on div "True or False? Developmental stage determines which components of fluency are f…" at bounding box center [629, 285] width 487 height 57
click at [652, 305] on span "Developmental stage determines which components of fluency are focused on." at bounding box center [607, 300] width 442 height 16
drag, startPoint x: 652, startPoint y: 305, endPoint x: 652, endPoint y: 282, distance: 23.0
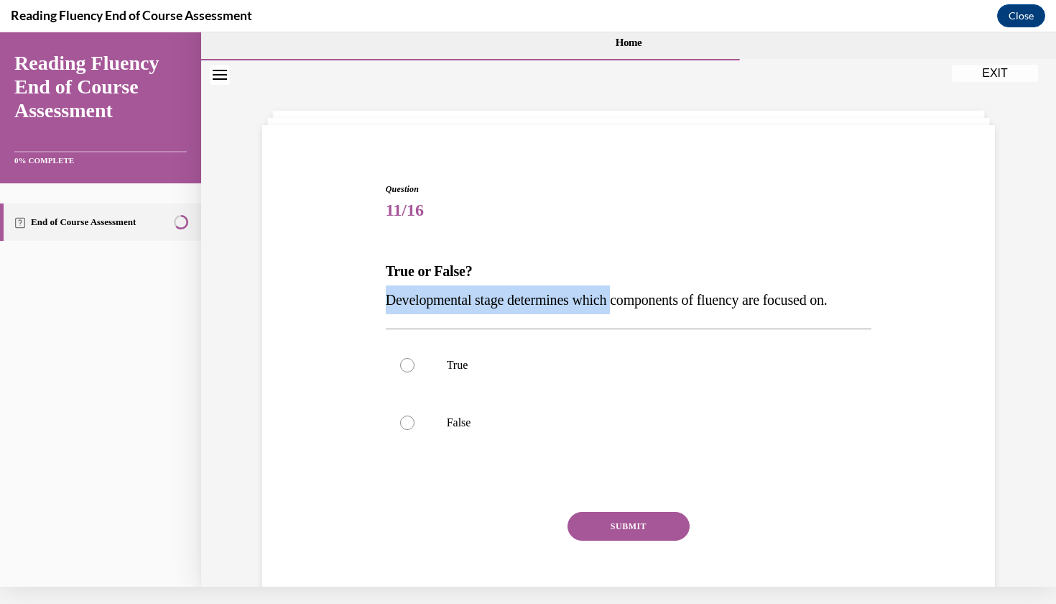
click at [652, 282] on div "True or False? Developmental stage determines which components of fluency are f…" at bounding box center [629, 285] width 487 height 57
click at [652, 282] on p "True or False?" at bounding box center [629, 271] width 487 height 29
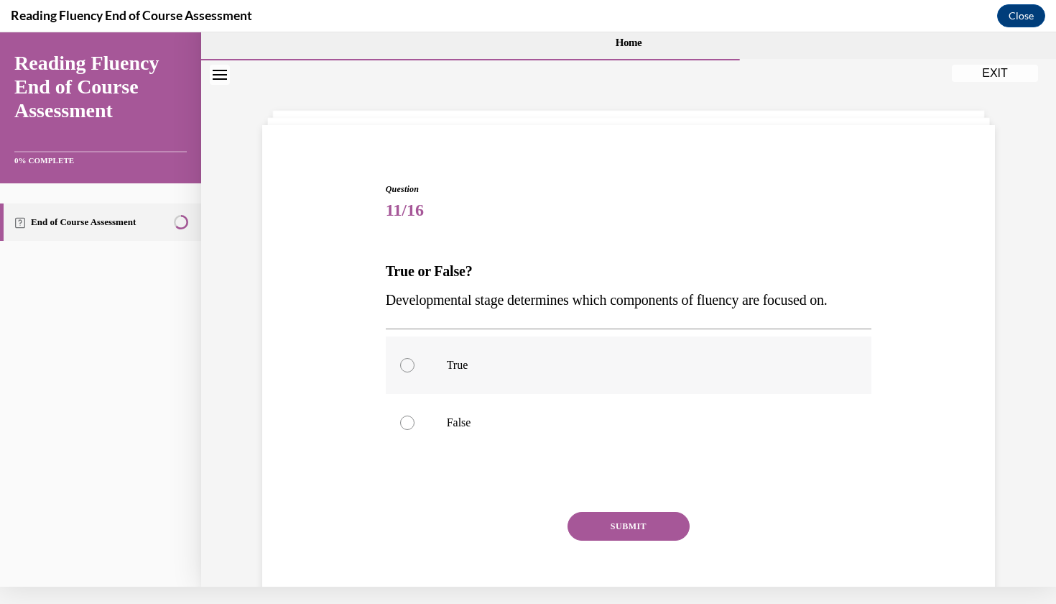
click at [602, 376] on label "True" at bounding box center [629, 364] width 487 height 57
click at [415, 372] on input "True" at bounding box center [407, 365] width 14 height 14
radio input "true"
click at [628, 530] on button "SUBMIT" at bounding box center [629, 526] width 122 height 29
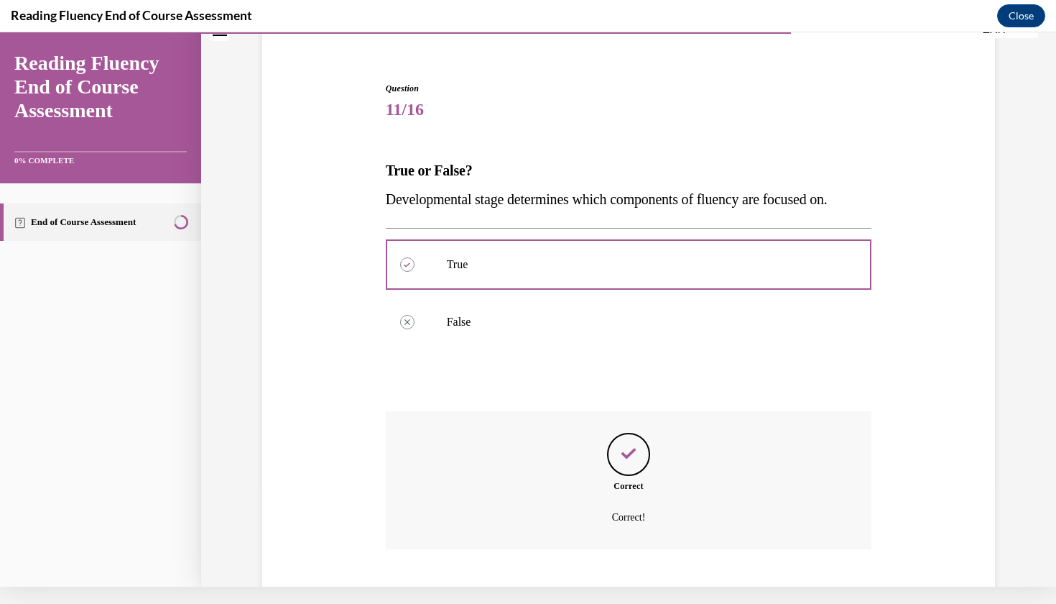
click at [617, 595] on button "NEXT" at bounding box center [629, 609] width 122 height 29
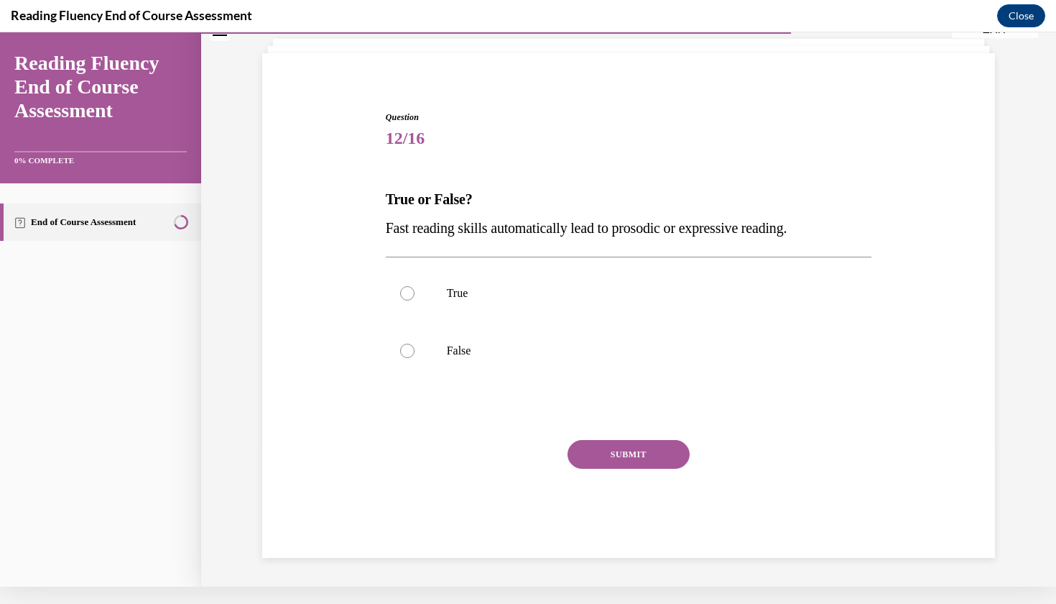
scroll to position [55, 0]
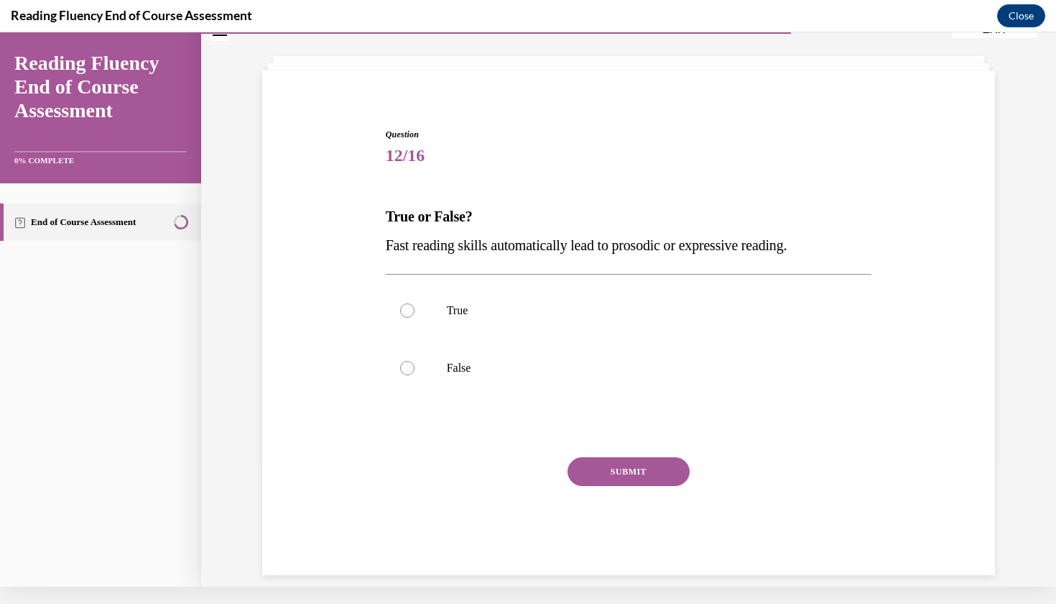
click at [464, 258] on p "Fast reading skills automatically lead to prosodic or expressive reading." at bounding box center [629, 245] width 487 height 29
click at [460, 253] on span "Fast reading skills automatically lead to prosodic or expressive reading." at bounding box center [587, 245] width 402 height 16
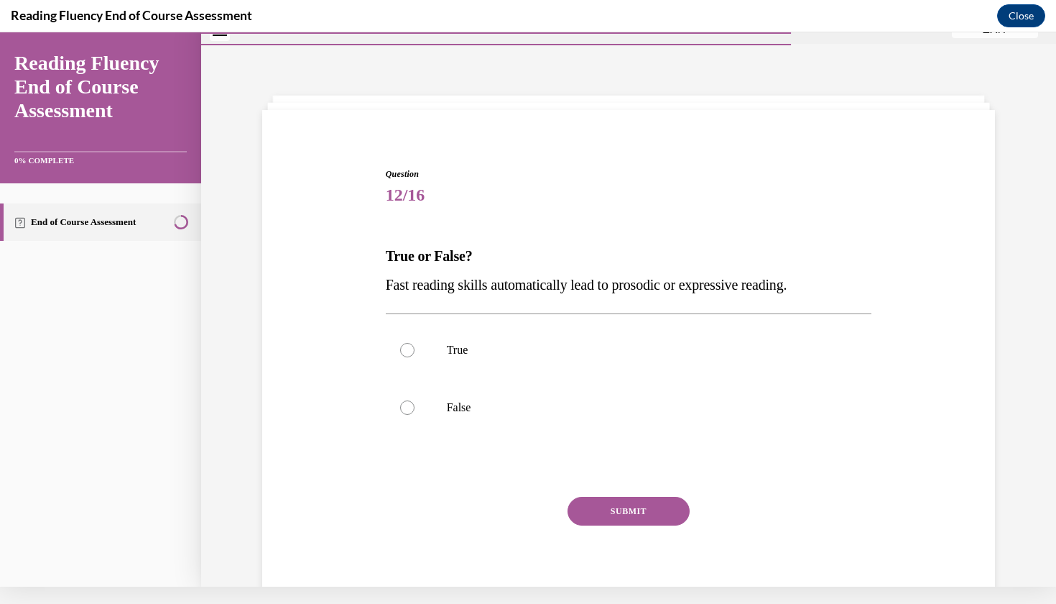
scroll to position [3, 0]
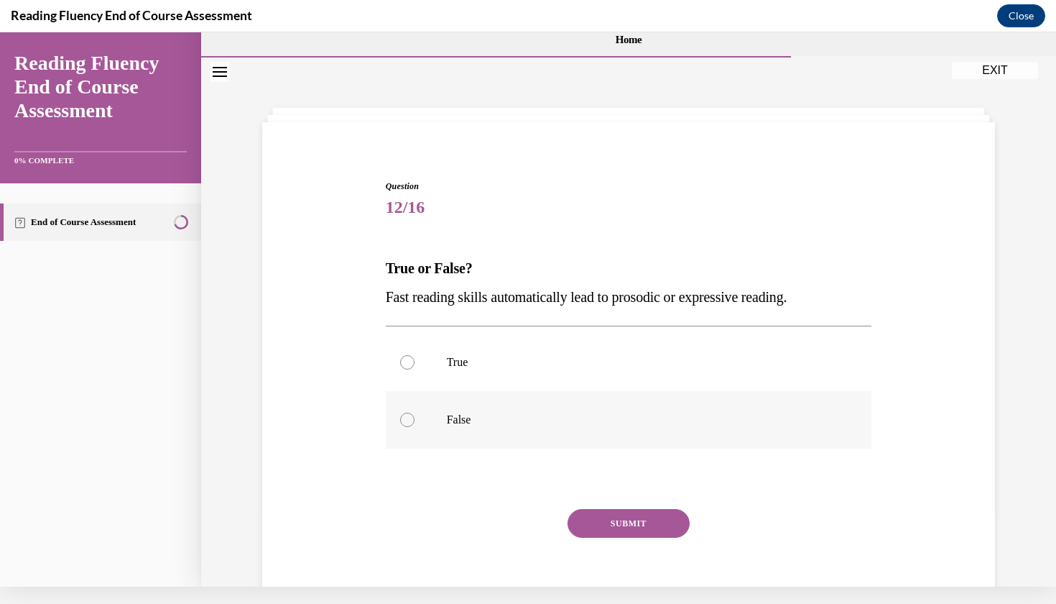
click at [464, 428] on label "False" at bounding box center [629, 419] width 487 height 57
click at [415, 427] on input "False" at bounding box center [407, 419] width 14 height 14
radio input "true"
click at [622, 555] on div "SUBMIT" at bounding box center [629, 545] width 487 height 72
click at [622, 525] on button "SUBMIT" at bounding box center [629, 523] width 122 height 29
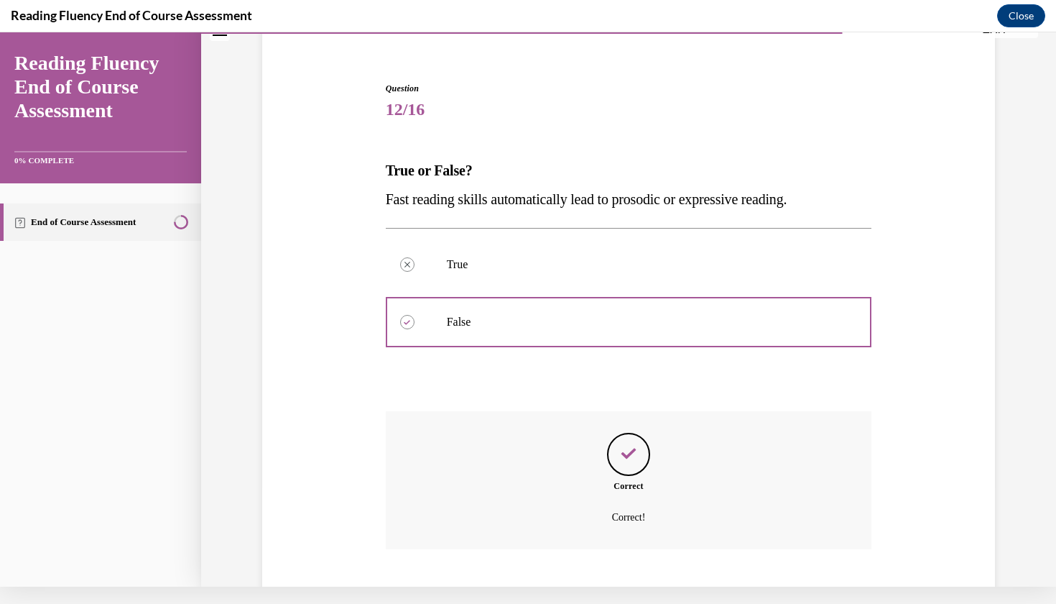
click at [629, 595] on button "NEXT" at bounding box center [629, 609] width 122 height 29
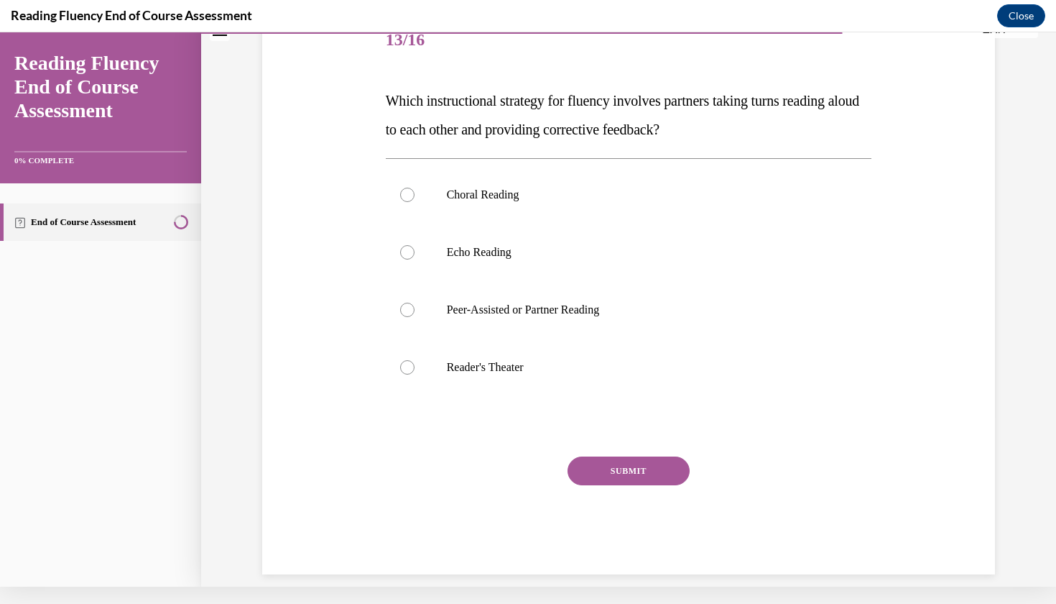
scroll to position [0, 0]
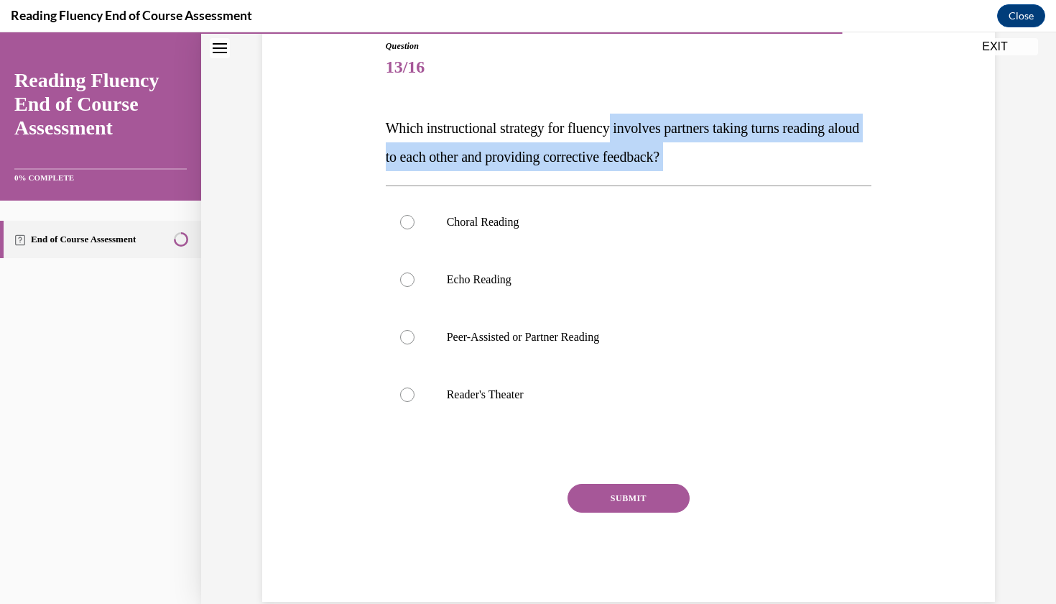
drag, startPoint x: 630, startPoint y: 115, endPoint x: 715, endPoint y: 177, distance: 105.9
click at [715, 179] on div "Question 13/16 Which instructional strategy for fluency involves partners takin…" at bounding box center [629, 321] width 487 height 562
click at [714, 167] on p "Which instructional strategy for fluency involves partners taking turns reading…" at bounding box center [629, 142] width 487 height 57
drag, startPoint x: 714, startPoint y: 167, endPoint x: 714, endPoint y: 91, distance: 76.2
click at [714, 91] on div "Question 13/16 Which instructional strategy for fluency involves partners takin…" at bounding box center [629, 321] width 487 height 562
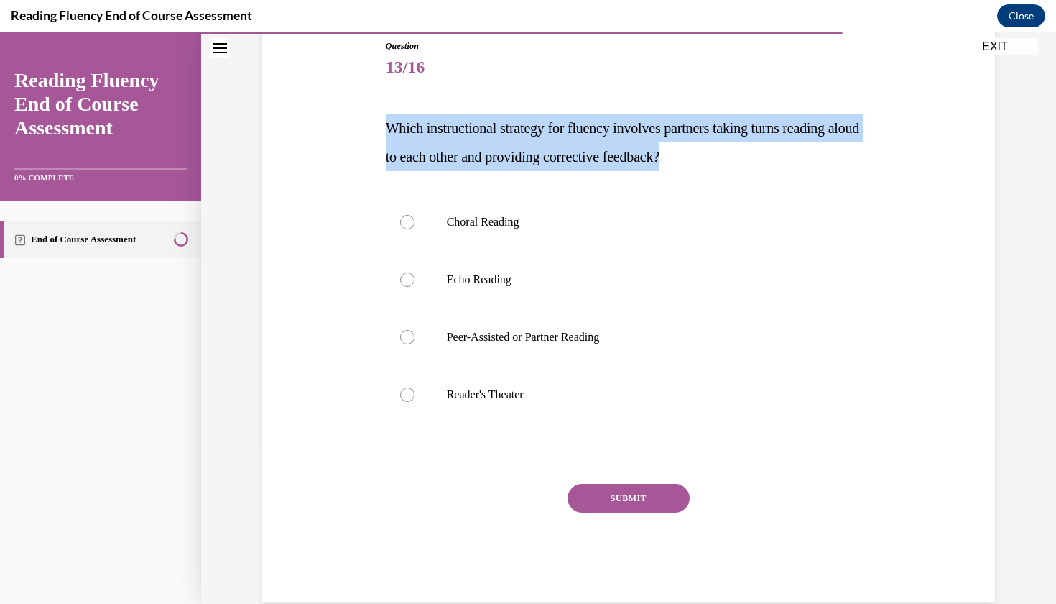
click at [714, 91] on div "Question 13/16 Which instructional strategy for fluency involves partners takin…" at bounding box center [629, 321] width 487 height 562
drag, startPoint x: 714, startPoint y: 91, endPoint x: 720, endPoint y: 165, distance: 74.3
click at [720, 165] on div "Question 13/16 Which instructional strategy for fluency involves partners takin…" at bounding box center [629, 321] width 487 height 562
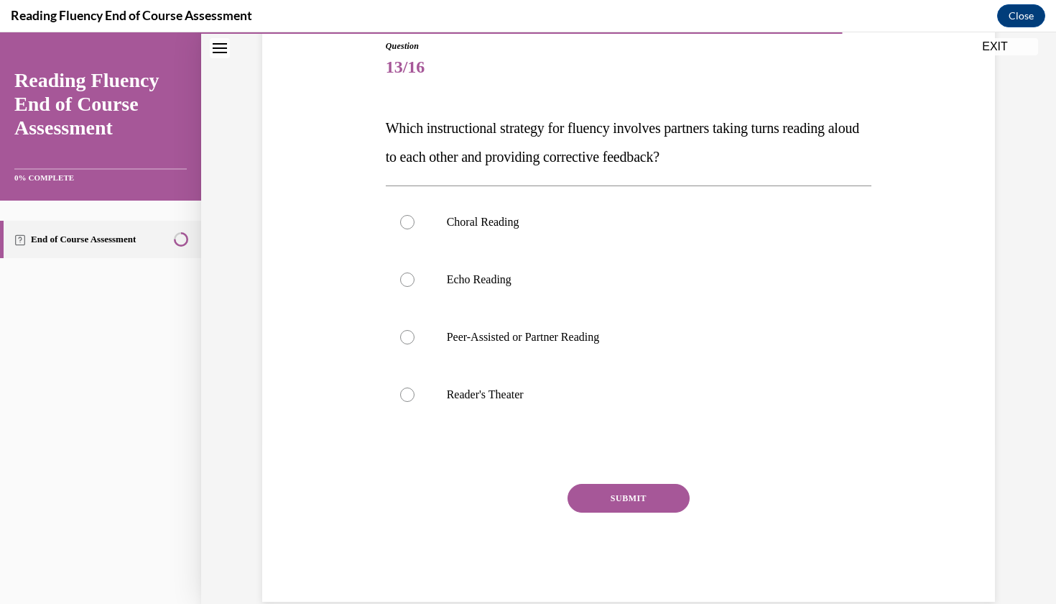
click at [718, 166] on p "Which instructional strategy for fluency involves partners taking turns reading…" at bounding box center [629, 142] width 487 height 57
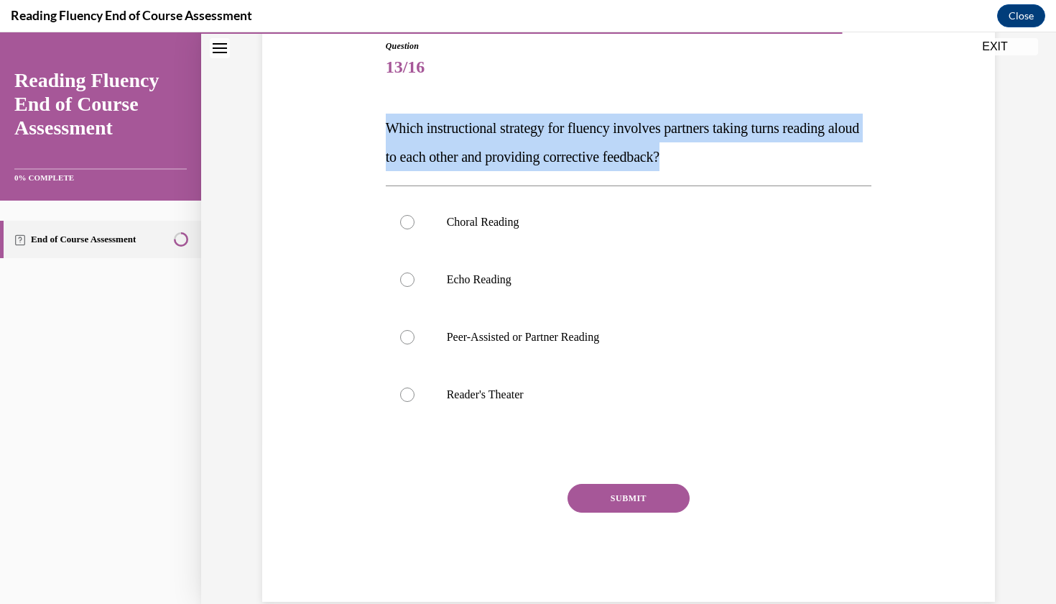
drag, startPoint x: 718, startPoint y: 166, endPoint x: 719, endPoint y: 85, distance: 81.2
click at [719, 85] on div "Question 13/16 Which instructional strategy for fluency involves partners takin…" at bounding box center [629, 321] width 487 height 562
drag, startPoint x: 719, startPoint y: 85, endPoint x: 729, endPoint y: 165, distance: 81.0
click at [729, 165] on div "Question 13/16 Which instructional strategy for fluency involves partners takin…" at bounding box center [629, 321] width 487 height 562
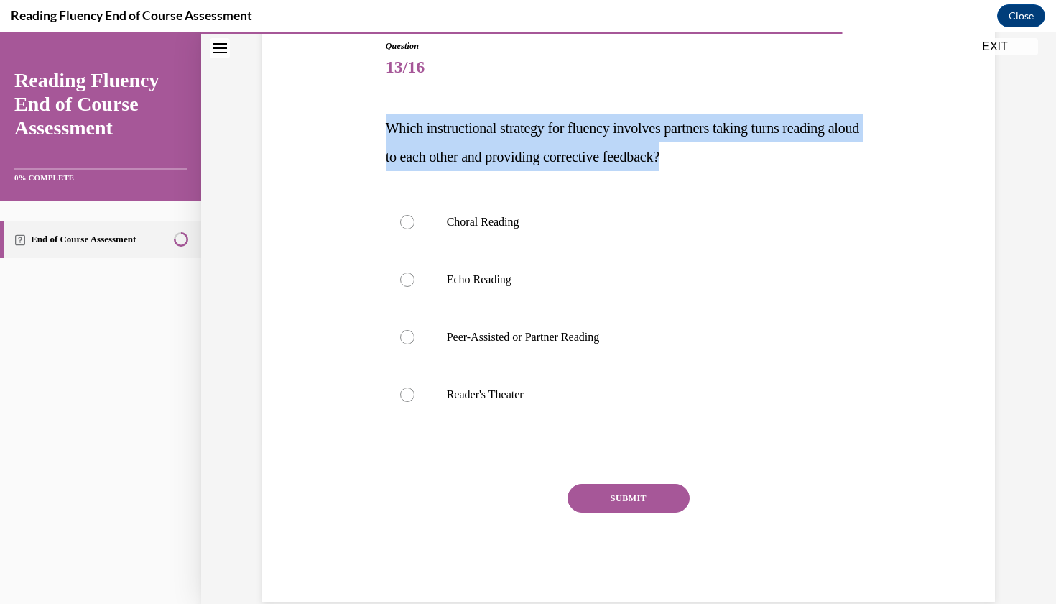
click at [729, 165] on p "Which instructional strategy for fluency involves partners taking turns reading…" at bounding box center [629, 142] width 487 height 57
drag, startPoint x: 729, startPoint y: 165, endPoint x: 727, endPoint y: 77, distance: 88.4
click at [728, 76] on div "Question 13/16 Which instructional strategy for fluency involves partners takin…" at bounding box center [629, 321] width 487 height 562
click at [727, 77] on span "13/16" at bounding box center [629, 66] width 487 height 29
drag, startPoint x: 727, startPoint y: 77, endPoint x: 736, endPoint y: 158, distance: 81.7
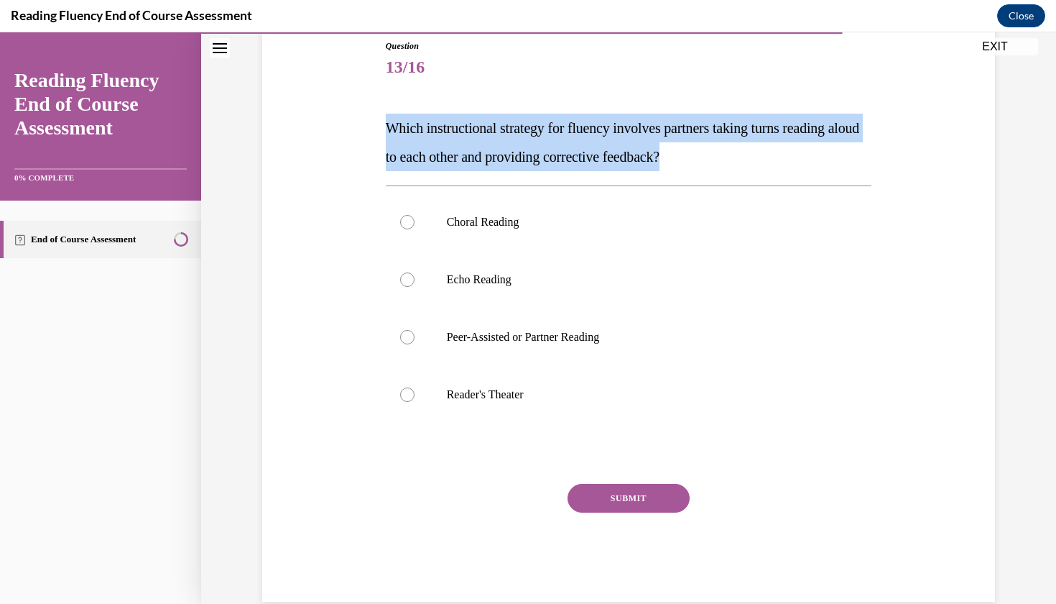
click at [736, 158] on div "Question 13/16 Which instructional strategy for fluency involves partners takin…" at bounding box center [629, 321] width 487 height 562
click at [736, 158] on p "Which instructional strategy for fluency involves partners taking turns reading…" at bounding box center [629, 142] width 487 height 57
drag, startPoint x: 736, startPoint y: 158, endPoint x: 736, endPoint y: 99, distance: 58.9
click at [736, 99] on div "Question 13/16 Which instructional strategy for fluency involves partners takin…" at bounding box center [629, 321] width 487 height 562
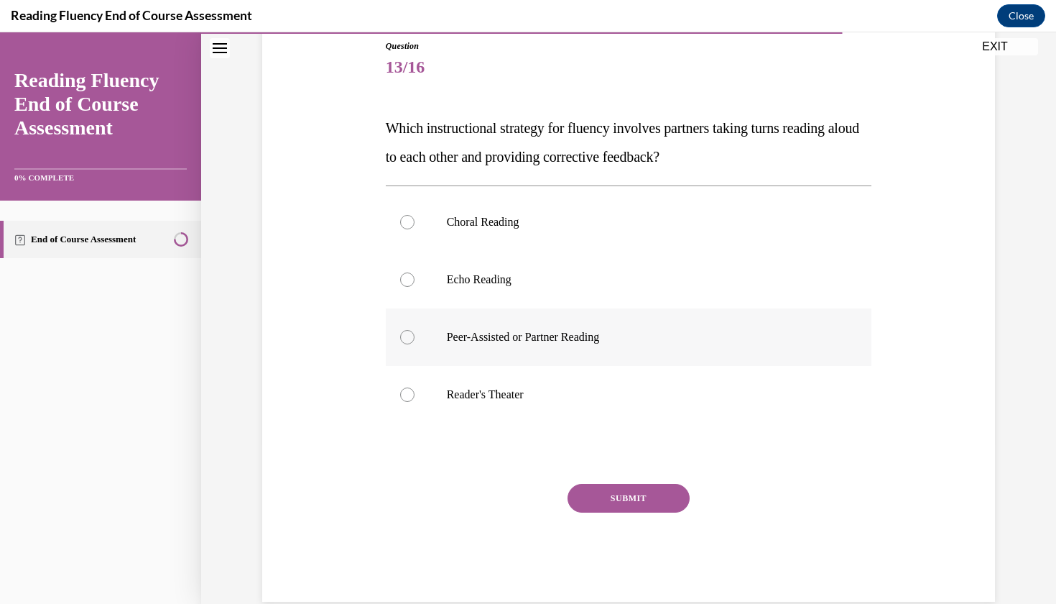
click at [630, 331] on p "Peer-Assisted or Partner Reading" at bounding box center [641, 337] width 389 height 14
click at [415, 331] on input "Peer-Assisted or Partner Reading" at bounding box center [407, 337] width 14 height 14
radio input "true"
click at [616, 500] on button "SUBMIT" at bounding box center [629, 498] width 122 height 29
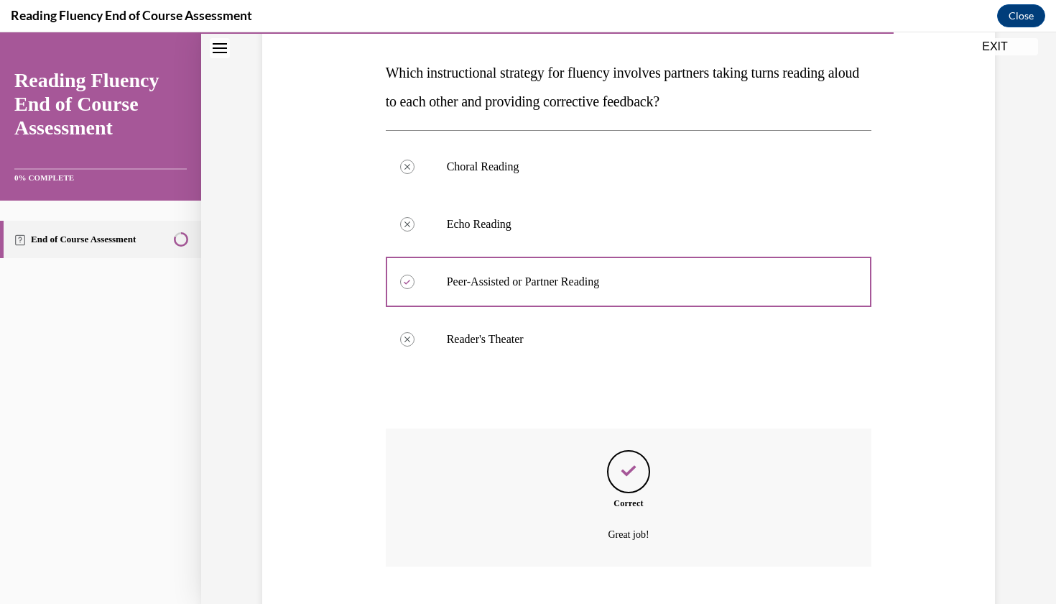
scroll to position [285, 0]
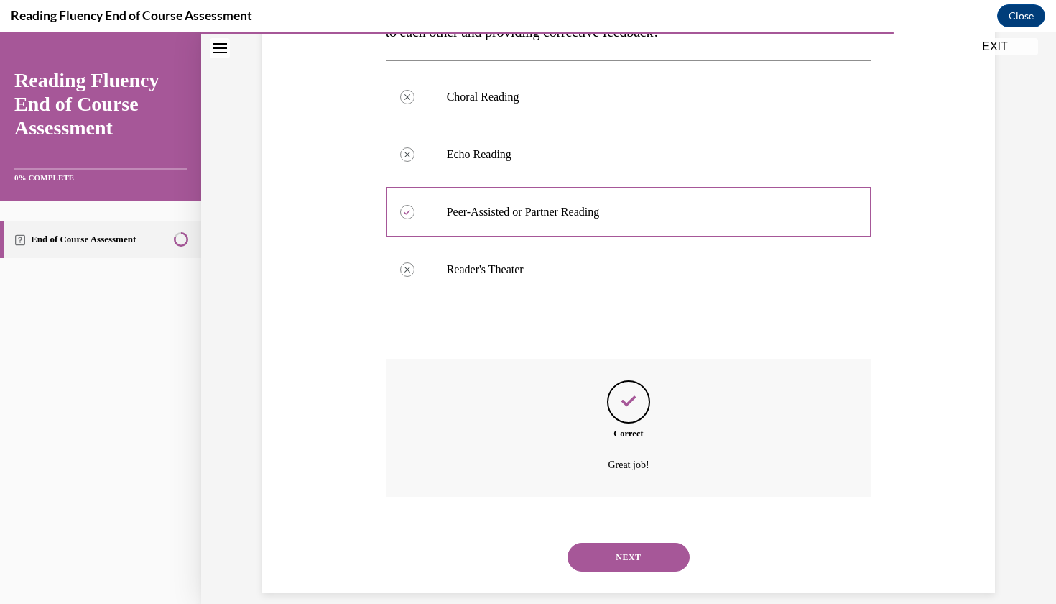
click at [616, 543] on button "NEXT" at bounding box center [629, 557] width 122 height 29
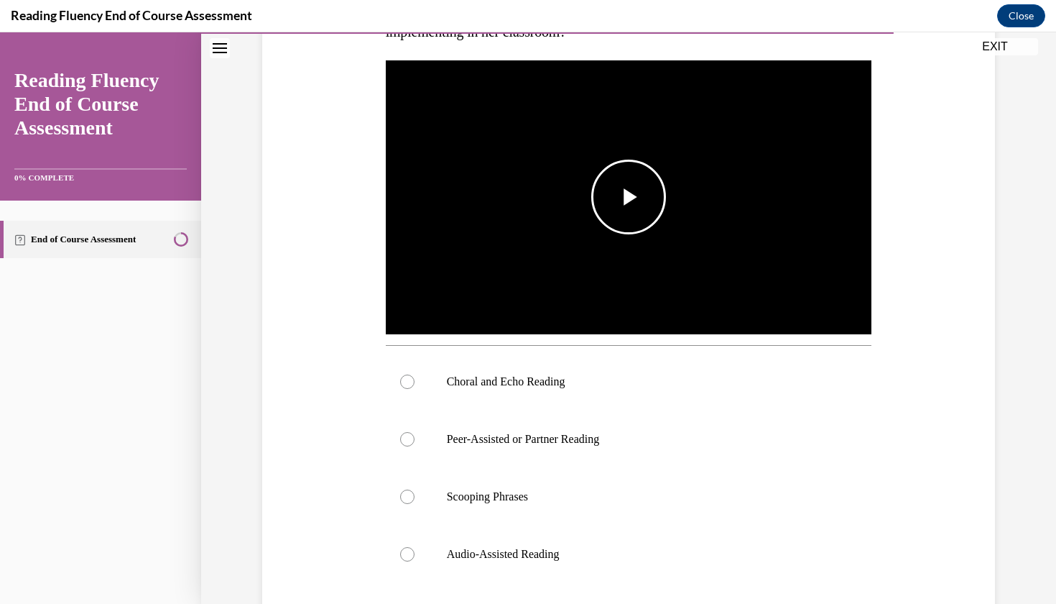
scroll to position [0, 0]
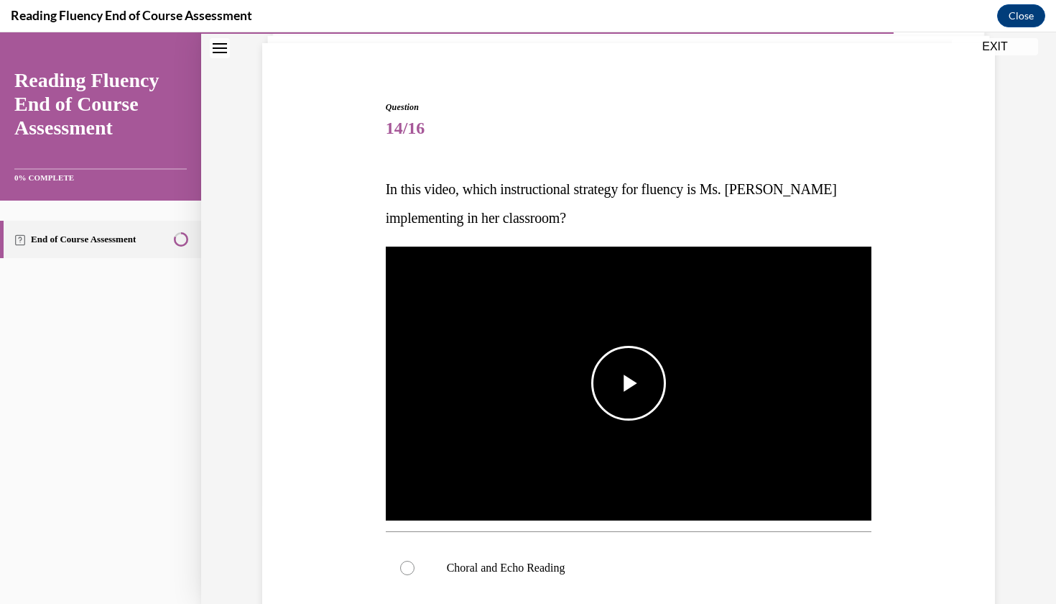
click at [629, 383] on span "Video player" at bounding box center [629, 383] width 0 height 0
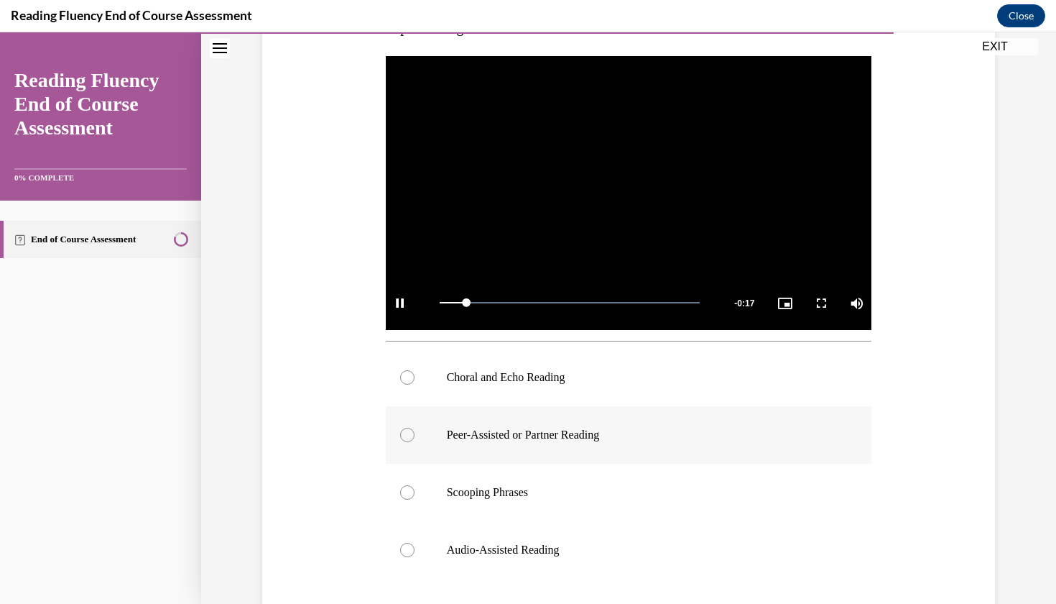
scroll to position [292, 0]
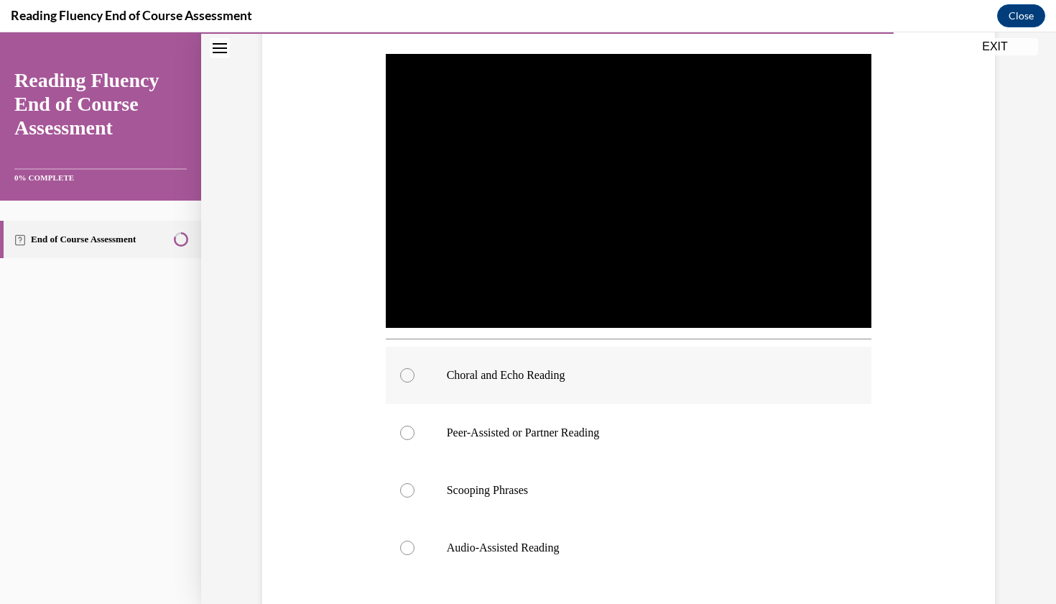
click at [669, 377] on p "Choral and Echo Reading" at bounding box center [641, 375] width 389 height 14
click at [415, 377] on input "Choral and Echo Reading" at bounding box center [407, 375] width 14 height 14
radio input "true"
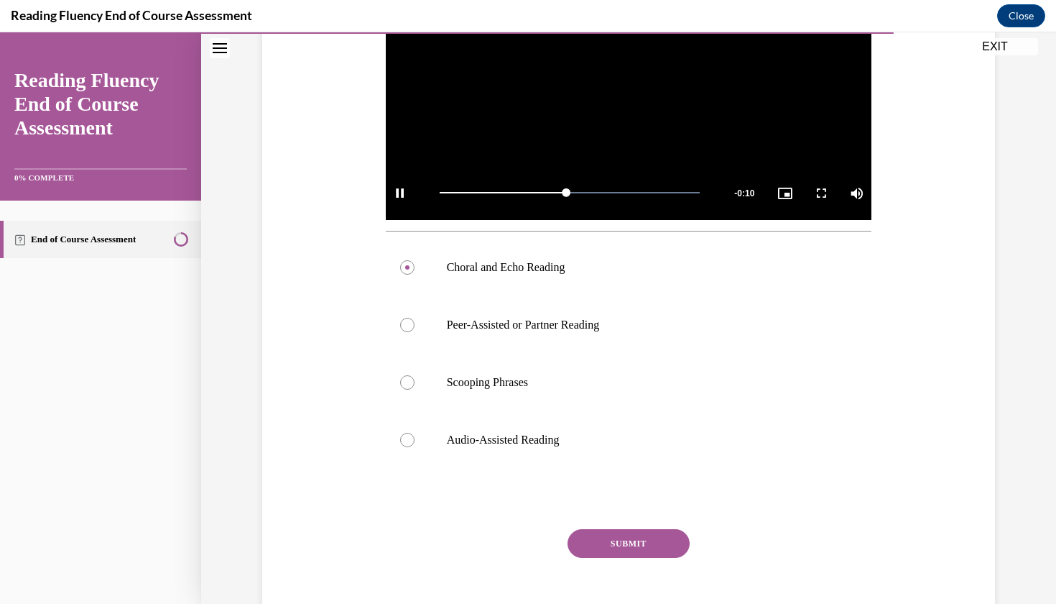
click at [621, 544] on button "SUBMIT" at bounding box center [629, 543] width 122 height 29
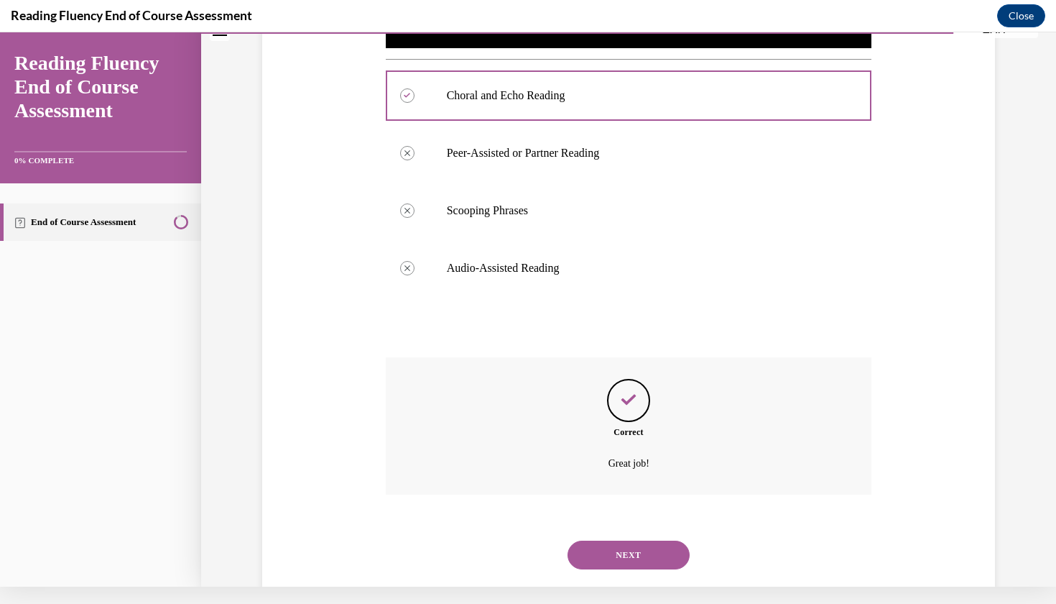
scroll to position [570, 0]
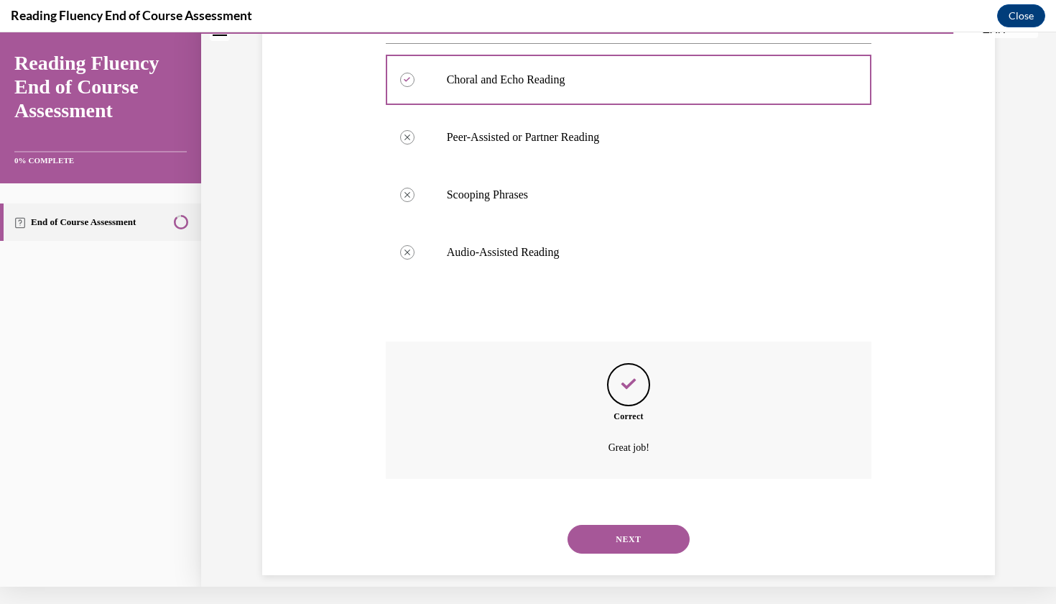
click at [627, 525] on button "NEXT" at bounding box center [629, 539] width 122 height 29
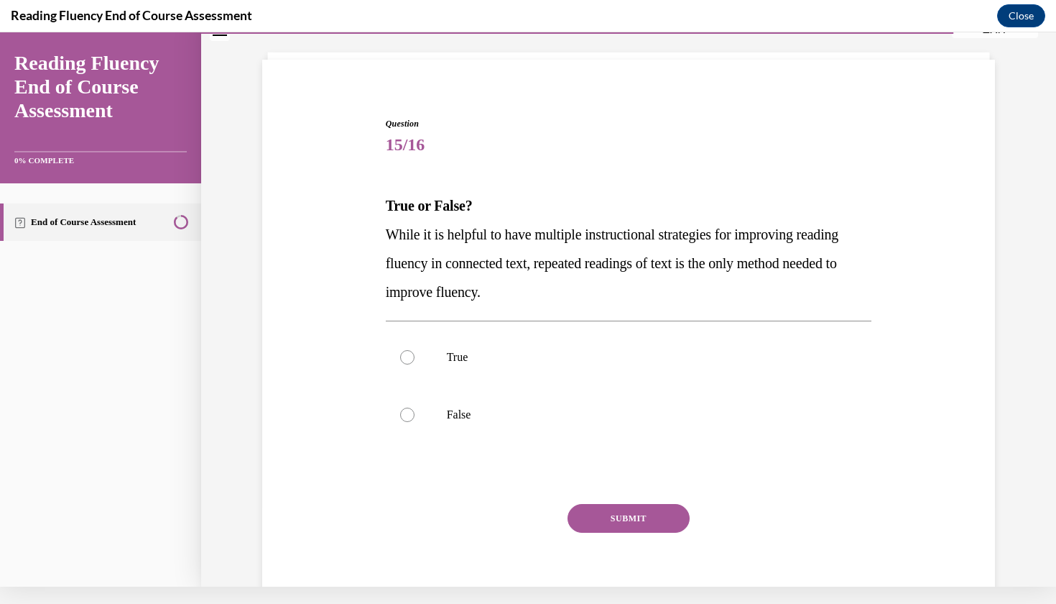
scroll to position [71, 0]
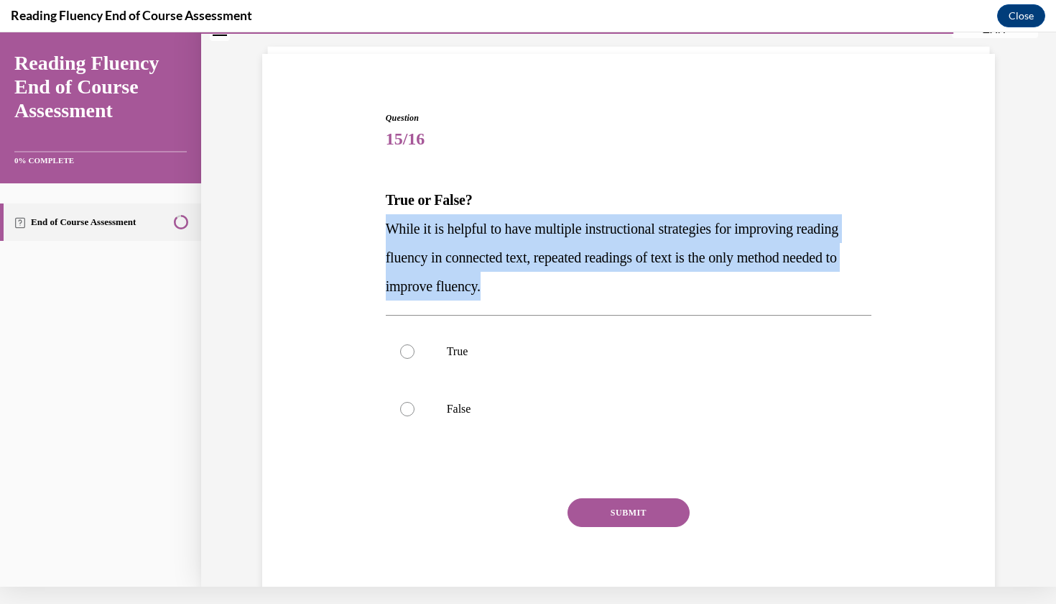
drag, startPoint x: 668, startPoint y: 208, endPoint x: 668, endPoint y: 287, distance: 79.1
click at [668, 288] on div "True or False? While it is helpful to have multiple instructional strategies fo…" at bounding box center [629, 242] width 487 height 115
click at [668, 287] on p "While it is helpful to have multiple instructional strategies for improving rea…" at bounding box center [629, 257] width 487 height 86
drag, startPoint x: 668, startPoint y: 287, endPoint x: 668, endPoint y: 176, distance: 111.4
click at [668, 176] on div "Question 15/16 True or False? While it is helpful to have multiple instructiona…" at bounding box center [629, 363] width 487 height 504
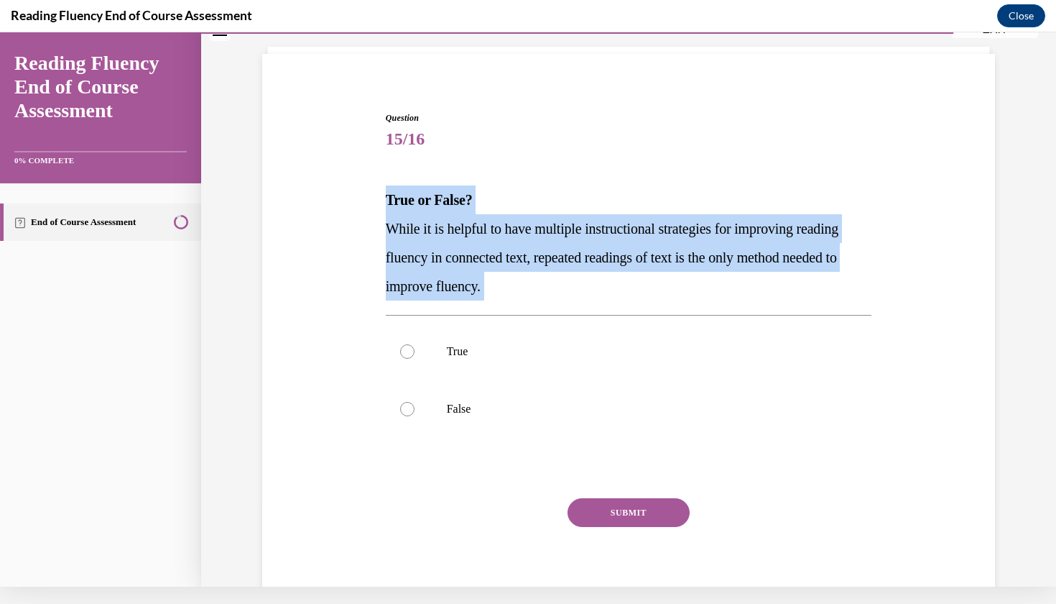
click at [668, 176] on div "Question 15/16 True or False? While it is helpful to have multiple instructiona…" at bounding box center [629, 363] width 487 height 504
drag, startPoint x: 668, startPoint y: 176, endPoint x: 662, endPoint y: 282, distance: 105.8
click at [666, 280] on div "Question 15/16 True or False? While it is helpful to have multiple instructiona…" at bounding box center [629, 363] width 487 height 504
click at [662, 282] on p "While it is helpful to have multiple instructional strategies for improving rea…" at bounding box center [629, 257] width 487 height 86
drag, startPoint x: 662, startPoint y: 282, endPoint x: 662, endPoint y: 99, distance: 182.5
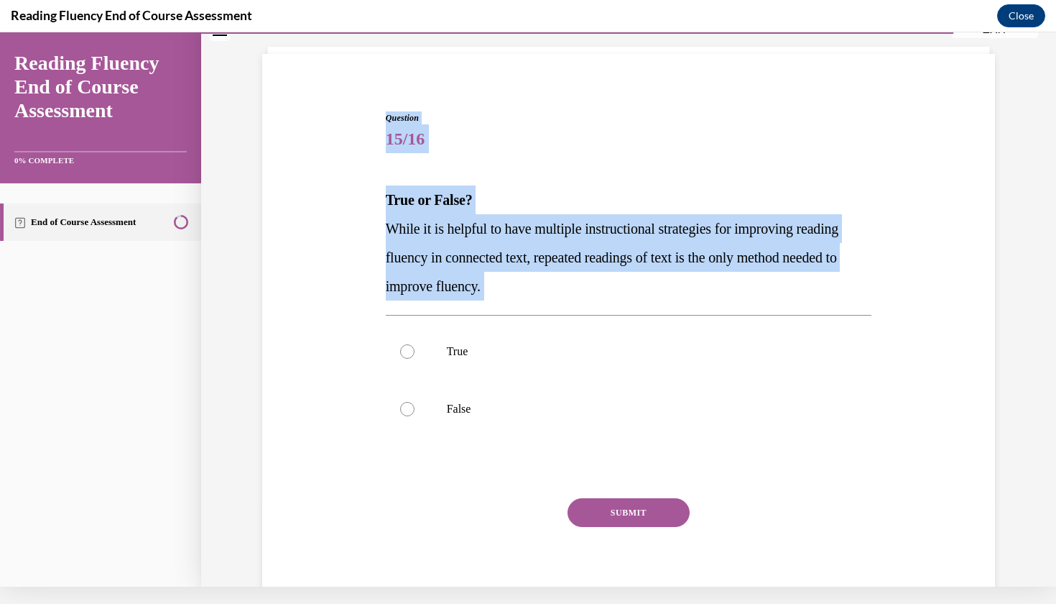
click at [662, 99] on div "Question 15/16 True or False? While it is helpful to have multiple instructiona…" at bounding box center [629, 353] width 494 height 526
drag, startPoint x: 662, startPoint y: 99, endPoint x: 650, endPoint y: 284, distance: 185.1
click at [650, 284] on div "Question 15/16 True or False? While it is helpful to have multiple instructiona…" at bounding box center [629, 353] width 494 height 526
click at [650, 284] on p "While it is helpful to have multiple instructional strategies for improving rea…" at bounding box center [629, 257] width 487 height 86
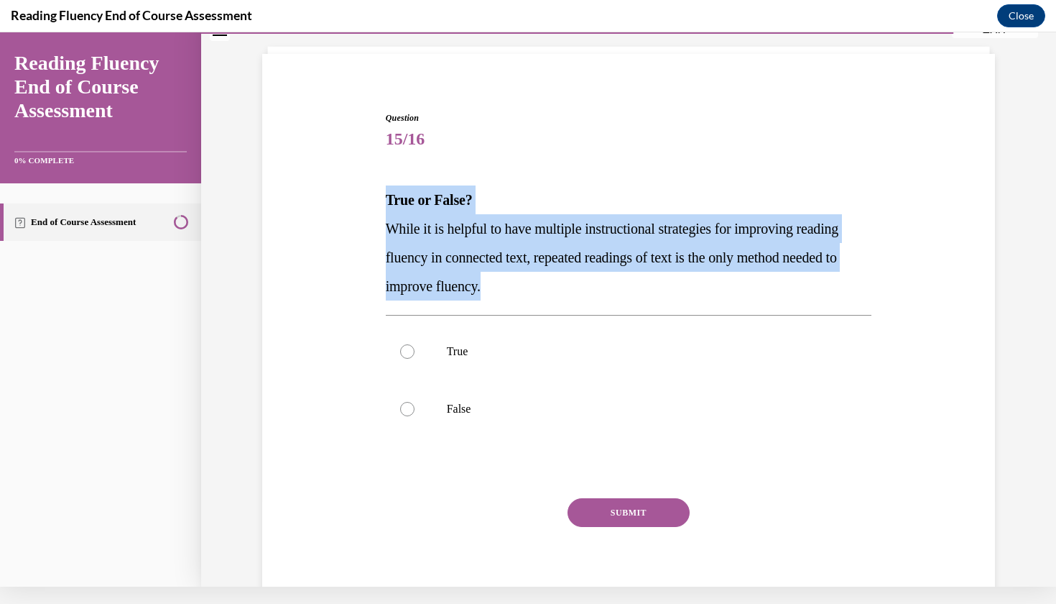
drag, startPoint x: 650, startPoint y: 284, endPoint x: 654, endPoint y: 162, distance: 122.2
click at [654, 162] on div "Question 15/16 True or False? While it is helpful to have multiple instructiona…" at bounding box center [629, 363] width 487 height 504
drag, startPoint x: 654, startPoint y: 162, endPoint x: 652, endPoint y: 277, distance: 115.7
click at [653, 277] on div "Question 15/16 True or False? While it is helpful to have multiple instructiona…" at bounding box center [629, 363] width 487 height 504
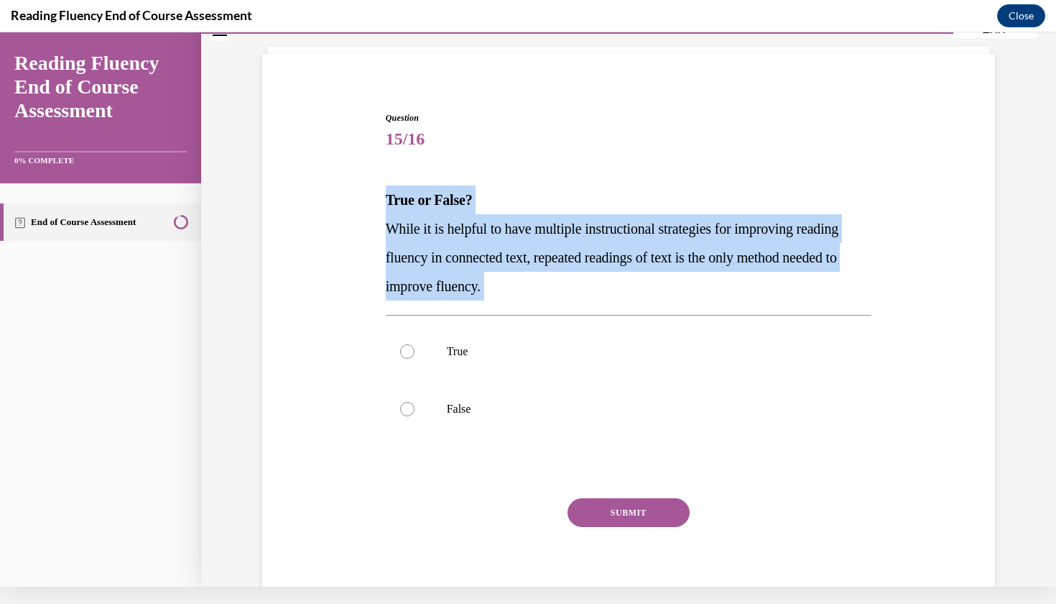
click at [652, 277] on p "While it is helpful to have multiple instructional strategies for improving rea…" at bounding box center [629, 257] width 487 height 86
drag, startPoint x: 652, startPoint y: 277, endPoint x: 652, endPoint y: 162, distance: 115.7
click at [652, 162] on div "Question 15/16 True or False? While it is helpful to have multiple instructiona…" at bounding box center [629, 363] width 487 height 504
drag, startPoint x: 652, startPoint y: 162, endPoint x: 642, endPoint y: 276, distance: 114.6
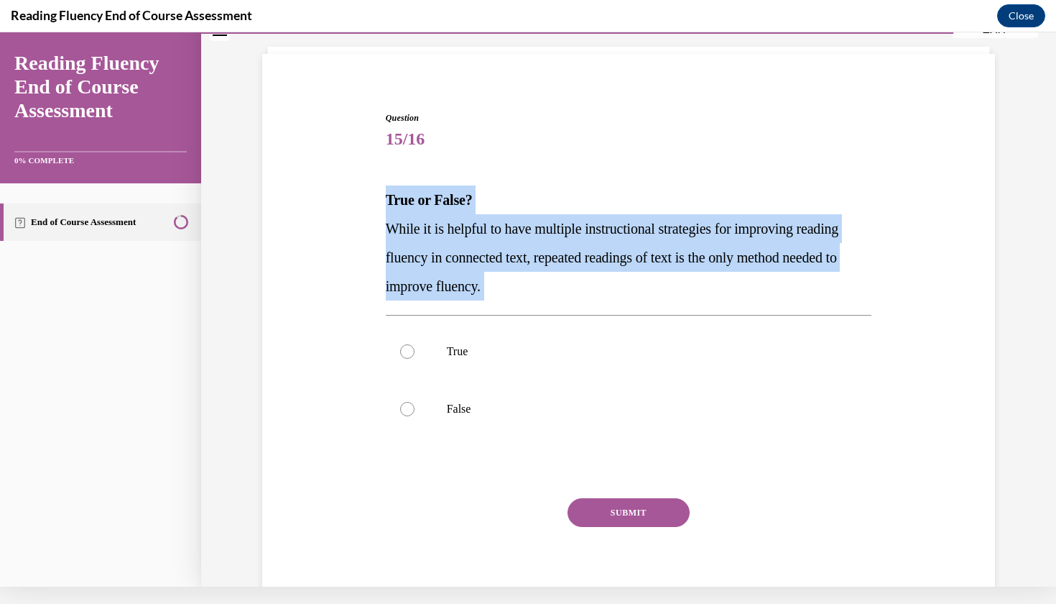
click at [642, 276] on div "Question 15/16 True or False? While it is helpful to have multiple instructiona…" at bounding box center [629, 363] width 487 height 504
click at [642, 276] on p "While it is helpful to have multiple instructional strategies for improving rea…" at bounding box center [629, 257] width 487 height 86
drag, startPoint x: 642, startPoint y: 276, endPoint x: 642, endPoint y: 177, distance: 98.5
click at [642, 177] on div "Question 15/16 True or False? While it is helpful to have multiple instructiona…" at bounding box center [629, 363] width 487 height 504
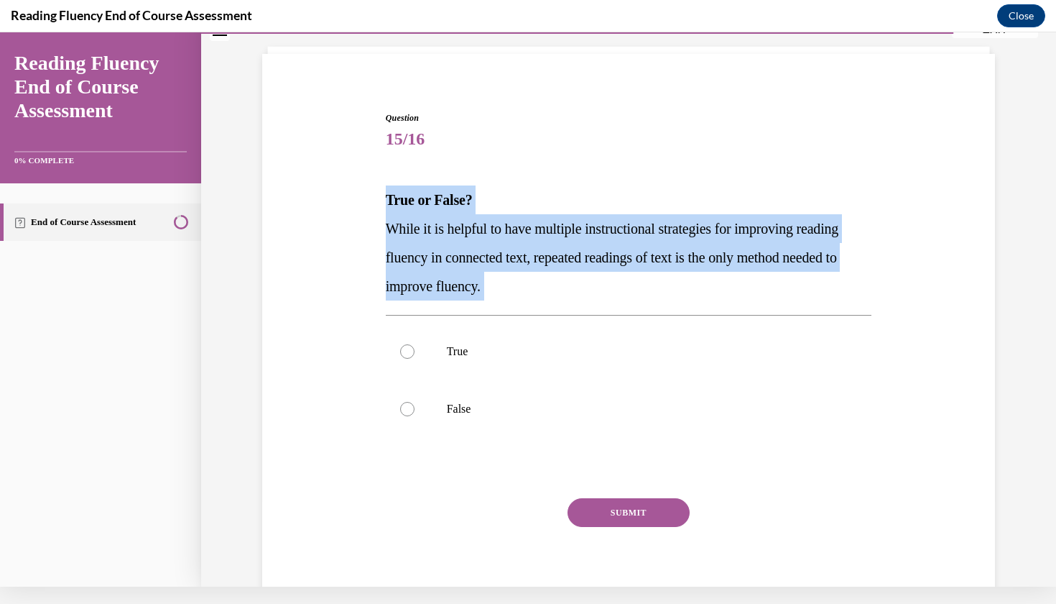
drag, startPoint x: 642, startPoint y: 177, endPoint x: 637, endPoint y: 270, distance: 92.8
click at [637, 270] on div "Question 15/16 True or False? While it is helpful to have multiple instructiona…" at bounding box center [629, 363] width 487 height 504
click at [637, 270] on p "While it is helpful to have multiple instructional strategies for improving rea…" at bounding box center [629, 257] width 487 height 86
drag, startPoint x: 637, startPoint y: 270, endPoint x: 636, endPoint y: 175, distance: 94.9
click at [636, 175] on div "Question 15/16 True or False? While it is helpful to have multiple instructiona…" at bounding box center [629, 363] width 487 height 504
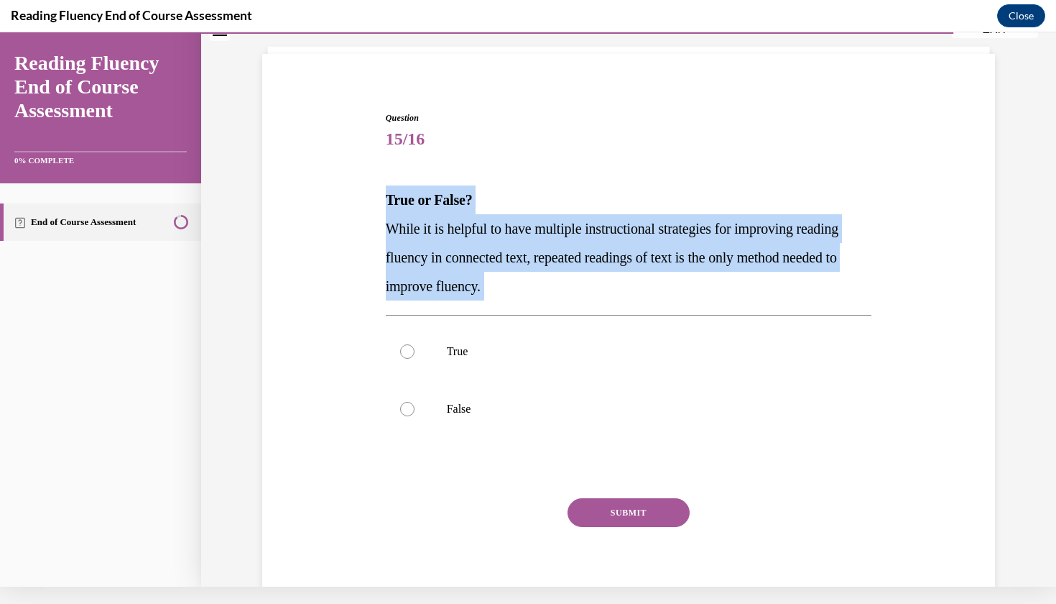
click at [636, 175] on div "Question 15/16 True or False? While it is helpful to have multiple instructiona…" at bounding box center [629, 363] width 487 height 504
drag, startPoint x: 636, startPoint y: 175, endPoint x: 631, endPoint y: 287, distance: 111.5
click at [635, 287] on div "Question 15/16 True or False? While it is helpful to have multiple instructiona…" at bounding box center [629, 363] width 487 height 504
click at [631, 287] on p "While it is helpful to have multiple instructional strategies for improving rea…" at bounding box center [629, 257] width 487 height 86
drag, startPoint x: 631, startPoint y: 287, endPoint x: 631, endPoint y: 189, distance: 97.7
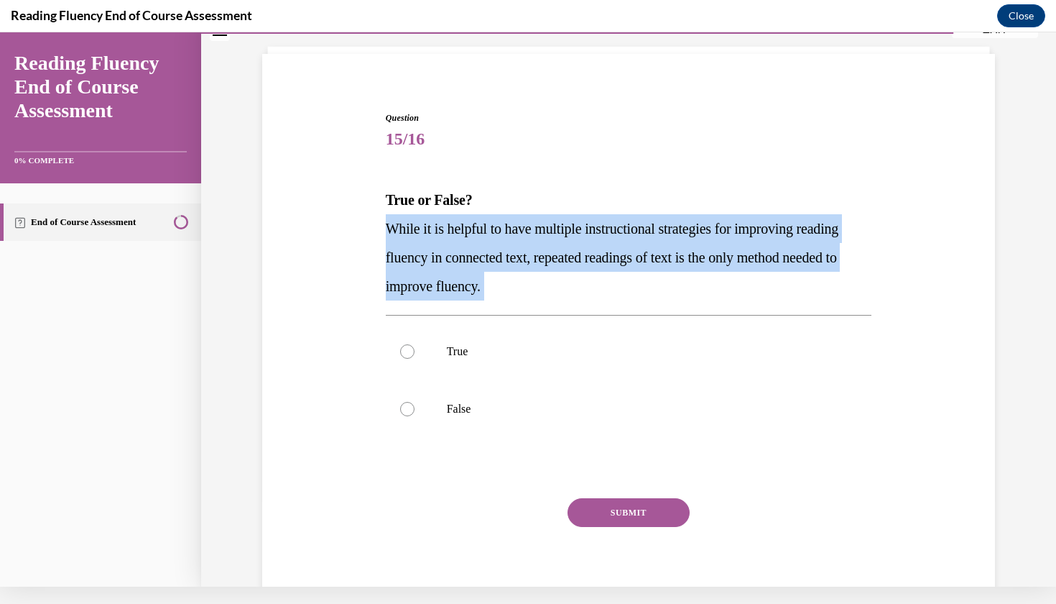
click at [631, 189] on div "True or False? While it is helpful to have multiple instructional strategies fo…" at bounding box center [629, 242] width 487 height 115
click at [631, 189] on p "True or False?" at bounding box center [629, 199] width 487 height 29
drag, startPoint x: 631, startPoint y: 189, endPoint x: 632, endPoint y: 288, distance: 99.2
click at [632, 288] on div "True or False? While it is helpful to have multiple instructional strategies fo…" at bounding box center [629, 242] width 487 height 115
click at [632, 288] on p "While it is helpful to have multiple instructional strategies for improving rea…" at bounding box center [629, 257] width 487 height 86
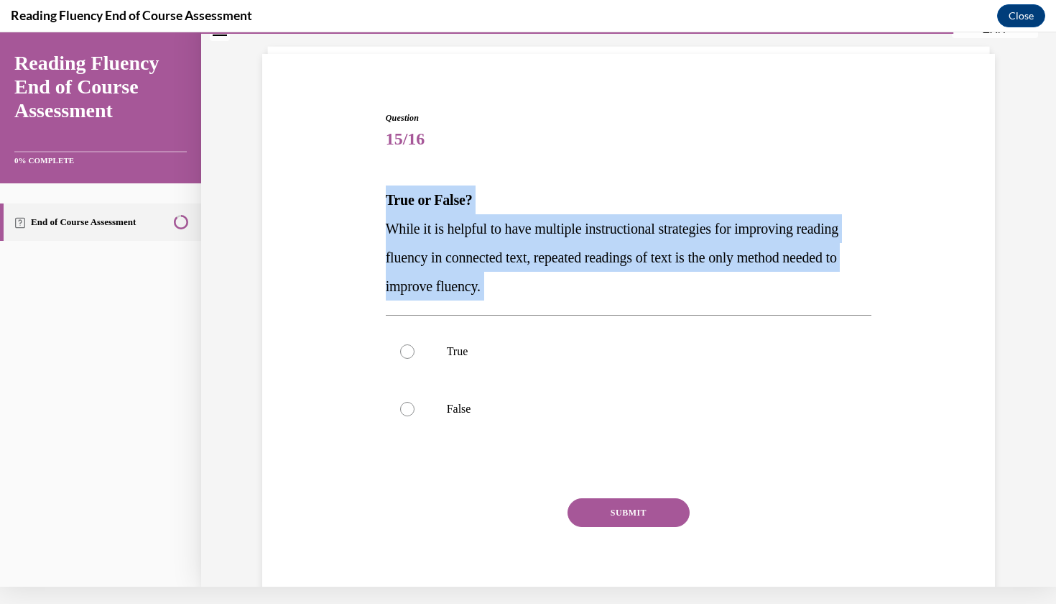
drag, startPoint x: 632, startPoint y: 288, endPoint x: 632, endPoint y: 152, distance: 136.5
click at [632, 150] on div "Question 15/16 True or False? While it is helpful to have multiple instructiona…" at bounding box center [629, 363] width 487 height 504
click at [632, 152] on span "15/16" at bounding box center [629, 138] width 487 height 29
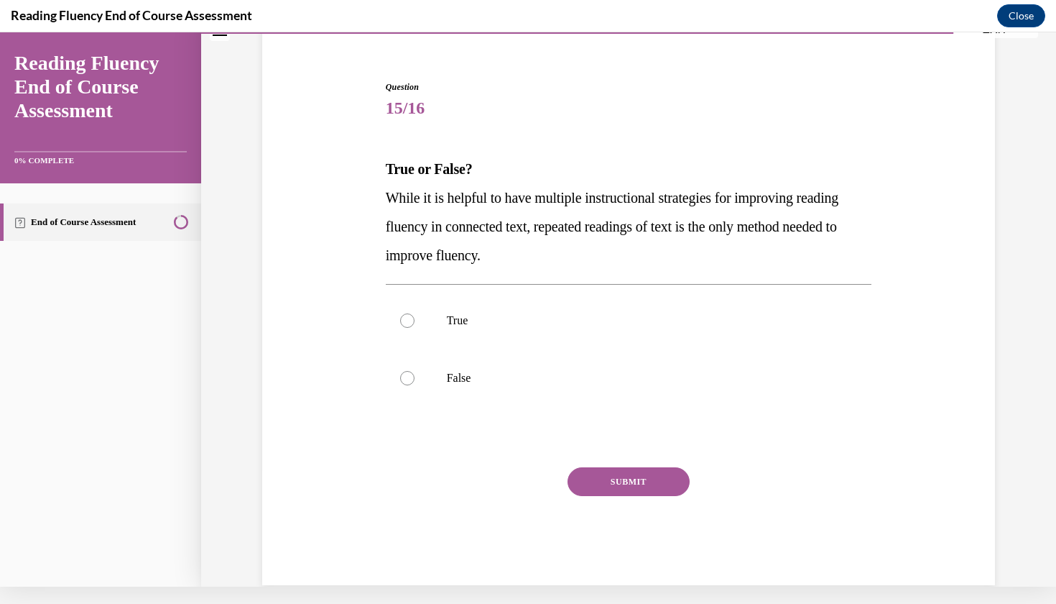
scroll to position [111, 0]
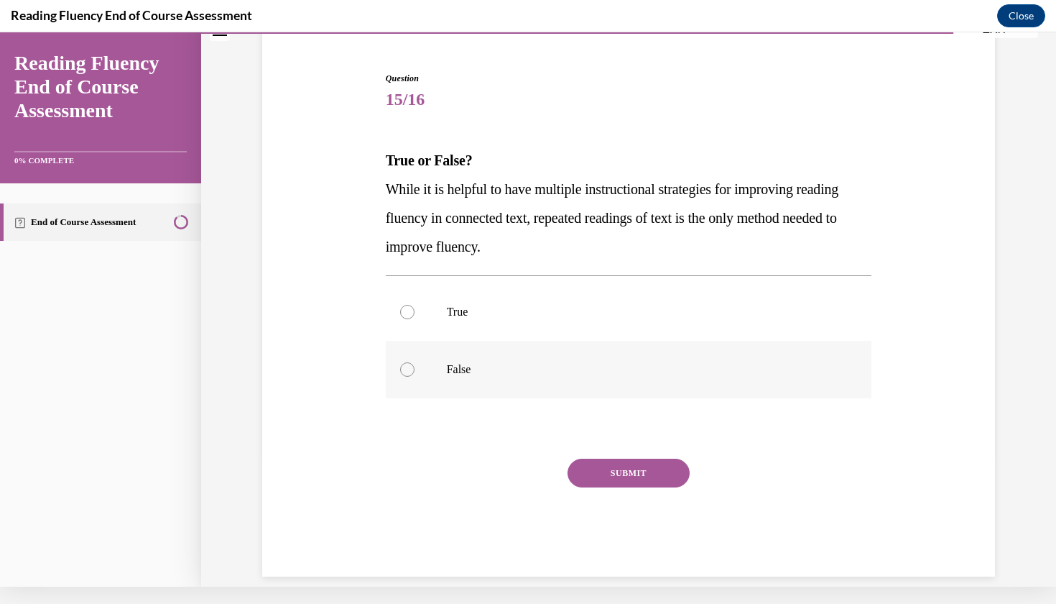
click at [557, 362] on p "False" at bounding box center [641, 369] width 389 height 14
click at [415, 362] on input "False" at bounding box center [407, 369] width 14 height 14
radio input "true"
click at [601, 489] on div "SUBMIT" at bounding box center [629, 494] width 487 height 72
click at [607, 471] on button "SUBMIT" at bounding box center [629, 472] width 122 height 29
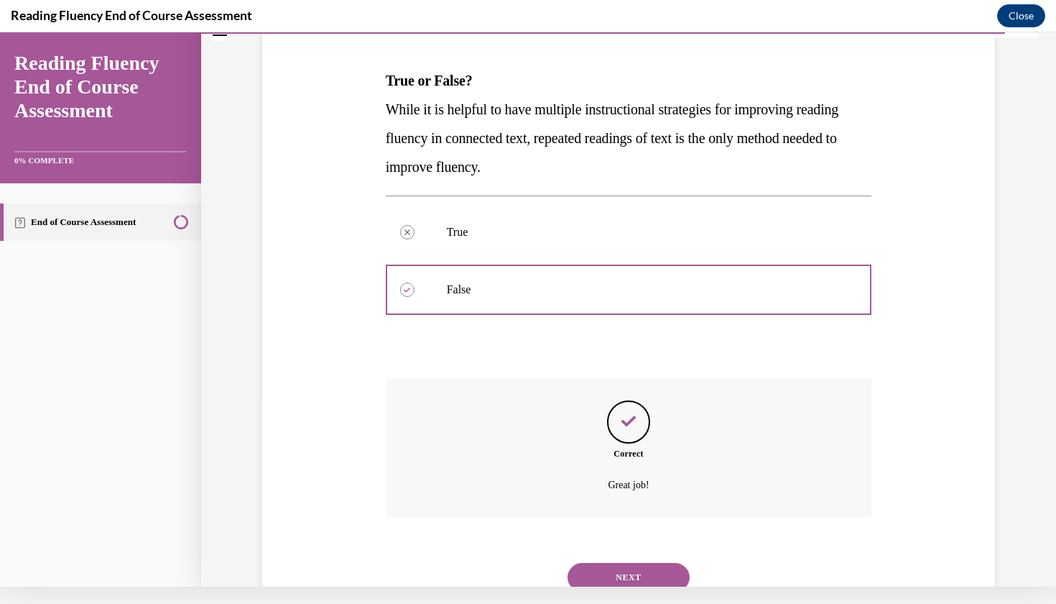
scroll to position [228, 0]
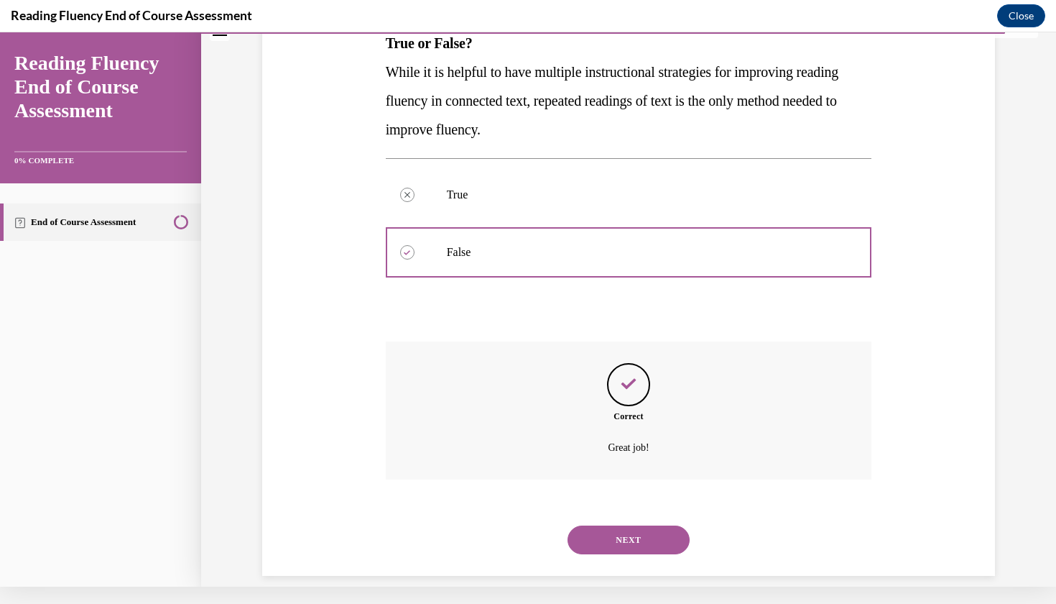
click at [625, 525] on button "NEXT" at bounding box center [629, 539] width 122 height 29
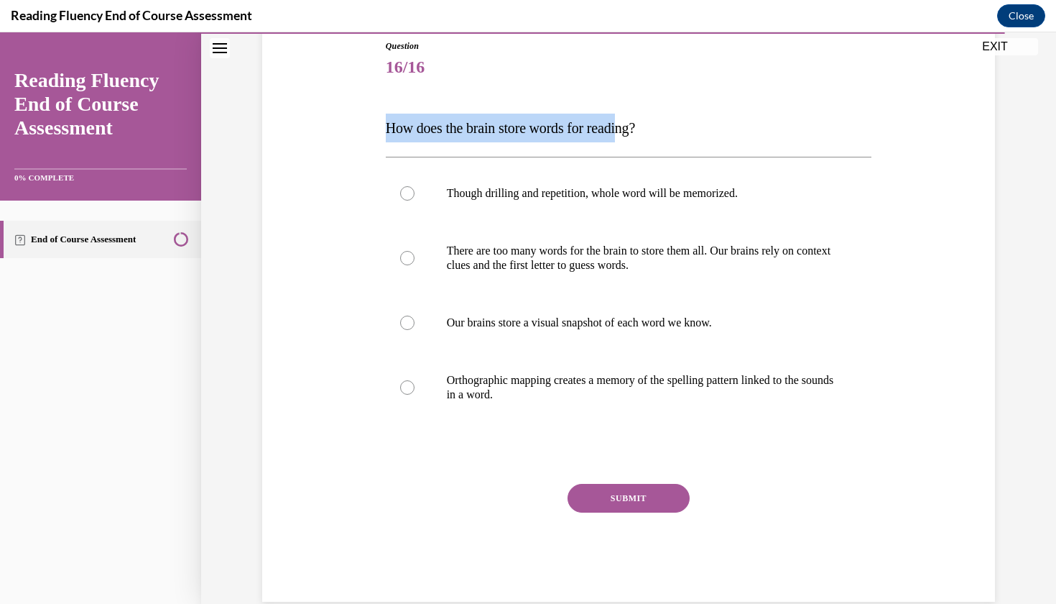
drag, startPoint x: 624, startPoint y: 98, endPoint x: 636, endPoint y: 134, distance: 37.7
click at [636, 134] on div "Question 16/16 How does the brain store words for reading? Though drilling and …" at bounding box center [629, 321] width 487 height 562
click at [635, 134] on span "How does the brain store words for reading?" at bounding box center [510, 128] width 249 height 16
drag, startPoint x: 635, startPoint y: 134, endPoint x: 635, endPoint y: 110, distance: 23.7
click at [635, 110] on div "Question 16/16 How does the brain store words for reading? Though drilling and …" at bounding box center [629, 321] width 487 height 562
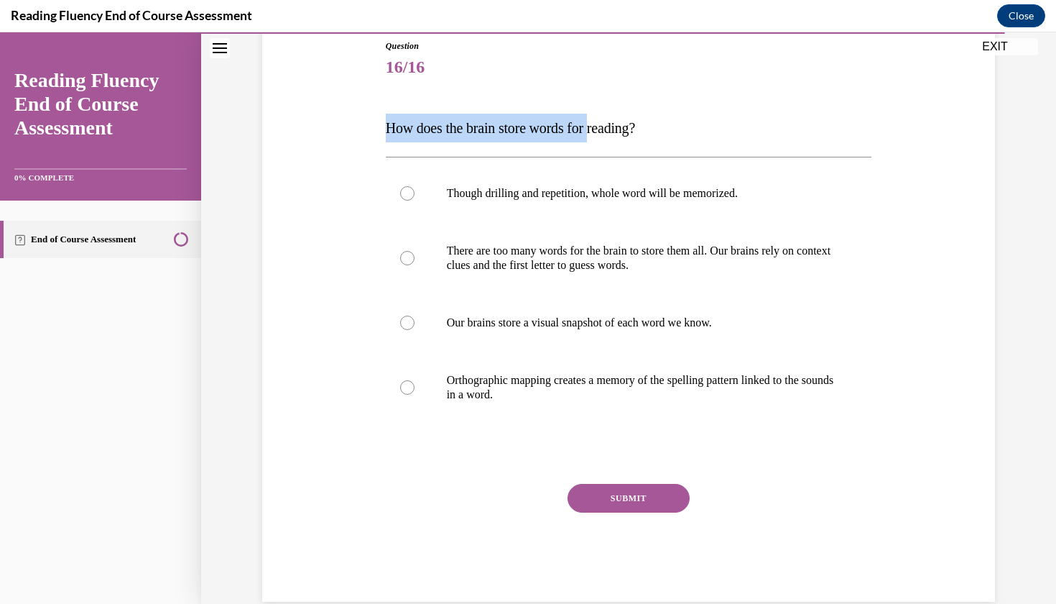
click at [635, 110] on div "Question 16/16 How does the brain store words for reading? Though drilling and …" at bounding box center [629, 321] width 487 height 562
click at [651, 377] on p "Orthographic mapping creates a memory of the spelling pattern linked to the sou…" at bounding box center [641, 387] width 389 height 29
click at [415, 380] on input "Orthographic mapping creates a memory of the spelling pattern linked to the sou…" at bounding box center [407, 387] width 14 height 14
radio input "true"
click at [628, 499] on button "SUBMIT" at bounding box center [629, 498] width 122 height 29
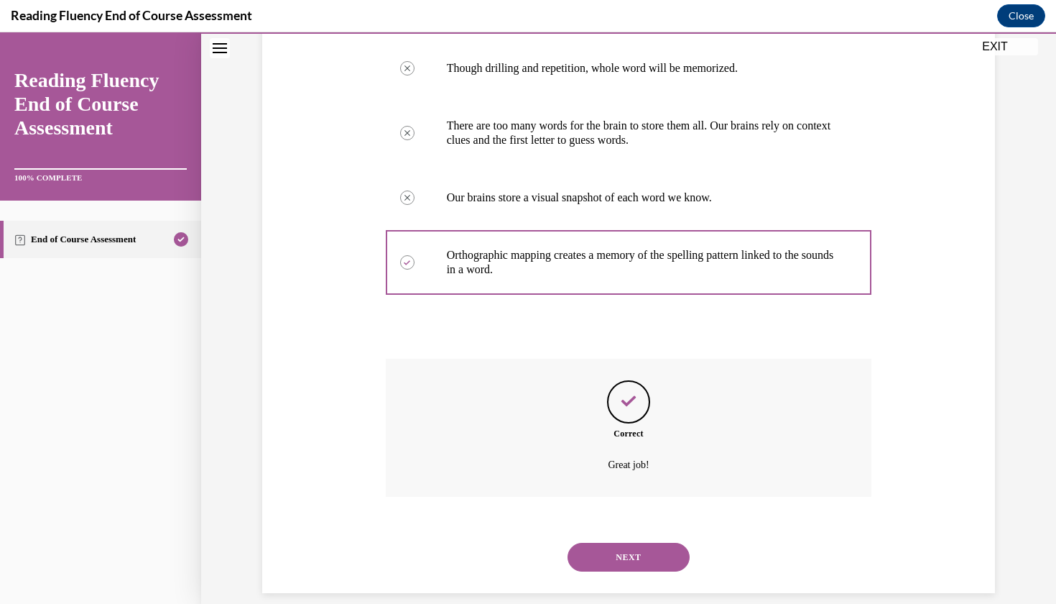
click at [625, 543] on button "NEXT" at bounding box center [629, 557] width 122 height 29
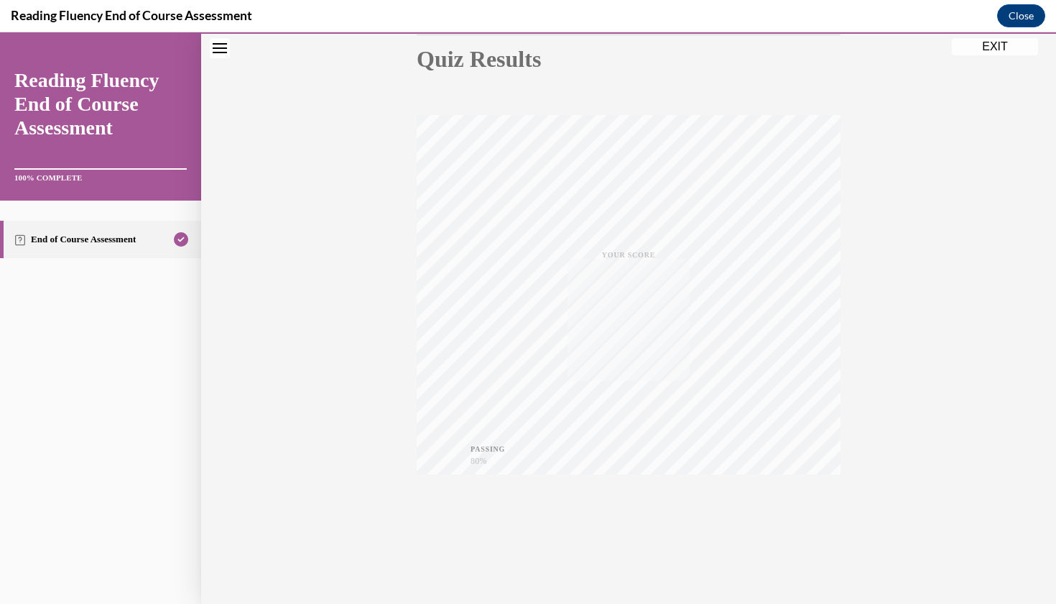
scroll to position [165, 0]
click at [990, 45] on button "EXIT" at bounding box center [995, 46] width 86 height 17
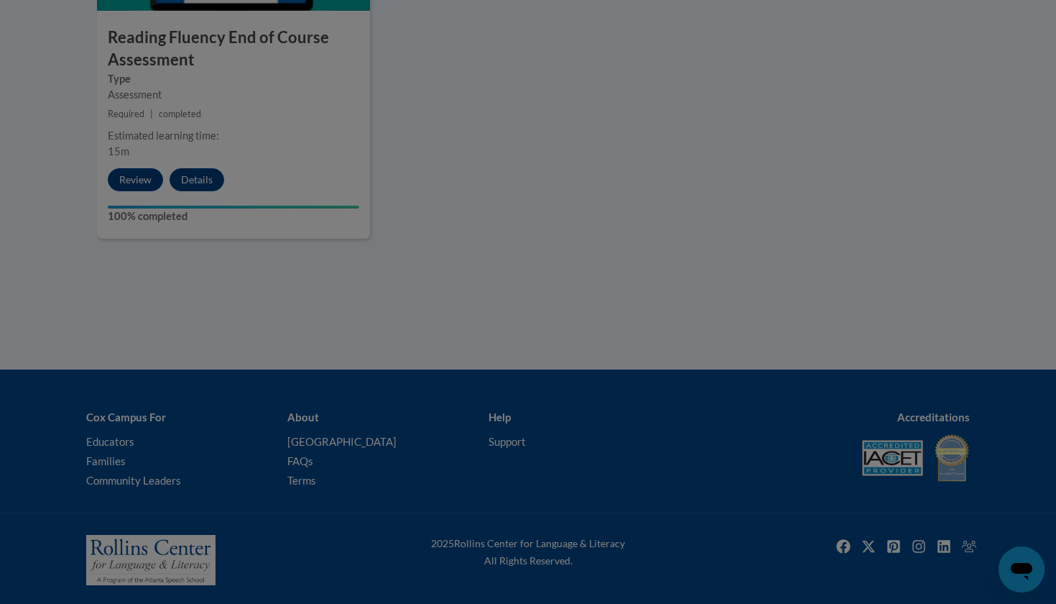
scroll to position [1352, 0]
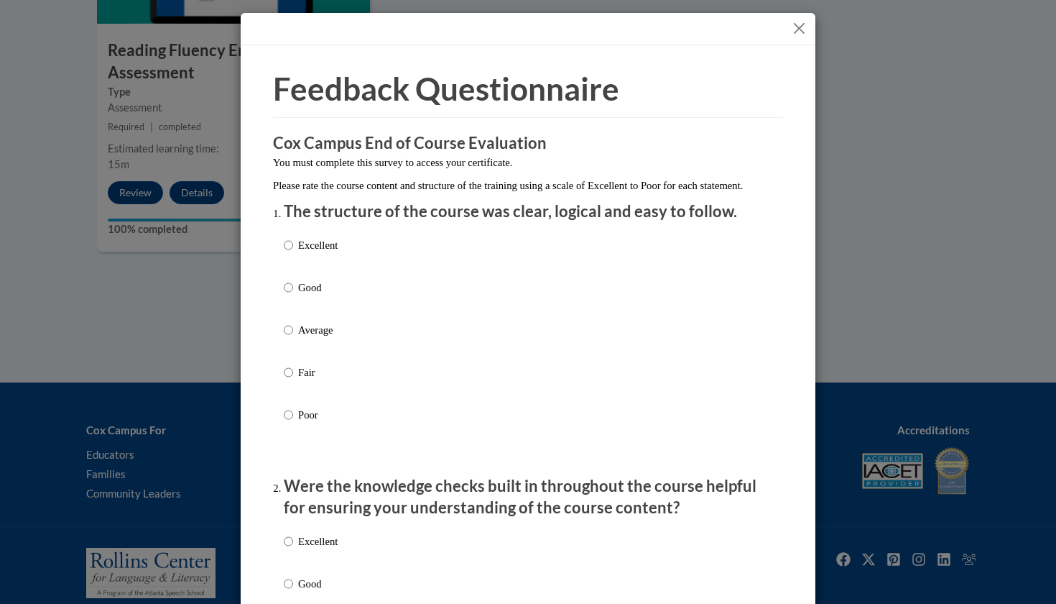
click at [323, 269] on label "Excellent" at bounding box center [311, 256] width 54 height 39
click at [293, 253] on input "Excellent" at bounding box center [288, 245] width 9 height 16
radio input "true"
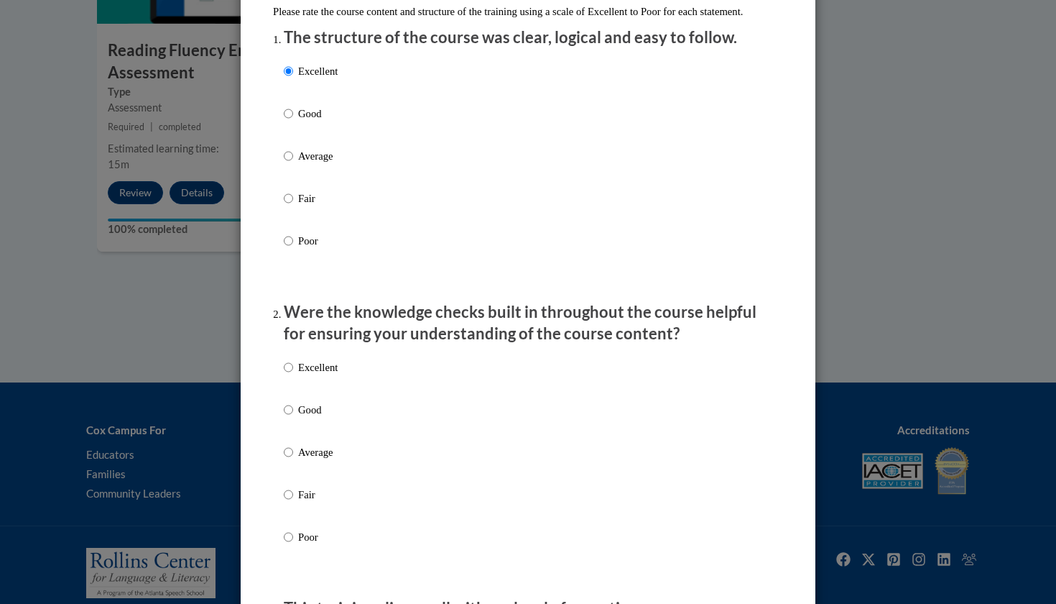
scroll to position [230, 0]
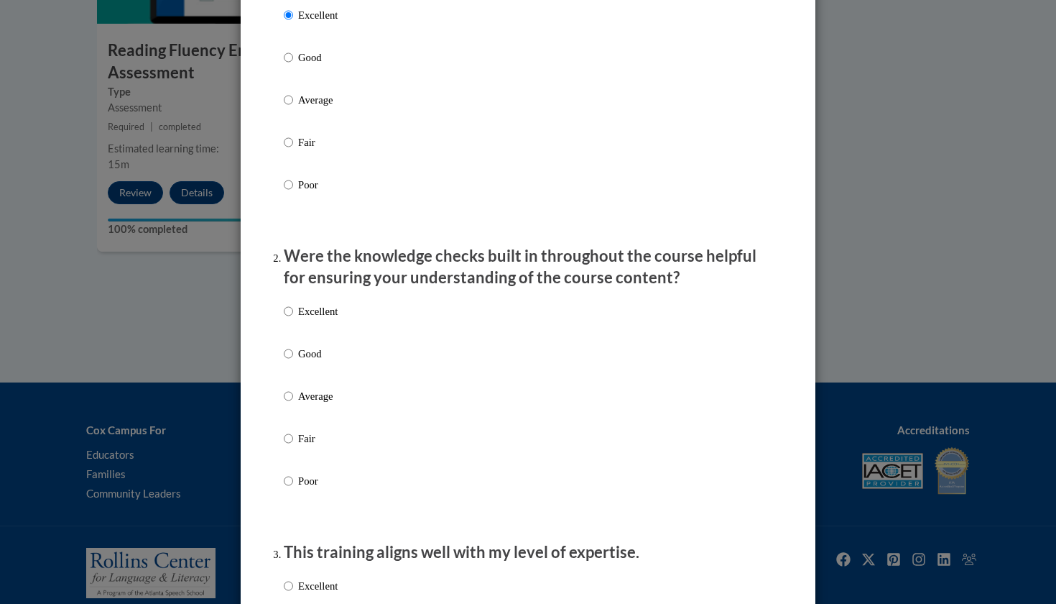
click at [320, 319] on p "Excellent" at bounding box center [318, 311] width 40 height 16
click at [293, 319] on input "Excellent" at bounding box center [288, 311] width 9 height 16
radio input "true"
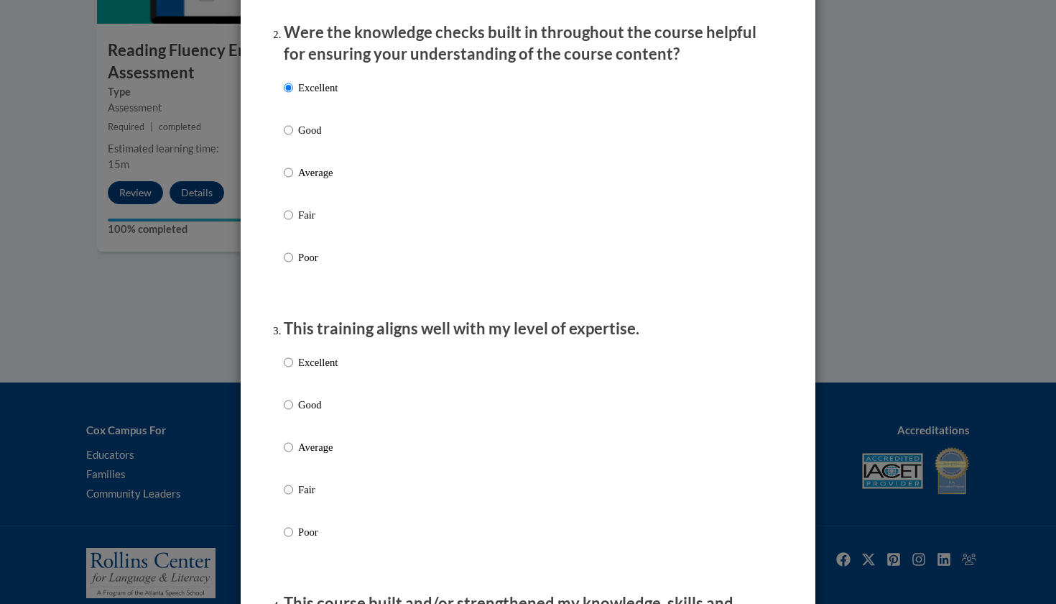
scroll to position [621, 0]
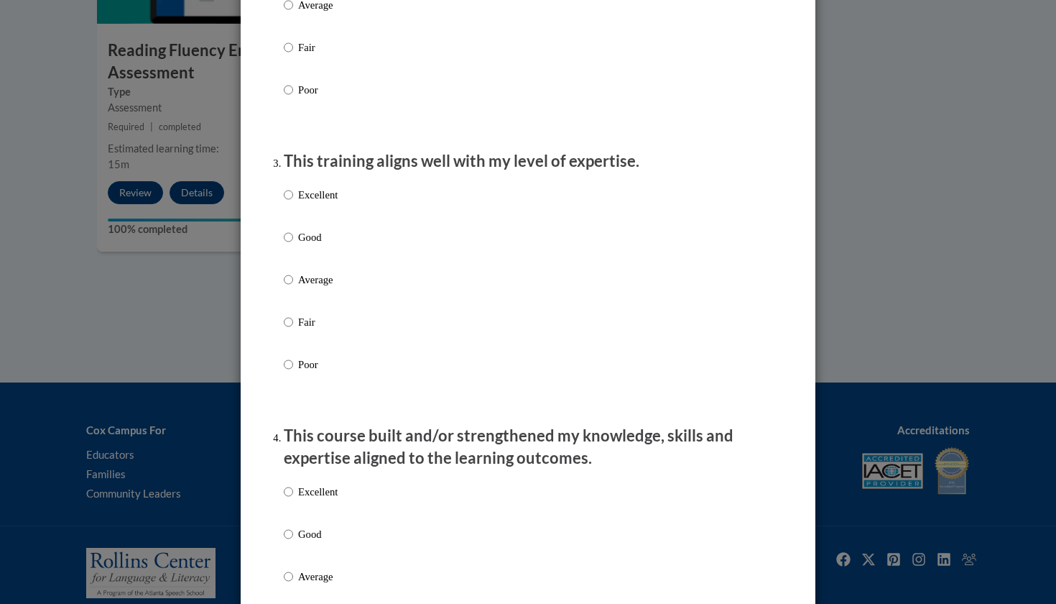
click at [331, 203] on p "Excellent" at bounding box center [318, 195] width 40 height 16
click at [293, 203] on input "Excellent" at bounding box center [288, 195] width 9 height 16
radio input "true"
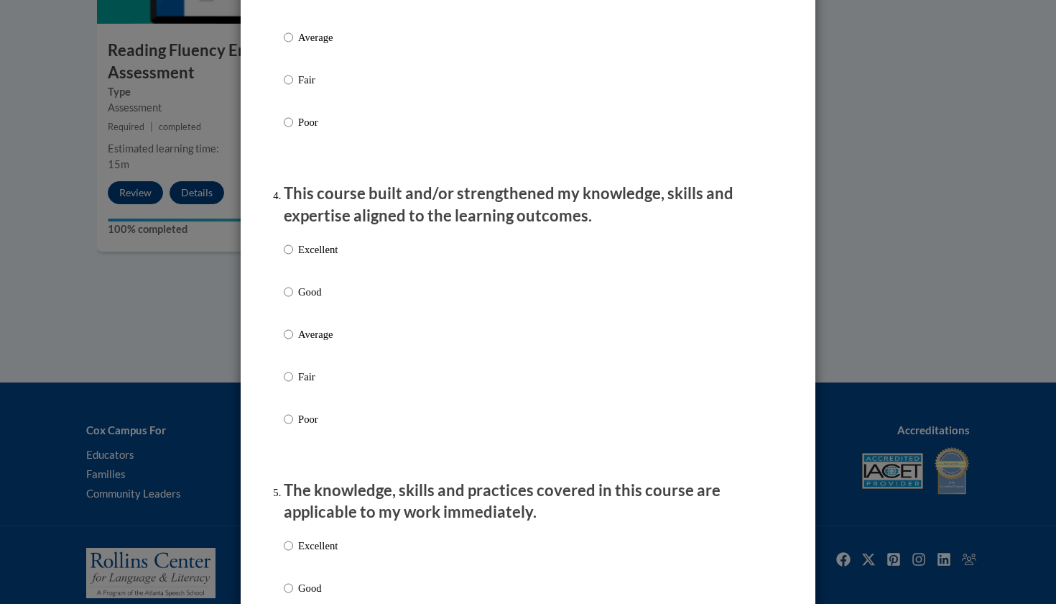
click at [329, 257] on p "Excellent" at bounding box center [318, 249] width 40 height 16
click at [293, 257] on input "Excellent" at bounding box center [288, 249] width 9 height 16
radio input "true"
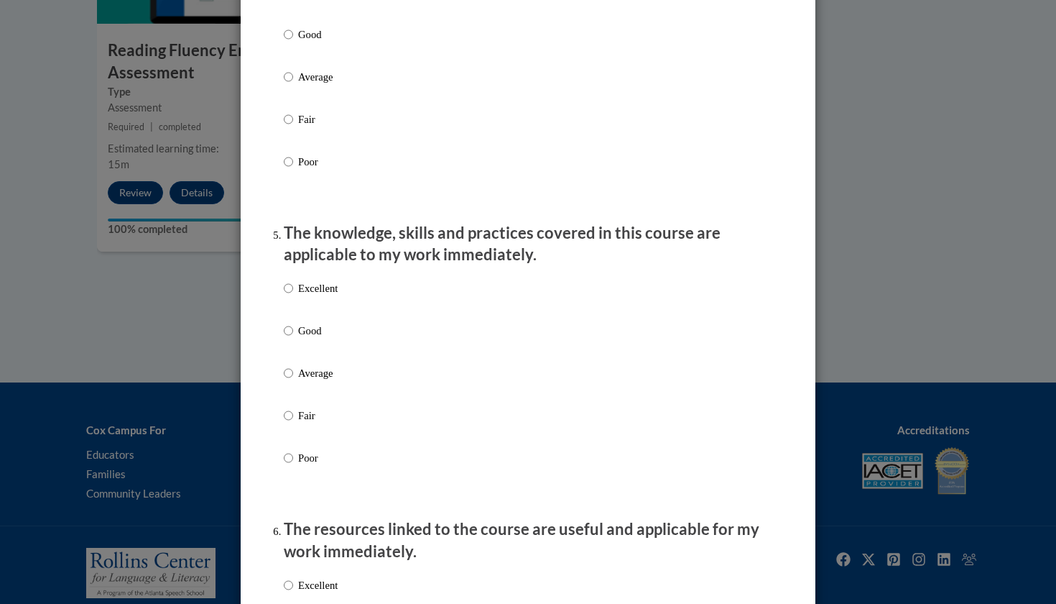
click at [326, 296] on p "Excellent" at bounding box center [318, 288] width 40 height 16
click at [293, 296] on input "Excellent" at bounding box center [288, 288] width 9 height 16
radio input "true"
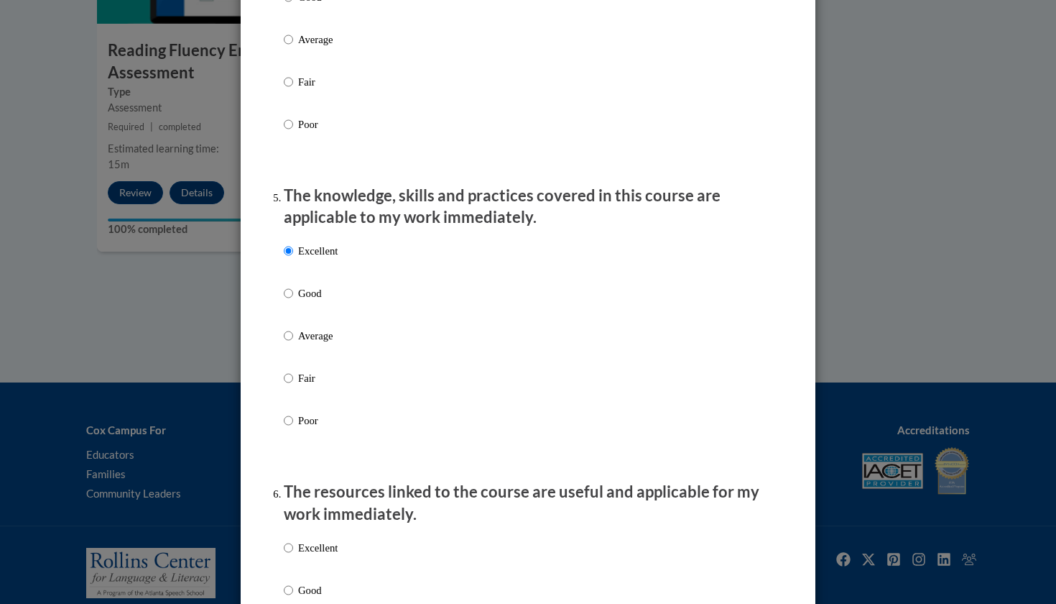
scroll to position [1481, 0]
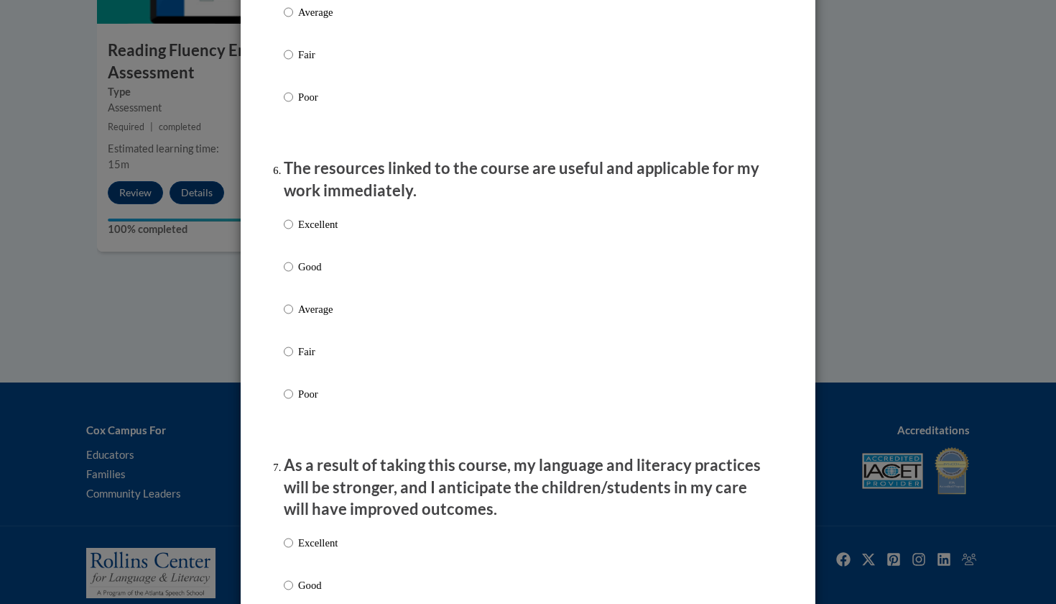
click at [320, 227] on p "Excellent" at bounding box center [318, 224] width 40 height 16
click at [293, 227] on input "Excellent" at bounding box center [288, 224] width 9 height 16
radio input "true"
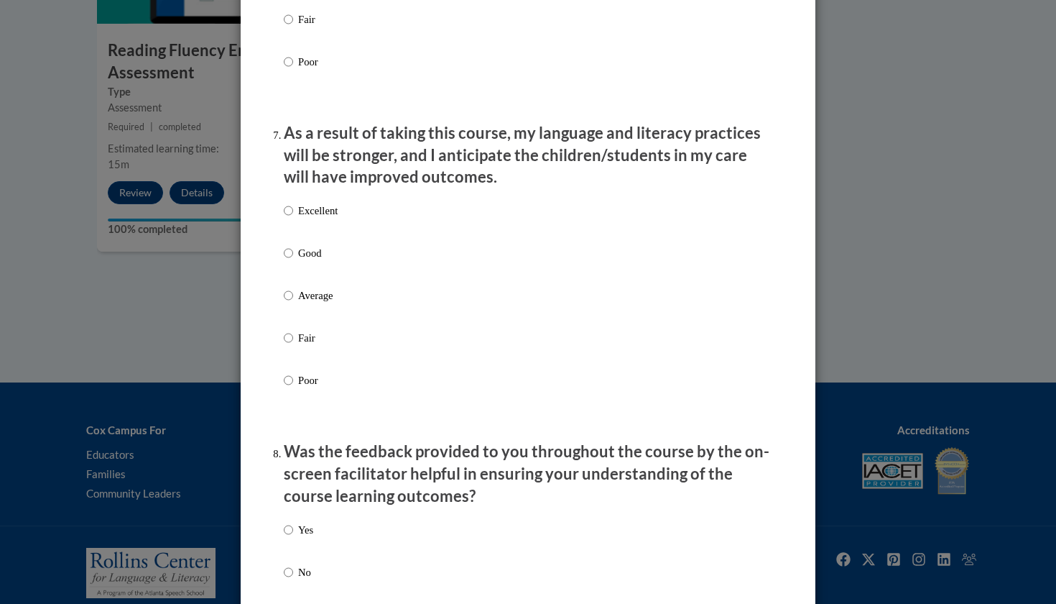
click at [320, 216] on p "Excellent" at bounding box center [318, 211] width 40 height 16
click at [293, 216] on input "Excellent" at bounding box center [288, 211] width 9 height 16
radio input "true"
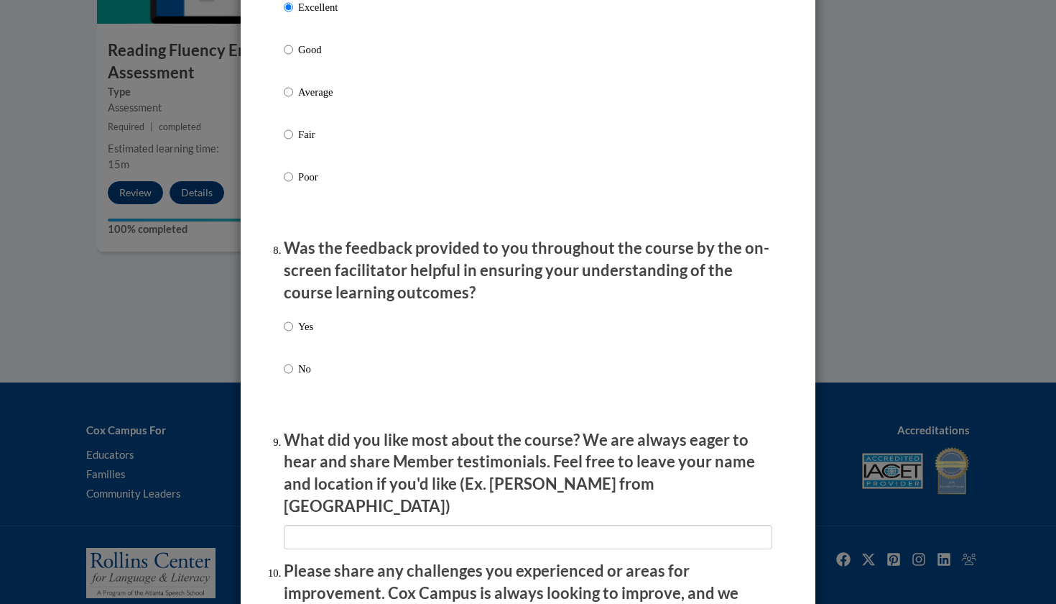
scroll to position [2083, 0]
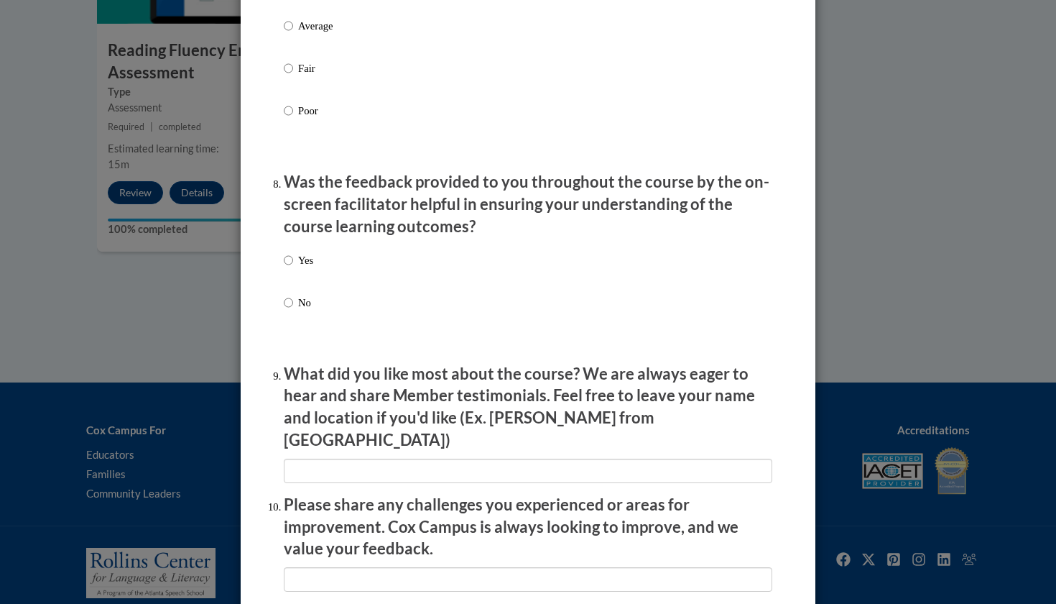
click at [303, 259] on p "Yes" at bounding box center [305, 260] width 15 height 16
click at [293, 259] on input "Yes" at bounding box center [288, 260] width 9 height 16
radio input "true"
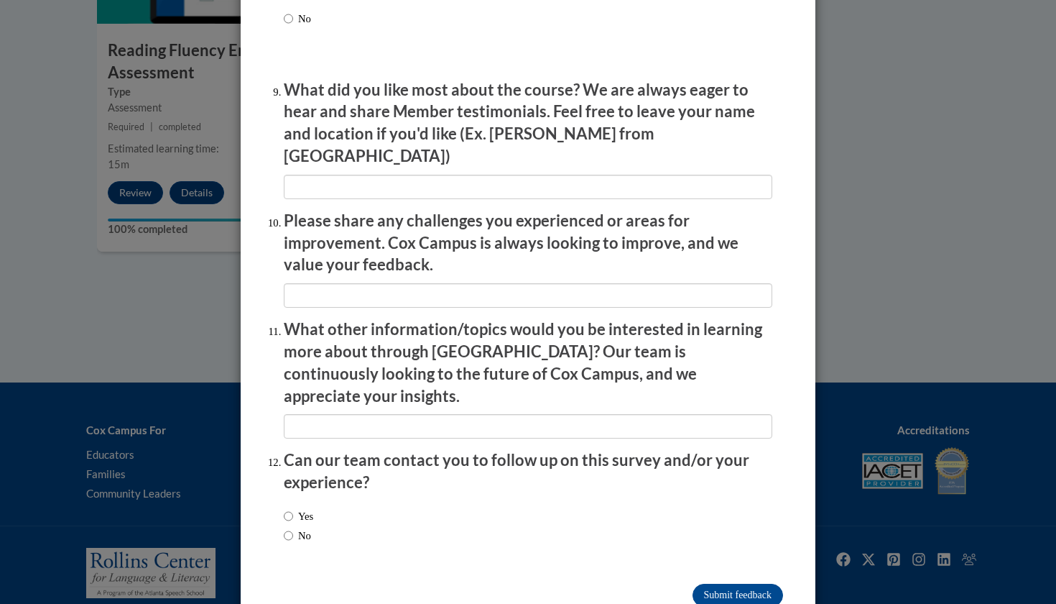
scroll to position [2366, 0]
click at [724, 584] on input "Submit feedback" at bounding box center [738, 595] width 91 height 23
click at [723, 584] on input "Submitting" at bounding box center [738, 595] width 91 height 23
